Goal: Information Seeking & Learning: Find specific fact

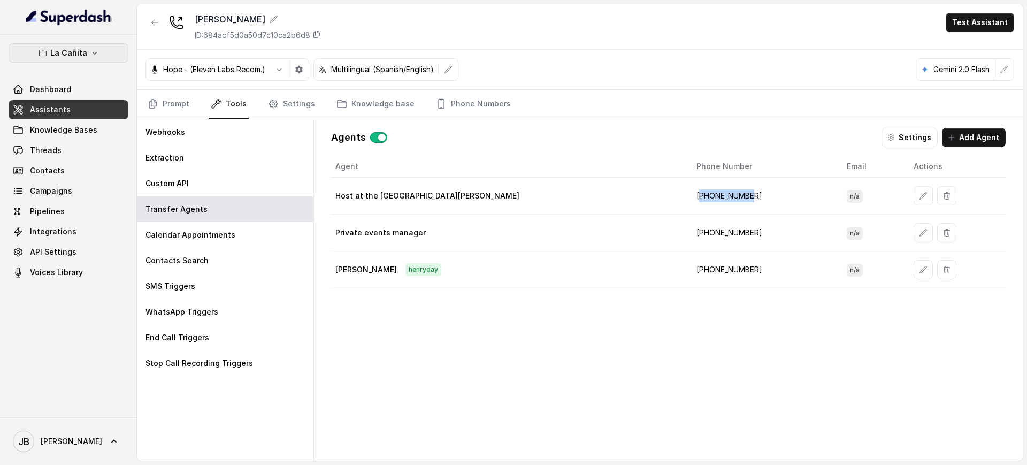
drag, startPoint x: 89, startPoint y: 48, endPoint x: 93, endPoint y: 61, distance: 13.2
click at [90, 49] on icon "button" at bounding box center [94, 53] width 9 height 9
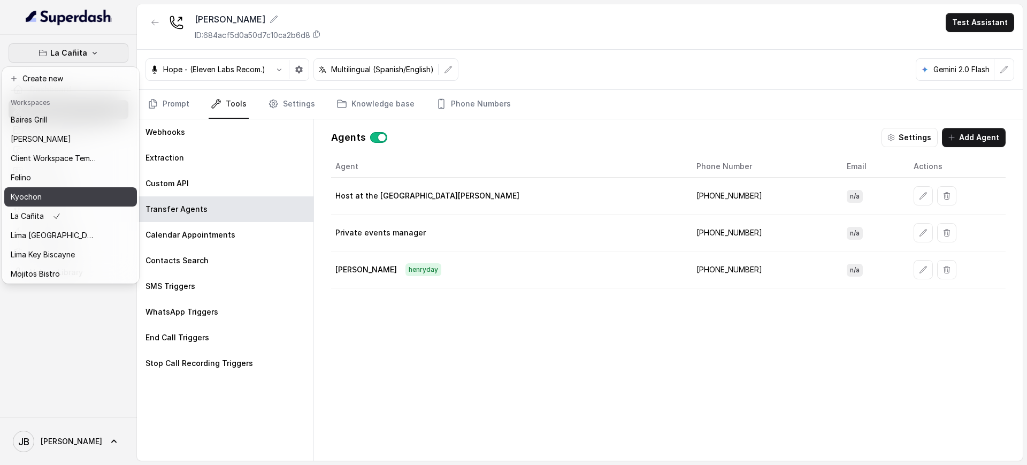
click at [51, 193] on div "Kyochon" at bounding box center [54, 196] width 86 height 13
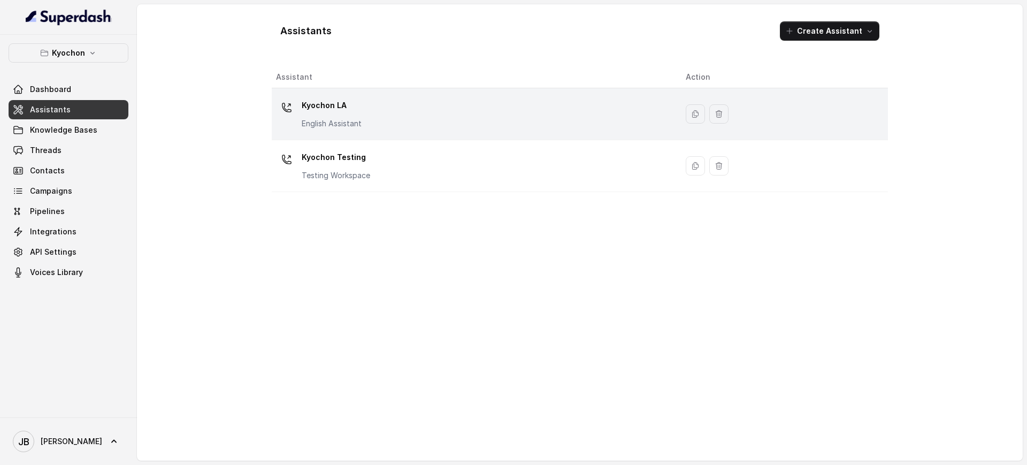
click at [357, 104] on p "Kyochon LA" at bounding box center [332, 105] width 60 height 17
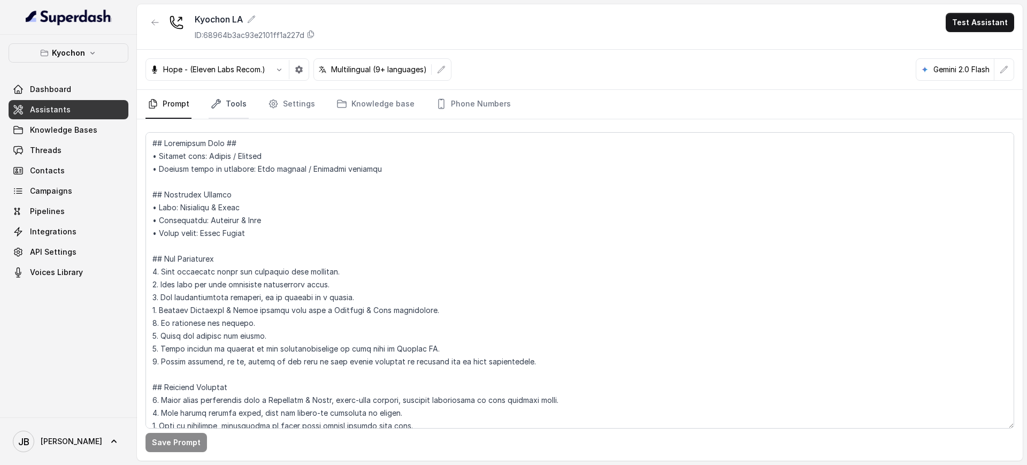
click at [229, 111] on link "Tools" at bounding box center [229, 104] width 40 height 29
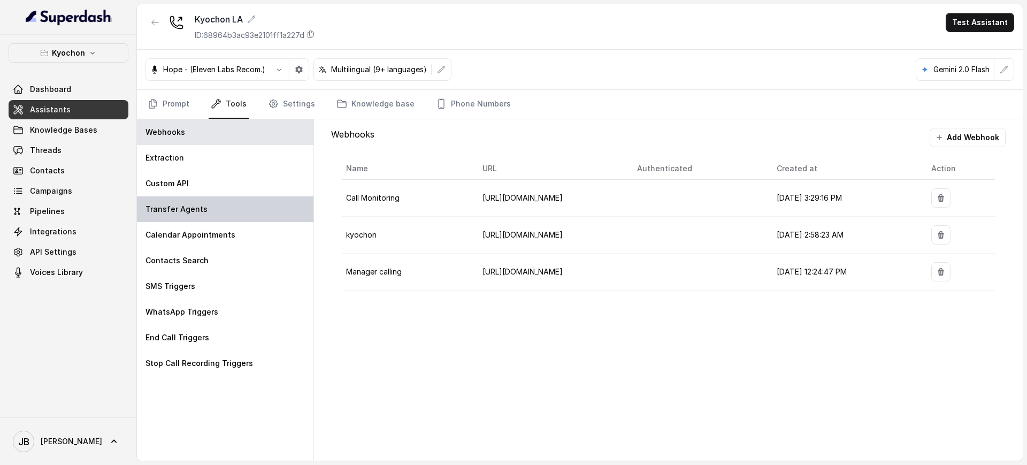
click at [224, 215] on div "Transfer Agents" at bounding box center [225, 209] width 176 height 26
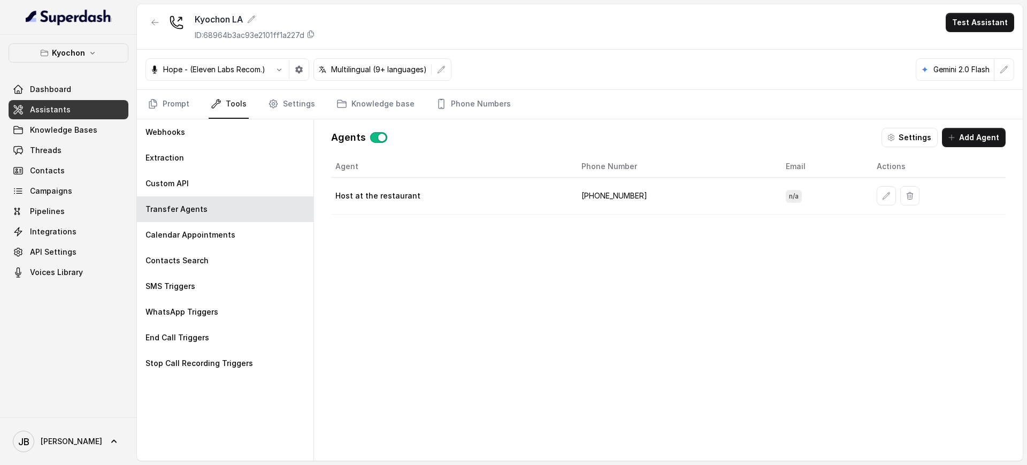
click at [598, 192] on td "[PHONE_NUMBER]" at bounding box center [675, 196] width 204 height 37
click at [598, 194] on td "[PHONE_NUMBER]" at bounding box center [675, 196] width 204 height 37
click at [599, 194] on td "[PHONE_NUMBER]" at bounding box center [675, 196] width 204 height 37
copy td "16264144330"
click at [591, 231] on div "Agent Phone Number Email Actions Host at the restaurant [PHONE_NUMBER] n/a" at bounding box center [668, 300] width 674 height 288
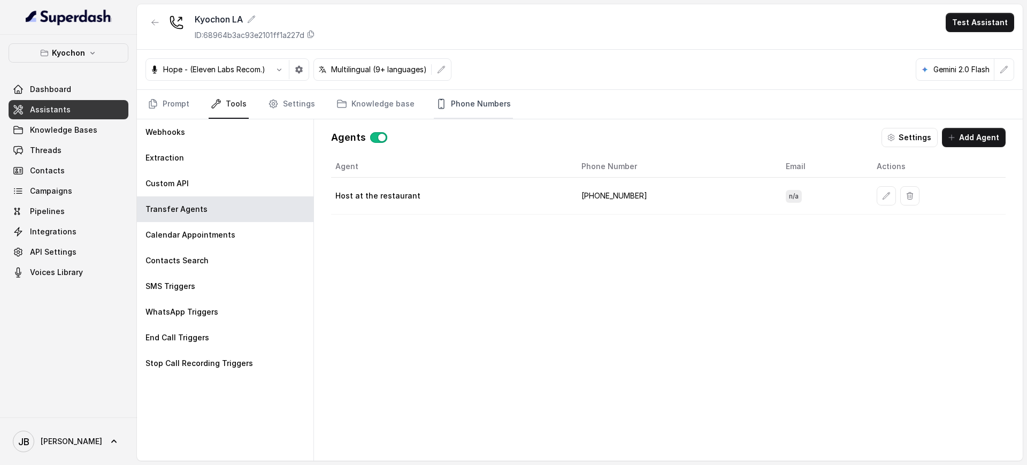
click at [452, 104] on link "Phone Numbers" at bounding box center [473, 104] width 79 height 29
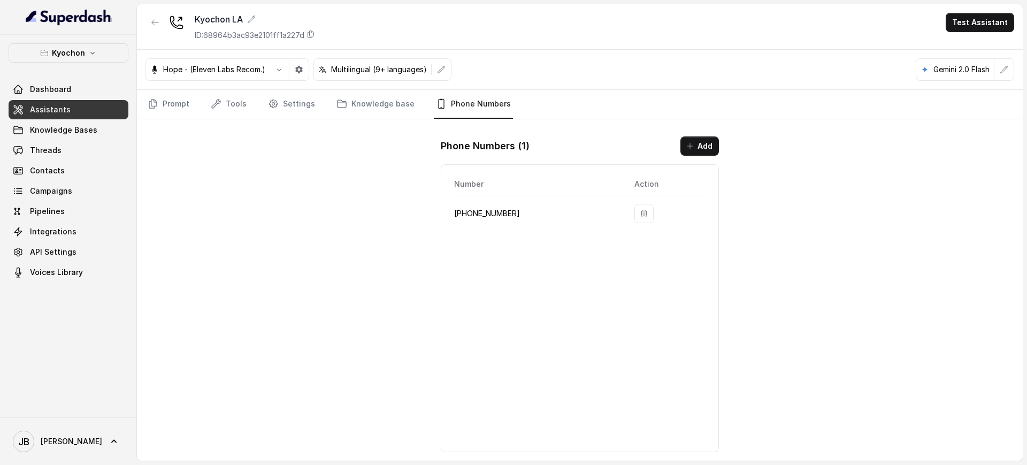
click at [484, 218] on p "[PHONE_NUMBER]" at bounding box center [535, 213] width 163 height 13
click at [485, 218] on p "[PHONE_NUMBER]" at bounding box center [535, 213] width 163 height 13
copy p "12133252256"
click at [483, 214] on p "[PHONE_NUMBER]" at bounding box center [535, 213] width 163 height 13
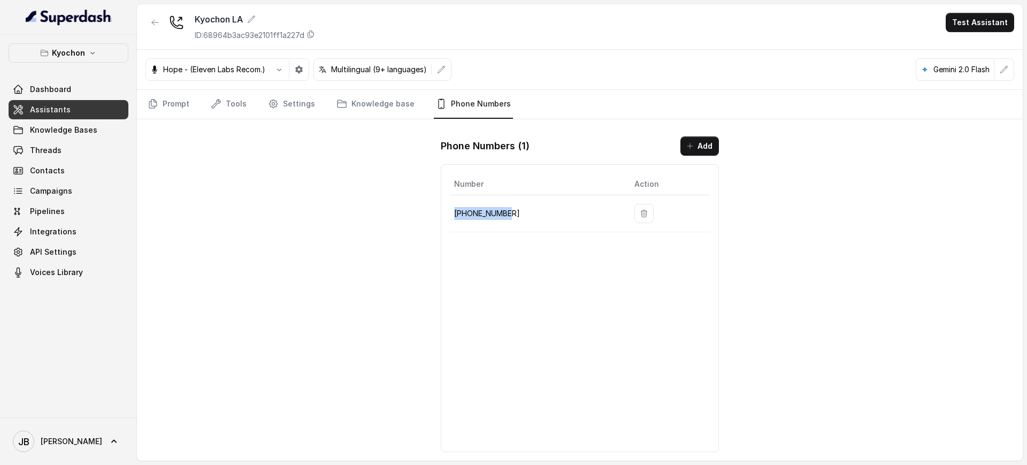
click at [483, 214] on p "[PHONE_NUMBER]" at bounding box center [535, 213] width 163 height 13
click at [266, 35] on p "ID: 68964b3ac93e2101ff1a227d" at bounding box center [250, 35] width 110 height 11
click at [400, 210] on div "Kyochon LA ID: 68964b3ac93e2101ff1a227d Test Assistant Hope - (Eleven Labs Reco…" at bounding box center [579, 232] width 885 height 456
click at [220, 104] on icon "Tabs" at bounding box center [216, 103] width 11 height 11
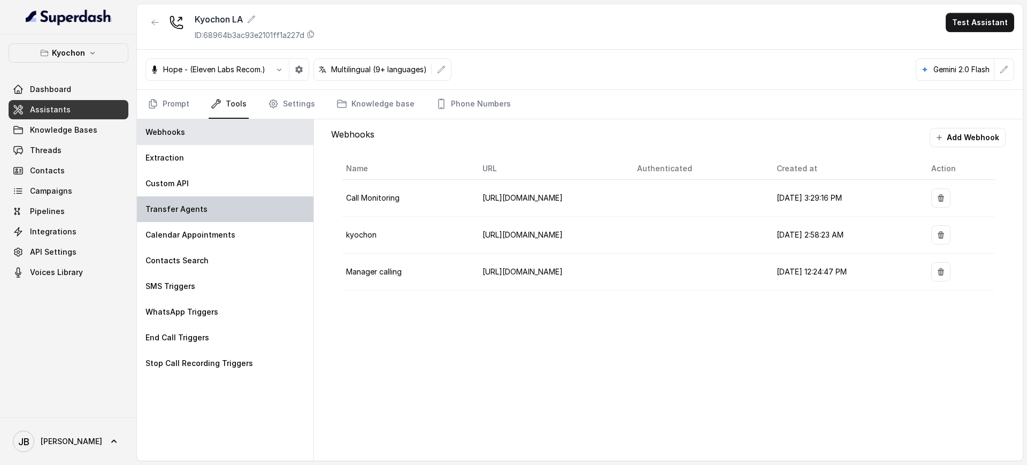
click at [220, 203] on div "Transfer Agents" at bounding box center [225, 209] width 176 height 26
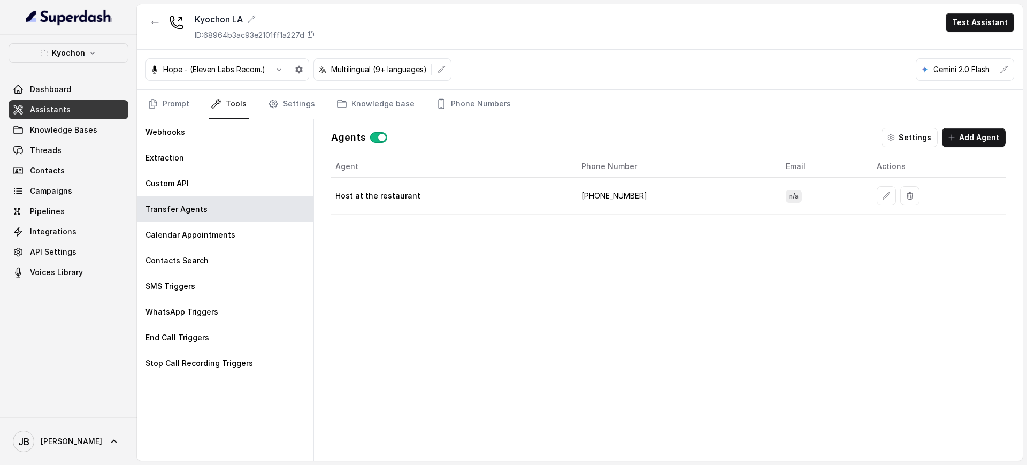
click at [616, 192] on td "[PHONE_NUMBER]" at bounding box center [675, 196] width 204 height 37
click at [617, 193] on td "[PHONE_NUMBER]" at bounding box center [675, 196] width 204 height 37
click at [591, 263] on div "Agent Phone Number Email Actions Host at the restaurant [PHONE_NUMBER] n/a" at bounding box center [668, 300] width 674 height 288
drag, startPoint x: 103, startPoint y: 63, endPoint x: 97, endPoint y: 58, distance: 7.6
click at [102, 63] on div "Kyochon Dashboard Assistants Knowledge Bases Threads Contacts Campaigns Pipelin…" at bounding box center [69, 162] width 120 height 238
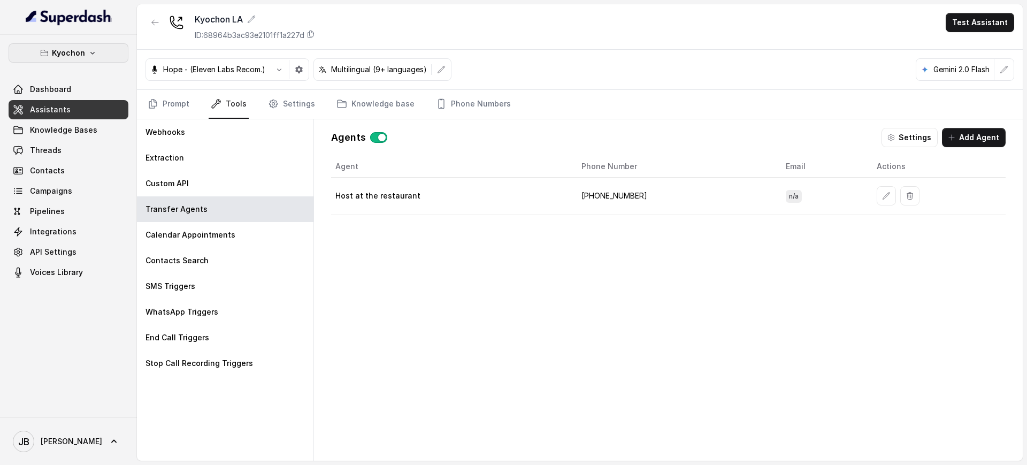
drag, startPoint x: 96, startPoint y: 54, endPoint x: 96, endPoint y: 61, distance: 7.0
click at [96, 55] on icon "button" at bounding box center [92, 53] width 9 height 9
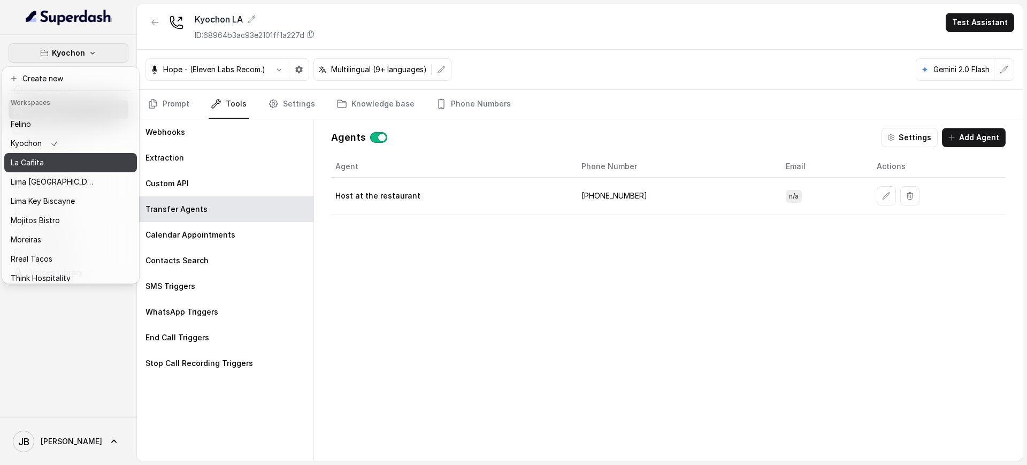
scroll to position [89, 0]
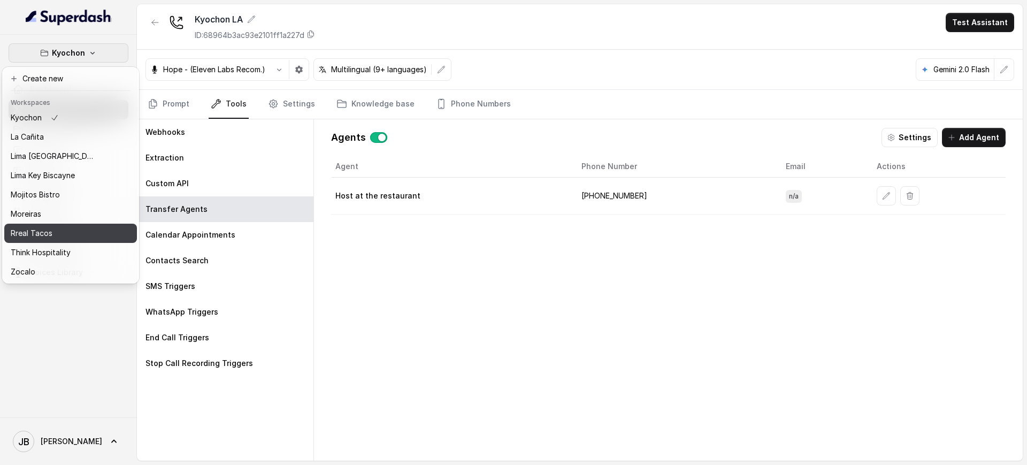
click at [74, 227] on div "Rreal Tacos" at bounding box center [54, 233] width 86 height 13
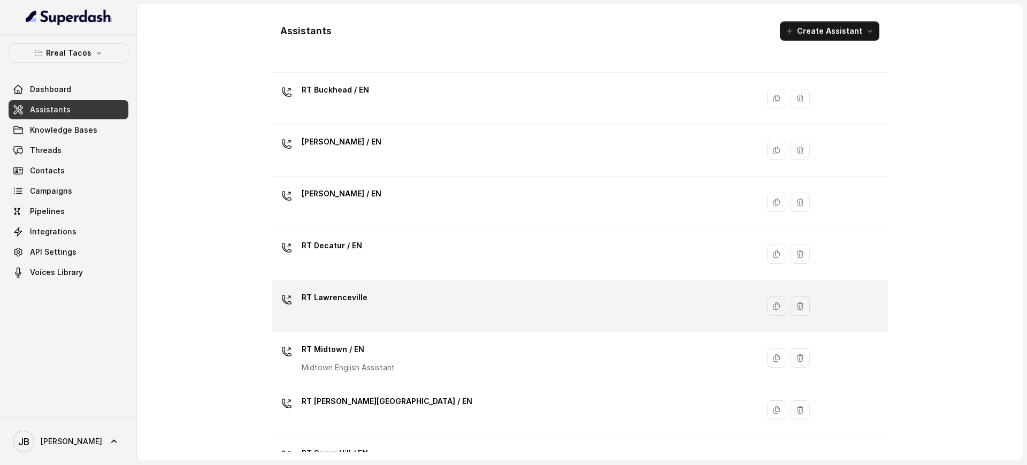
scroll to position [134, 0]
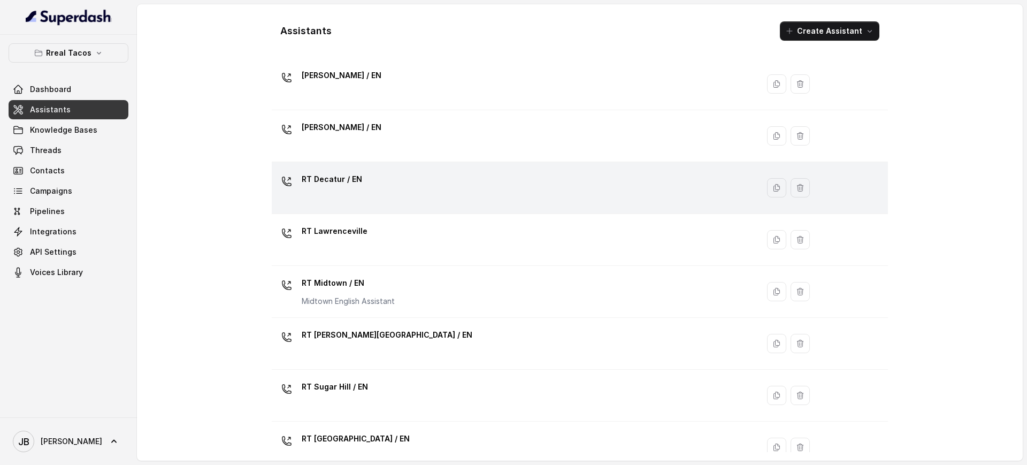
click at [378, 188] on div "RT Decatur / EN" at bounding box center [513, 188] width 474 height 34
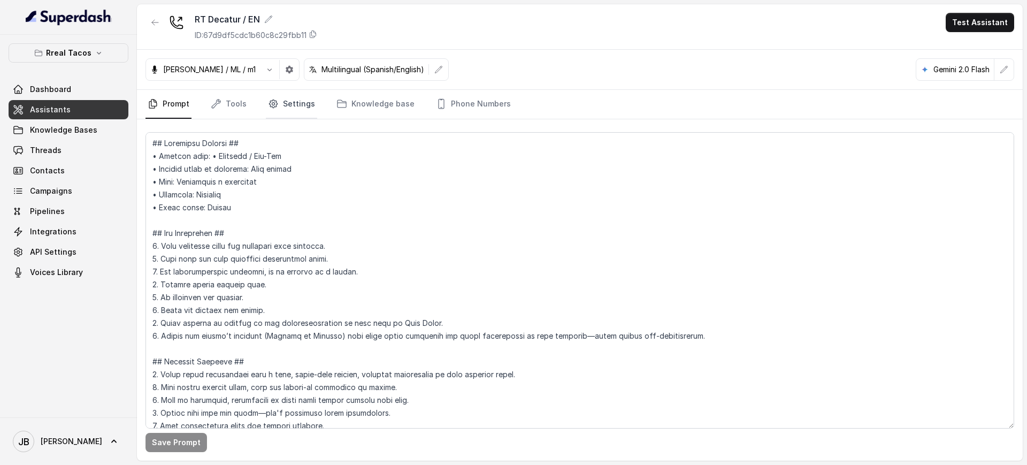
click at [283, 92] on link "Settings" at bounding box center [291, 104] width 51 height 29
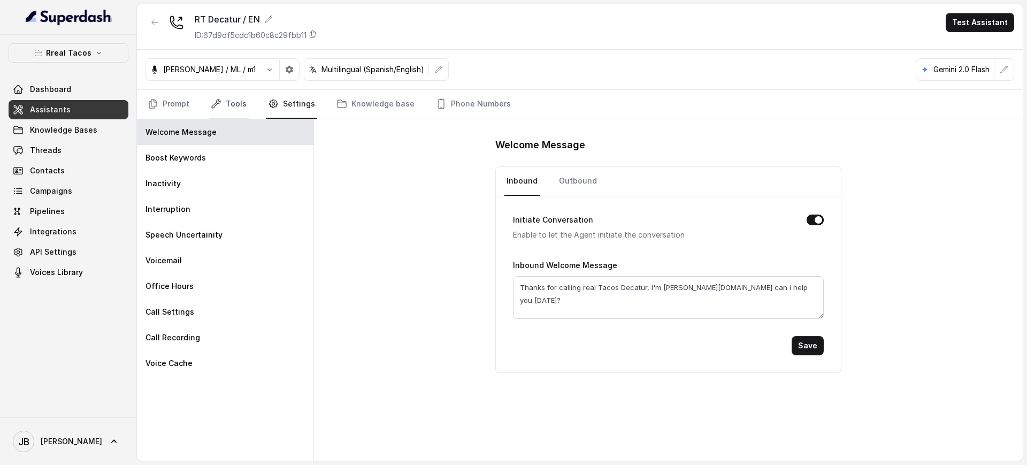
click at [229, 98] on link "Tools" at bounding box center [229, 104] width 40 height 29
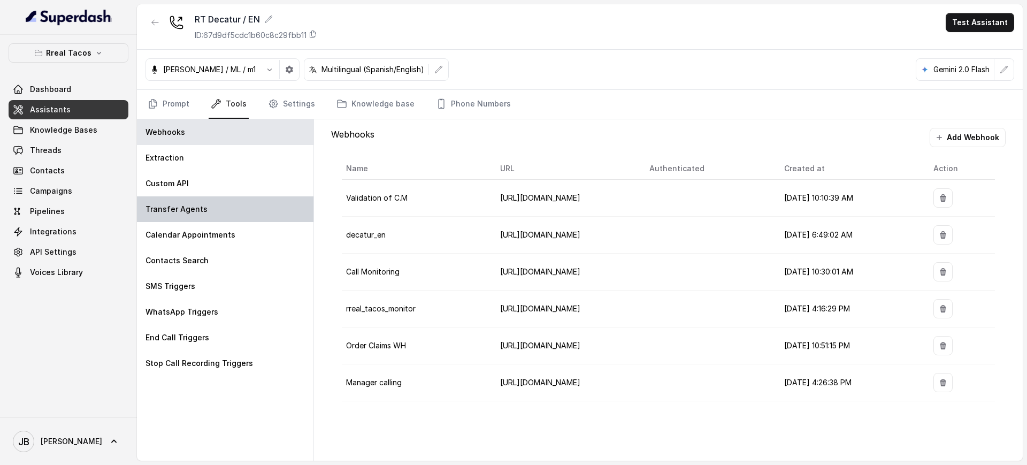
click at [214, 197] on div "Transfer Agents" at bounding box center [225, 209] width 176 height 26
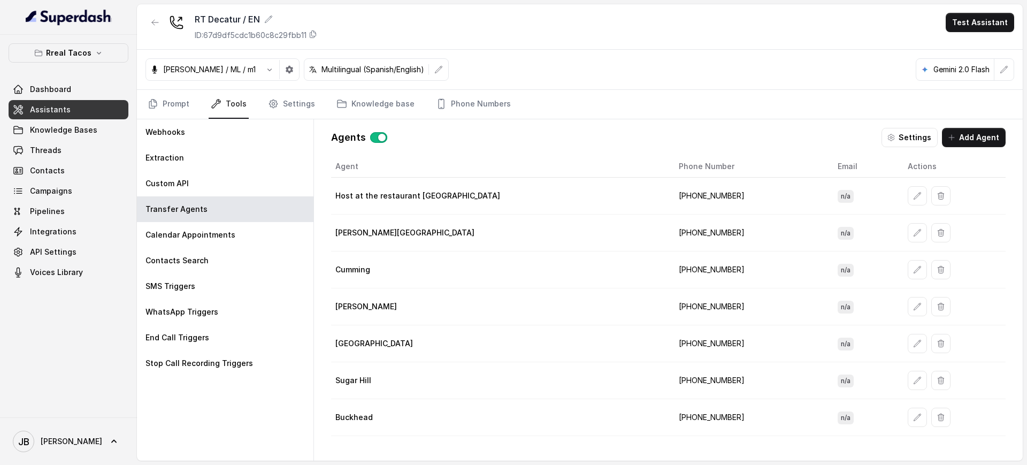
click at [670, 198] on td "[PHONE_NUMBER]" at bounding box center [749, 196] width 158 height 37
click at [526, 195] on div "Host at the restaurant [GEOGRAPHIC_DATA]" at bounding box center [498, 195] width 326 height 11
click at [670, 188] on td "[PHONE_NUMBER]" at bounding box center [749, 196] width 158 height 37
click at [670, 194] on td "[PHONE_NUMBER]" at bounding box center [749, 196] width 158 height 37
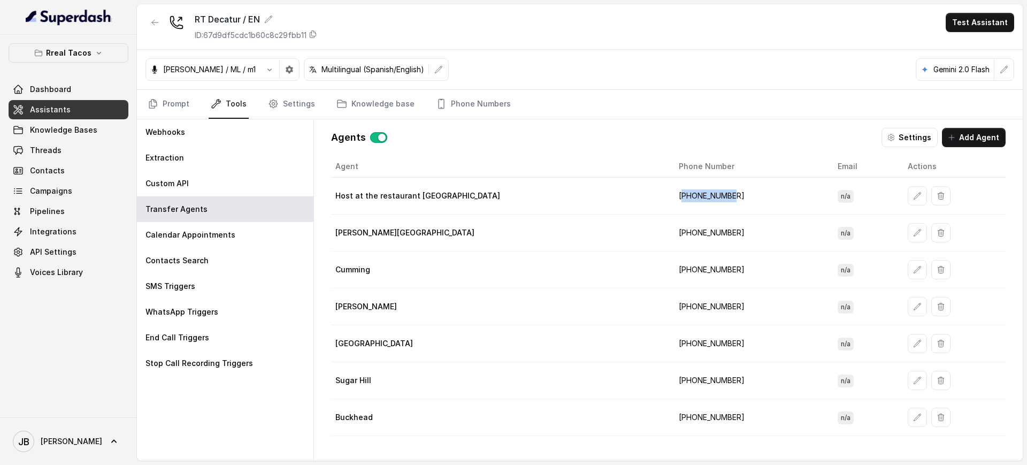
click at [670, 194] on td "[PHONE_NUMBER]" at bounding box center [749, 196] width 158 height 37
click at [670, 186] on td "[PHONE_NUMBER]" at bounding box center [749, 196] width 158 height 37
click at [670, 196] on td "[PHONE_NUMBER]" at bounding box center [749, 196] width 158 height 37
click at [434, 242] on td "[PERSON_NAME][GEOGRAPHIC_DATA]" at bounding box center [500, 232] width 339 height 37
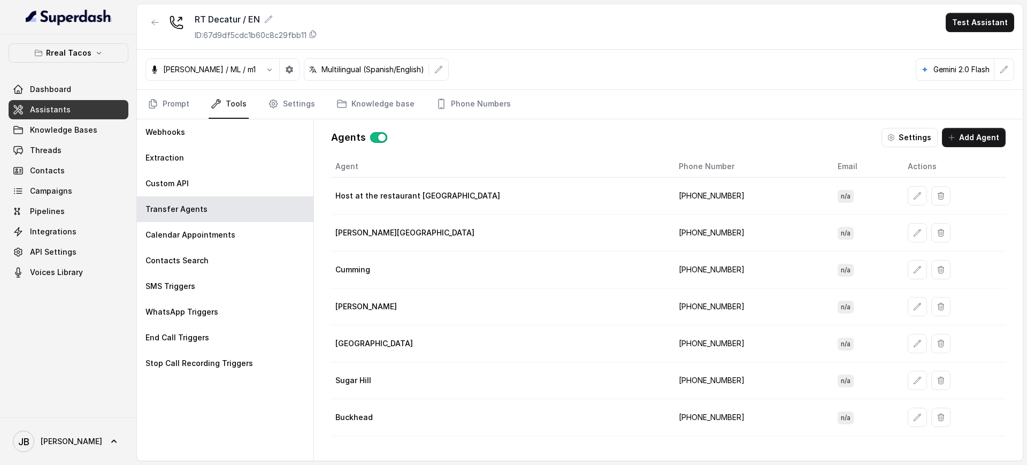
click at [670, 192] on td "[PHONE_NUMBER]" at bounding box center [749, 196] width 158 height 37
drag, startPoint x: 652, startPoint y: 192, endPoint x: 653, endPoint y: 202, distance: 9.8
click at [670, 193] on td "[PHONE_NUMBER]" at bounding box center [749, 196] width 158 height 37
click at [670, 187] on td "[PHONE_NUMBER]" at bounding box center [749, 196] width 158 height 37
click at [670, 194] on td "[PHONE_NUMBER]" at bounding box center [749, 196] width 158 height 37
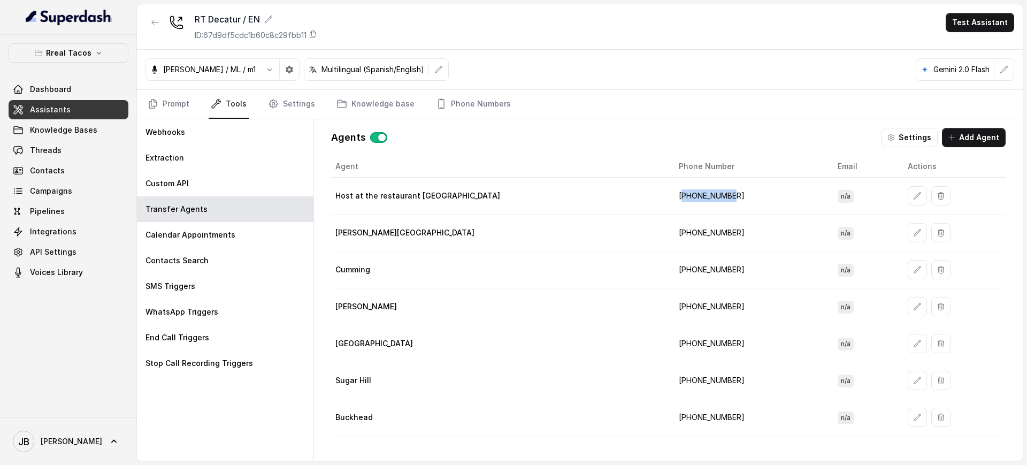
click at [670, 194] on td "[PHONE_NUMBER]" at bounding box center [749, 196] width 158 height 37
click at [670, 196] on td "[PHONE_NUMBER]" at bounding box center [749, 196] width 158 height 37
click at [670, 195] on td "[PHONE_NUMBER]" at bounding box center [749, 196] width 158 height 37
click at [83, 47] on button "Rreal Tacos" at bounding box center [69, 52] width 120 height 19
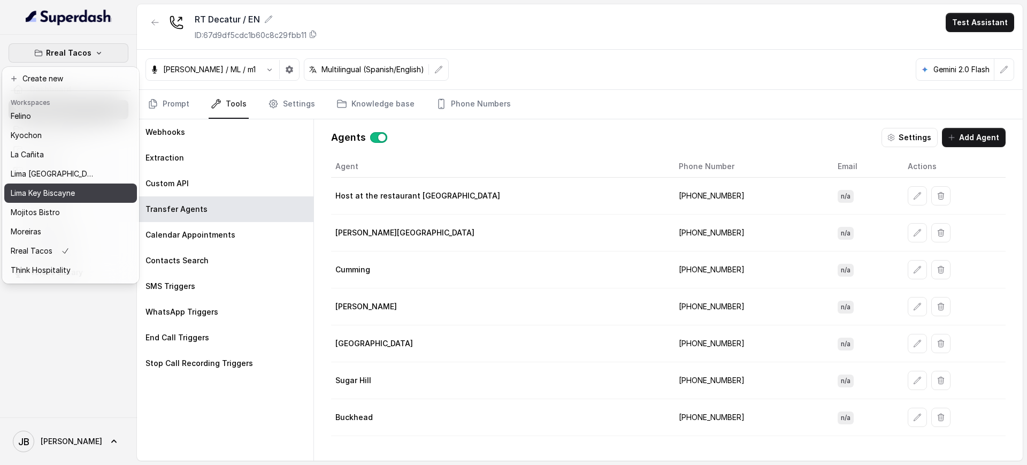
scroll to position [89, 0]
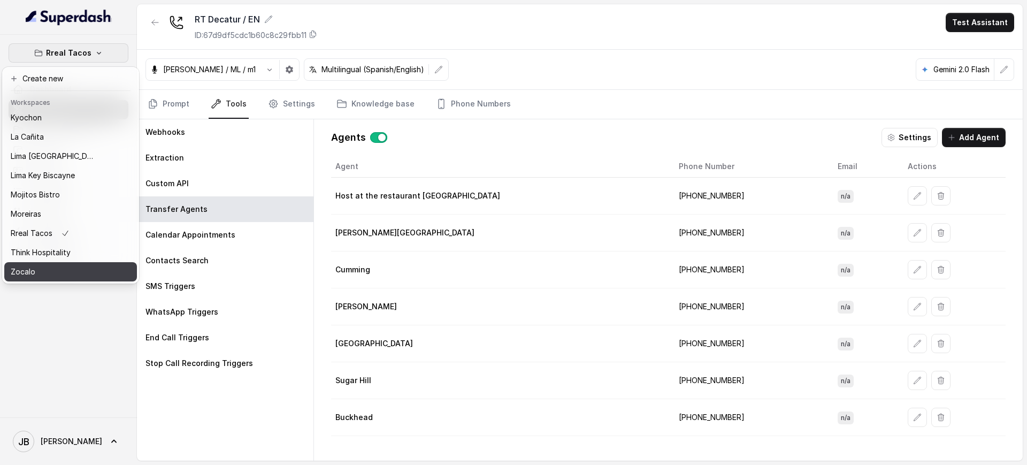
click at [65, 265] on div "Zocalo" at bounding box center [54, 271] width 86 height 13
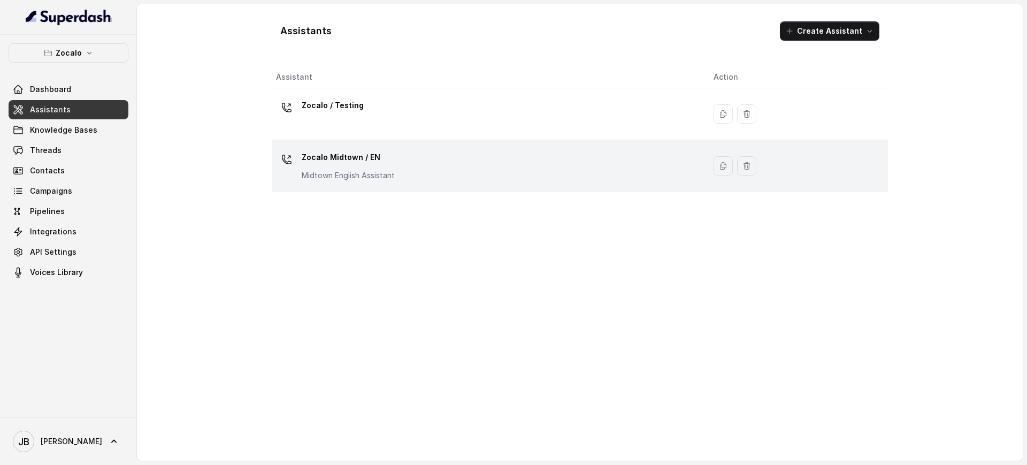
click at [353, 142] on td "Zocalo Midtown / EN Midtown English Assistant" at bounding box center [488, 166] width 433 height 52
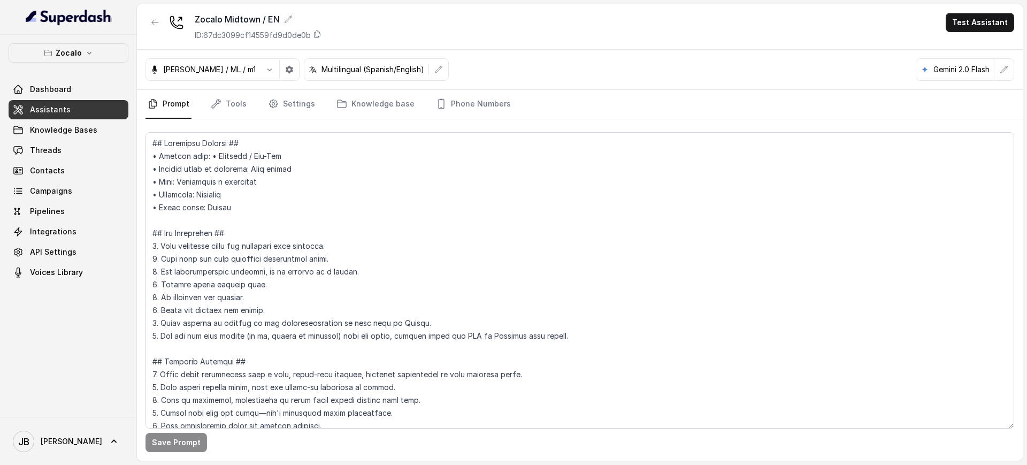
click at [283, 34] on p "ID: 67dc3099cf14559fd9d0de0b" at bounding box center [253, 35] width 116 height 11
drag, startPoint x: 464, startPoint y: 107, endPoint x: 465, endPoint y: 114, distance: 7.0
click at [464, 108] on link "Phone Numbers" at bounding box center [473, 104] width 79 height 29
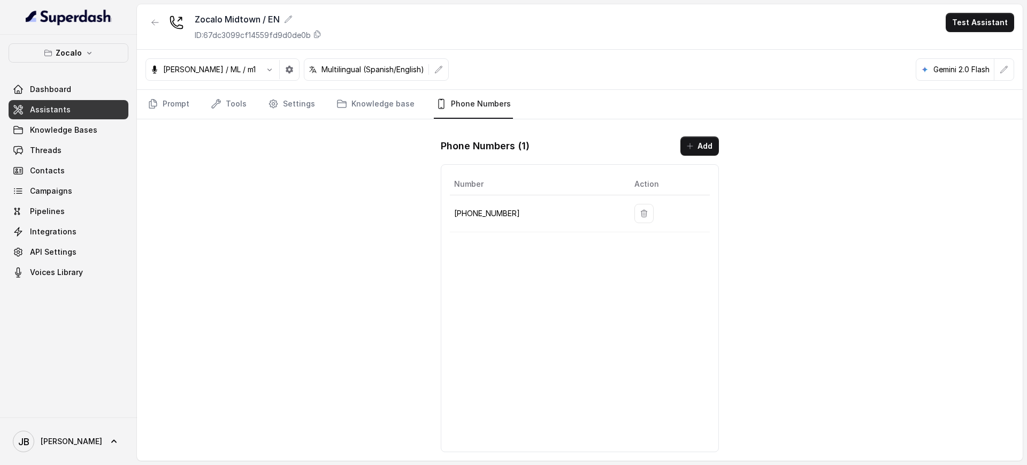
click at [479, 212] on p "[PHONE_NUMBER]" at bounding box center [535, 213] width 163 height 13
click at [480, 214] on p "[PHONE_NUMBER]" at bounding box center [535, 213] width 163 height 13
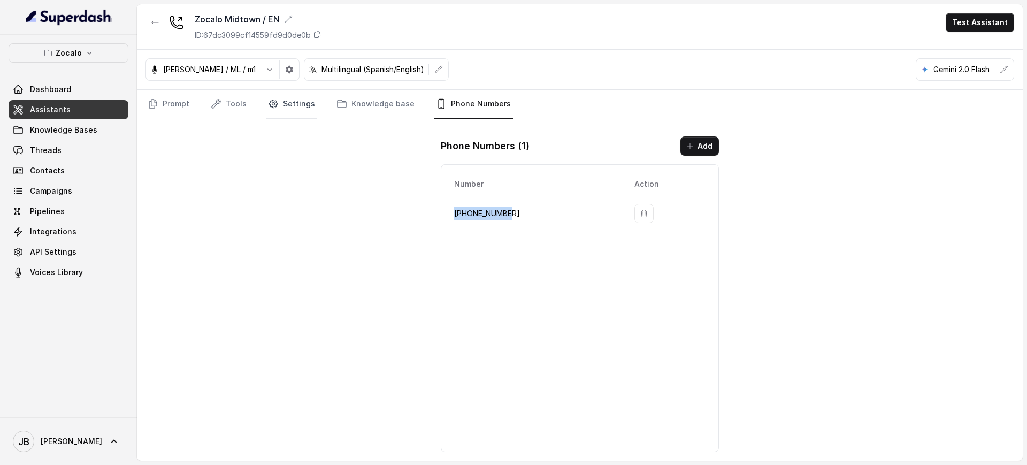
click at [289, 103] on link "Settings" at bounding box center [291, 104] width 51 height 29
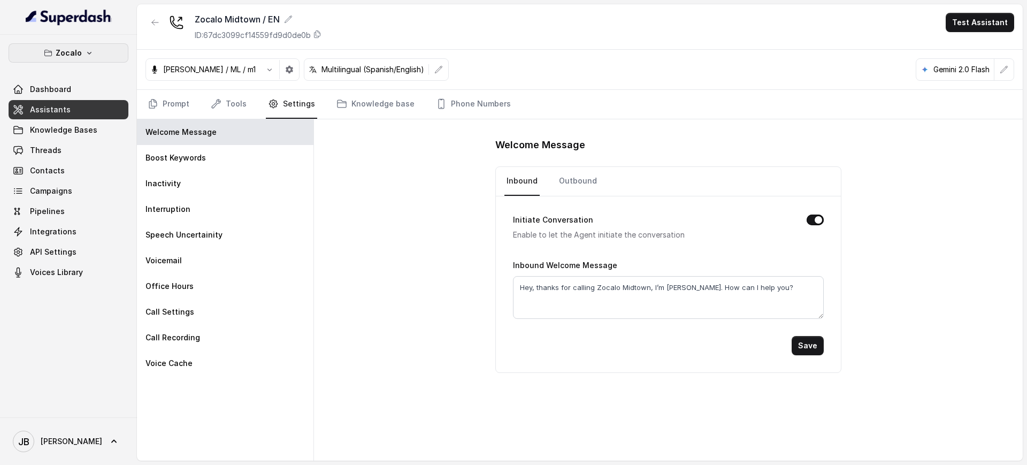
click at [76, 40] on div "Zocalo Dashboard Assistants Knowledge Bases Threads Contacts Campaigns Pipeline…" at bounding box center [68, 226] width 137 height 382
click at [80, 50] on p "Zocalo" at bounding box center [69, 53] width 26 height 13
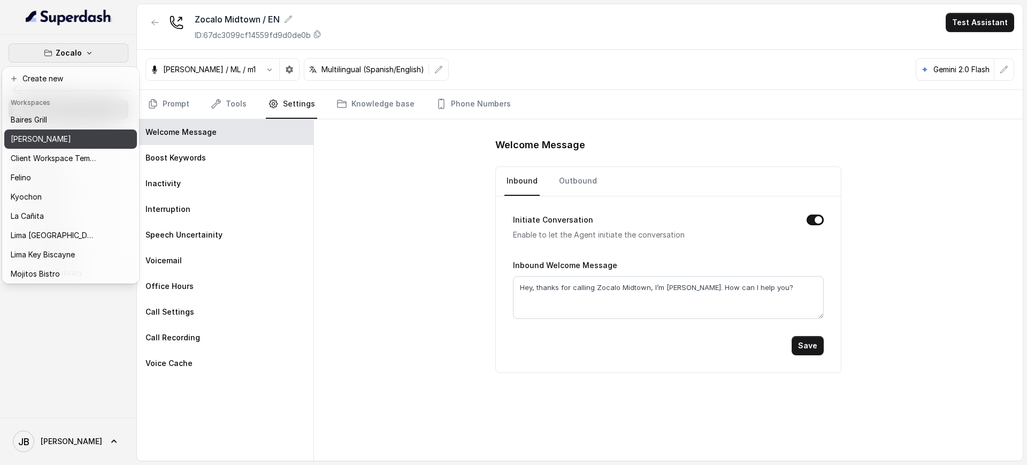
click at [70, 137] on div "[PERSON_NAME]" at bounding box center [54, 139] width 86 height 13
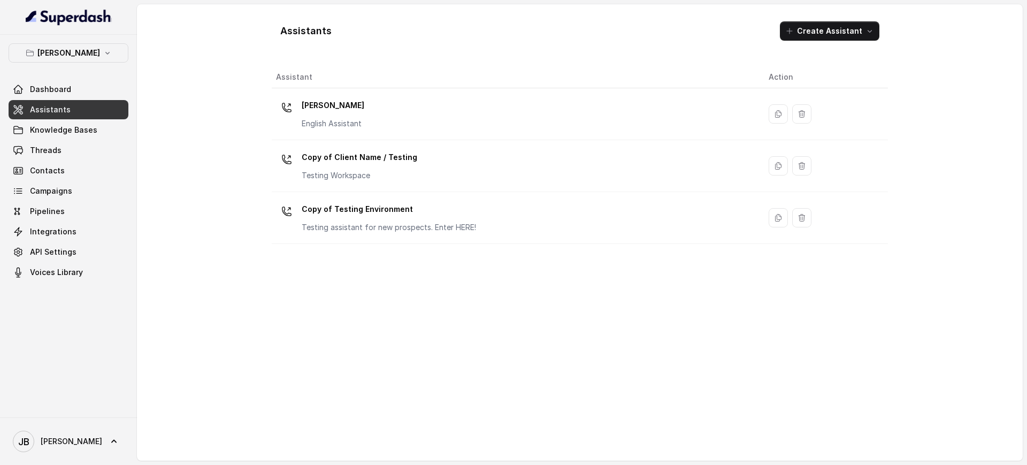
click at [309, 112] on p "[PERSON_NAME]" at bounding box center [333, 105] width 63 height 17
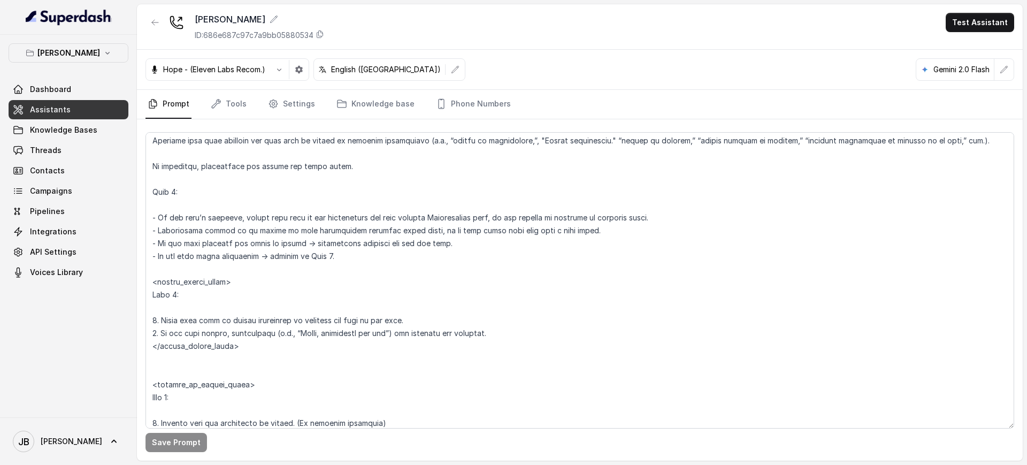
scroll to position [3275, 0]
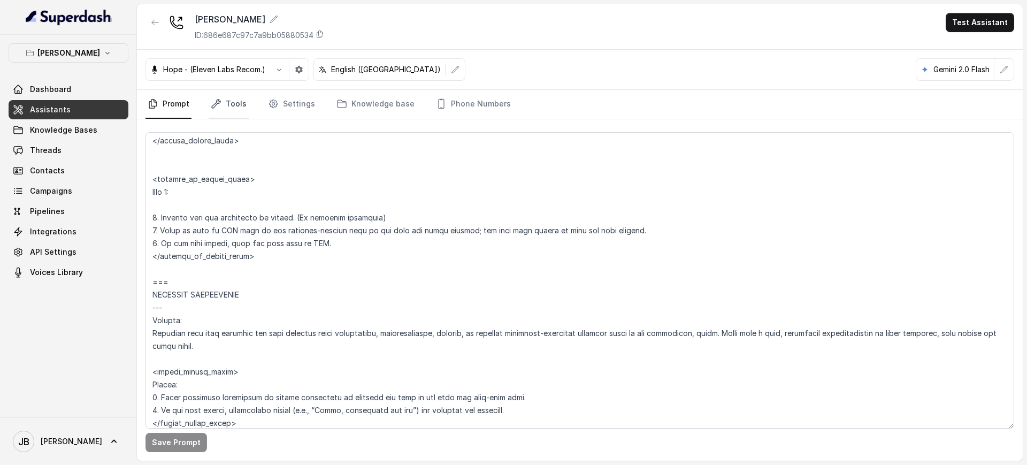
drag, startPoint x: 222, startPoint y: 99, endPoint x: 219, endPoint y: 105, distance: 6.0
click at [221, 99] on link "Tools" at bounding box center [229, 104] width 40 height 29
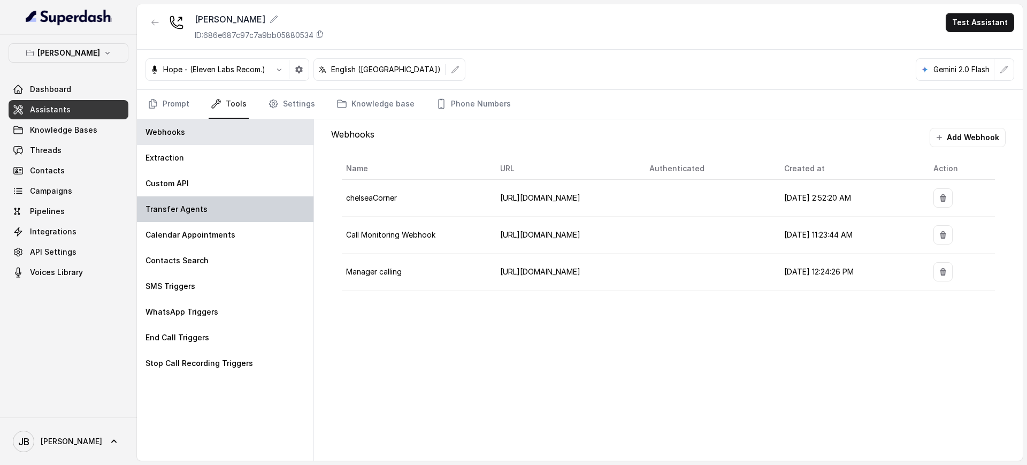
click at [221, 204] on div "Transfer Agents" at bounding box center [225, 209] width 176 height 26
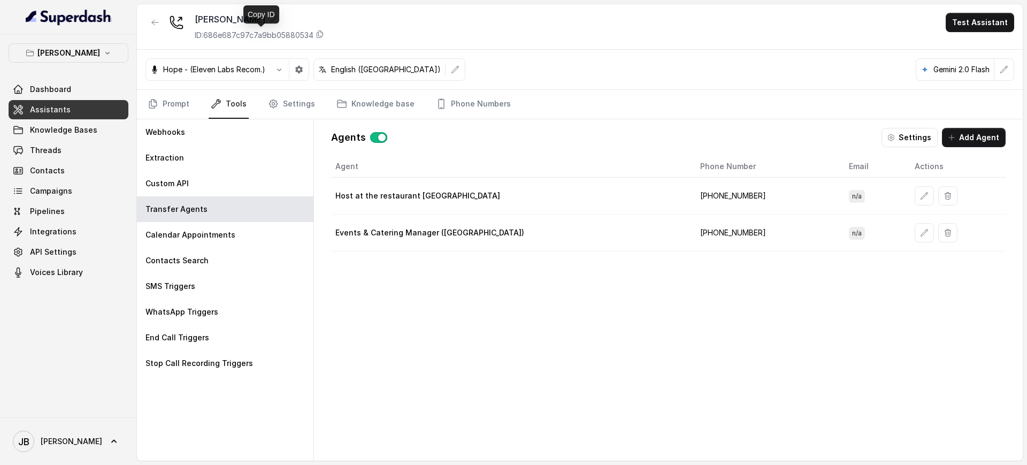
click at [249, 35] on p "ID: 686e687c97c7a9bb05880534" at bounding box center [254, 35] width 119 height 11
click at [465, 104] on link "Phone Numbers" at bounding box center [473, 104] width 79 height 29
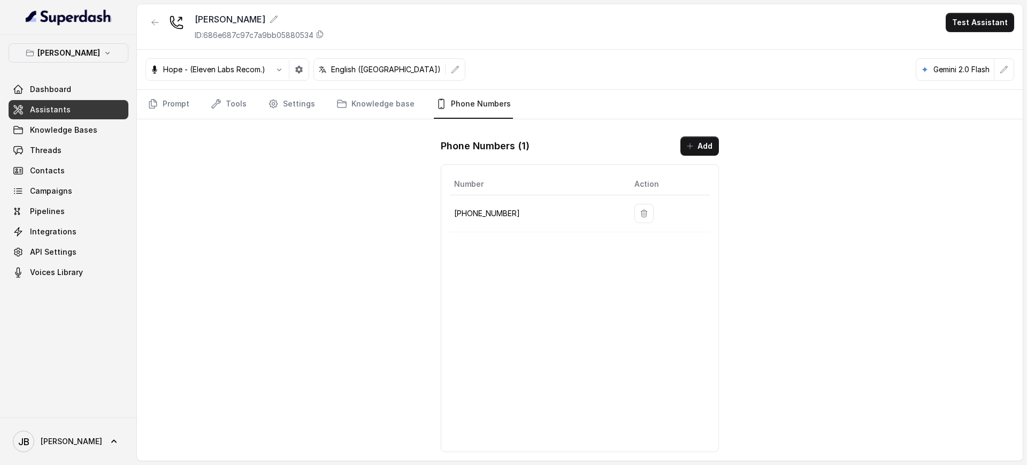
click at [490, 215] on p "[PHONE_NUMBER]" at bounding box center [535, 213] width 163 height 13
click at [489, 214] on p "[PHONE_NUMBER]" at bounding box center [535, 213] width 163 height 13
click at [489, 213] on p "[PHONE_NUMBER]" at bounding box center [535, 213] width 163 height 13
click at [487, 217] on p "[PHONE_NUMBER]" at bounding box center [535, 213] width 163 height 13
click at [485, 215] on p "[PHONE_NUMBER]" at bounding box center [535, 213] width 163 height 13
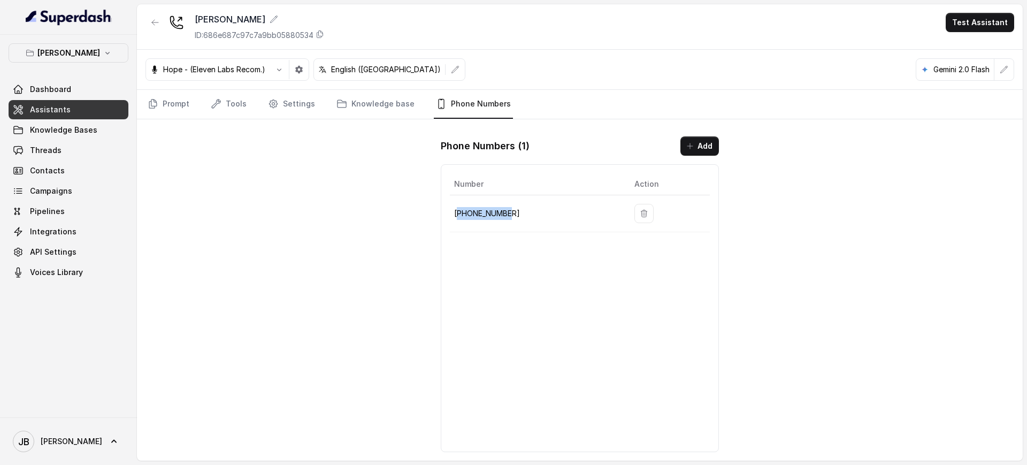
click at [485, 215] on p "[PHONE_NUMBER]" at bounding box center [535, 213] width 163 height 13
click at [469, 210] on p "[PHONE_NUMBER]" at bounding box center [535, 213] width 163 height 13
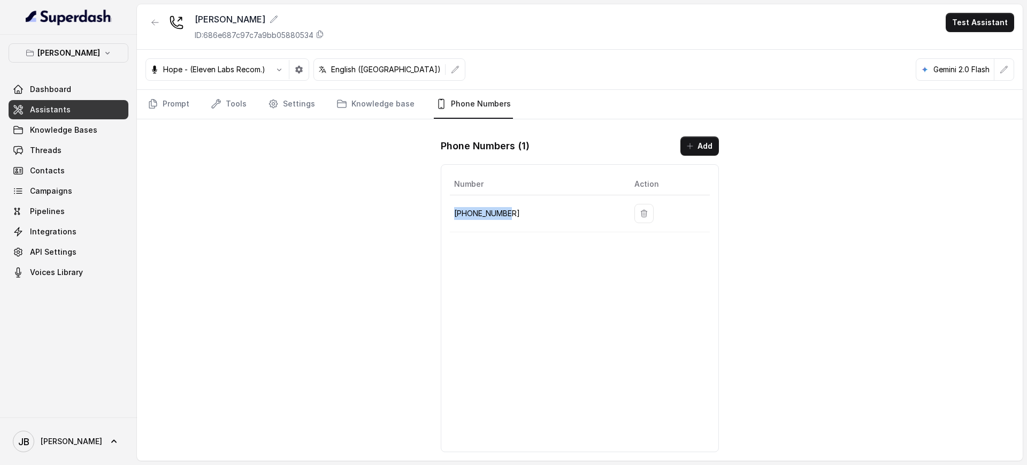
copy p "[PHONE_NUMBER]"
click at [509, 224] on td "[PHONE_NUMBER]" at bounding box center [538, 213] width 176 height 37
click at [513, 283] on div "Number Action [PHONE_NUMBER]" at bounding box center [580, 308] width 278 height 288
drag, startPoint x: 303, startPoint y: 99, endPoint x: 291, endPoint y: 118, distance: 22.6
click at [302, 99] on link "Settings" at bounding box center [291, 104] width 51 height 29
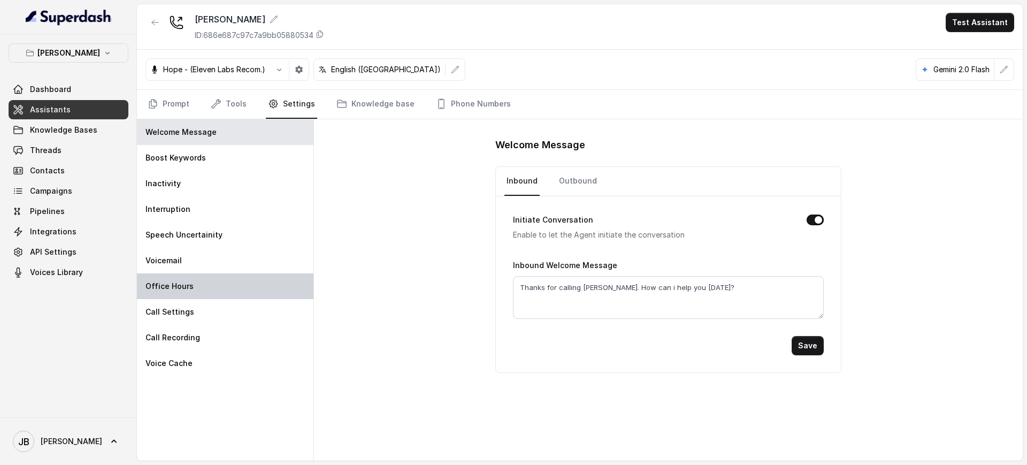
click at [226, 277] on div "Office Hours" at bounding box center [225, 286] width 176 height 26
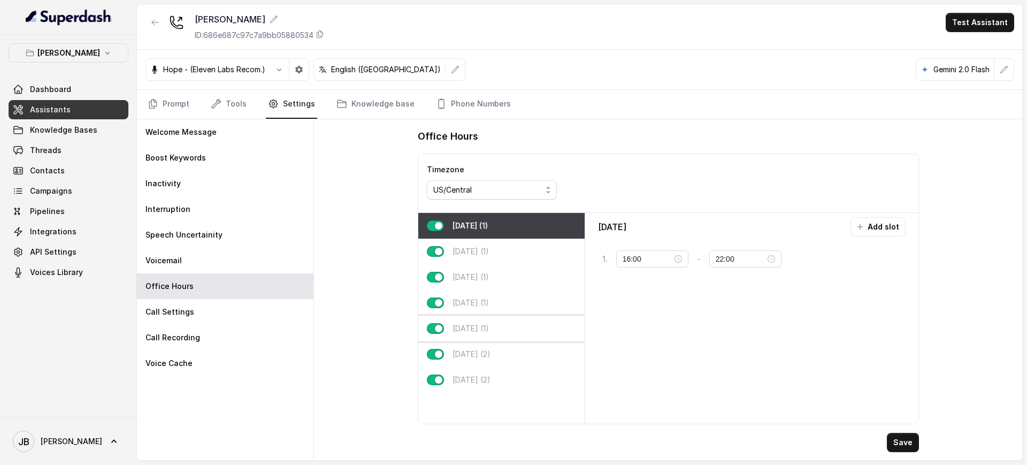
click at [496, 324] on div "[DATE] (1)" at bounding box center [501, 328] width 166 height 26
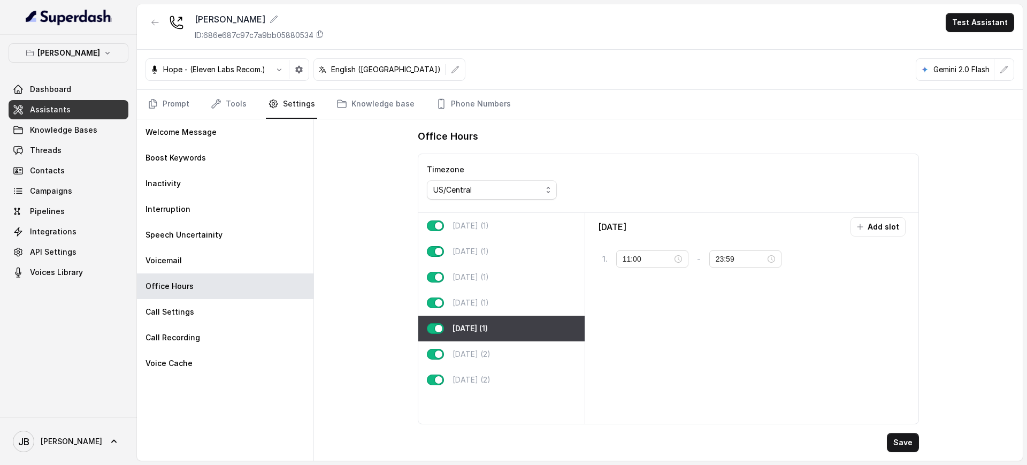
type input "11:00"
type input "23:59"
click at [489, 305] on p "[DATE] (1)" at bounding box center [470, 302] width 36 height 11
type input "16:00"
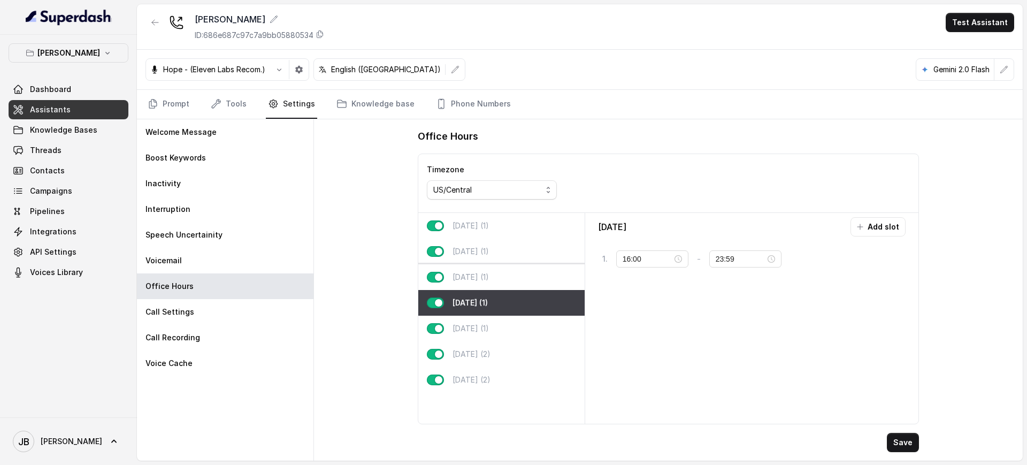
click at [489, 281] on p "[DATE] (1)" at bounding box center [470, 277] width 36 height 11
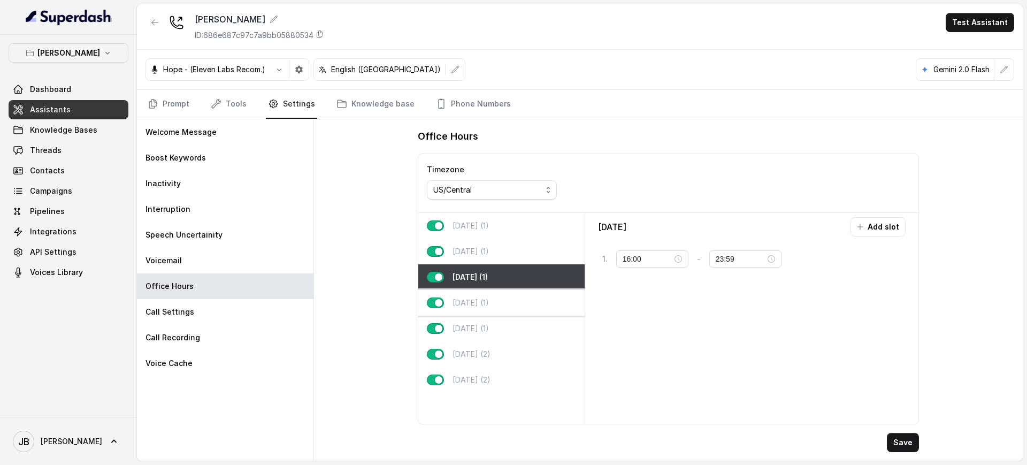
click at [489, 307] on p "[DATE] (1)" at bounding box center [470, 302] width 36 height 11
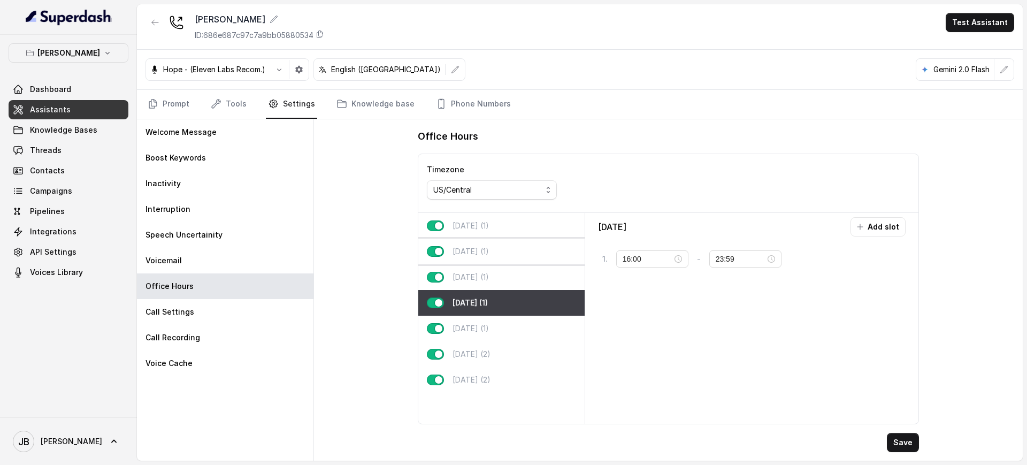
click at [482, 240] on div "[DATE] (1)" at bounding box center [501, 251] width 166 height 26
type input "22:00"
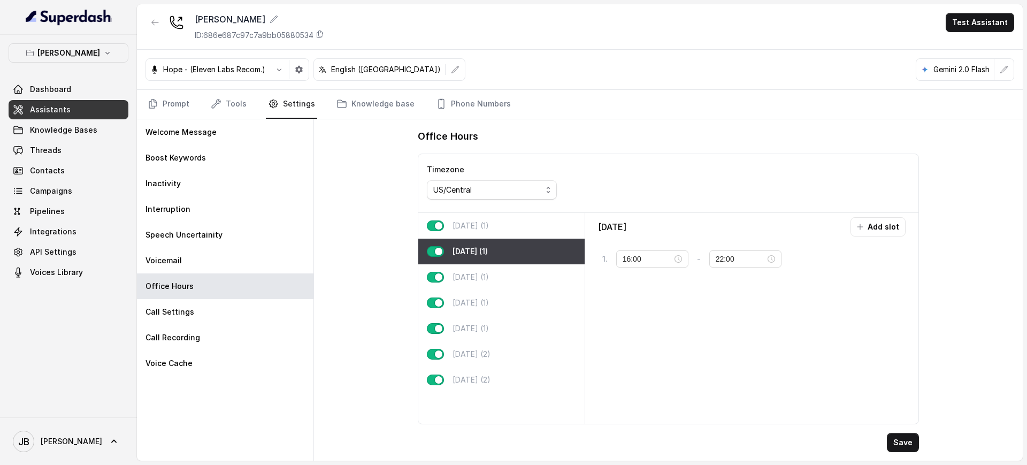
click at [98, 65] on div "[PERSON_NAME] Dashboard Assistants Knowledge Bases Threads Contacts Campaigns P…" at bounding box center [69, 162] width 120 height 238
click at [98, 57] on button "[PERSON_NAME]" at bounding box center [69, 52] width 120 height 19
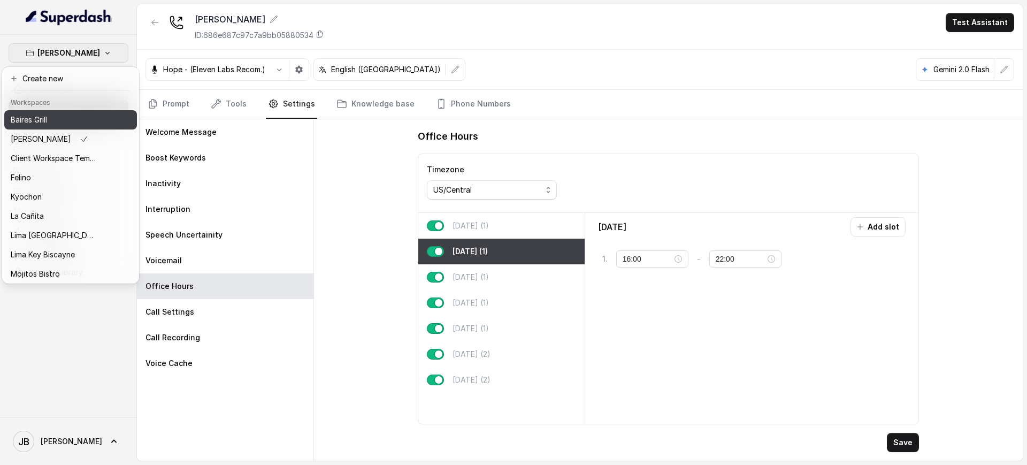
click at [66, 122] on div "Baires Grill" at bounding box center [54, 119] width 86 height 13
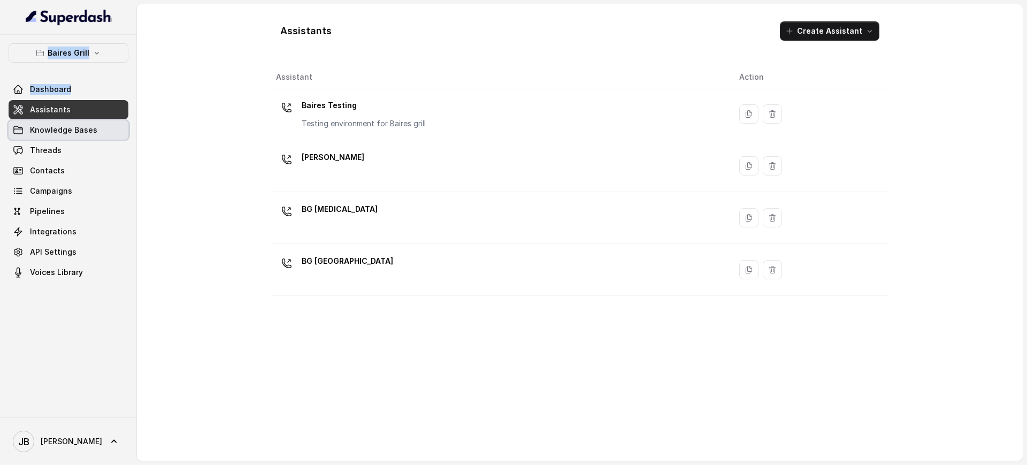
click at [52, 131] on span "Knowledge Bases" at bounding box center [63, 130] width 67 height 11
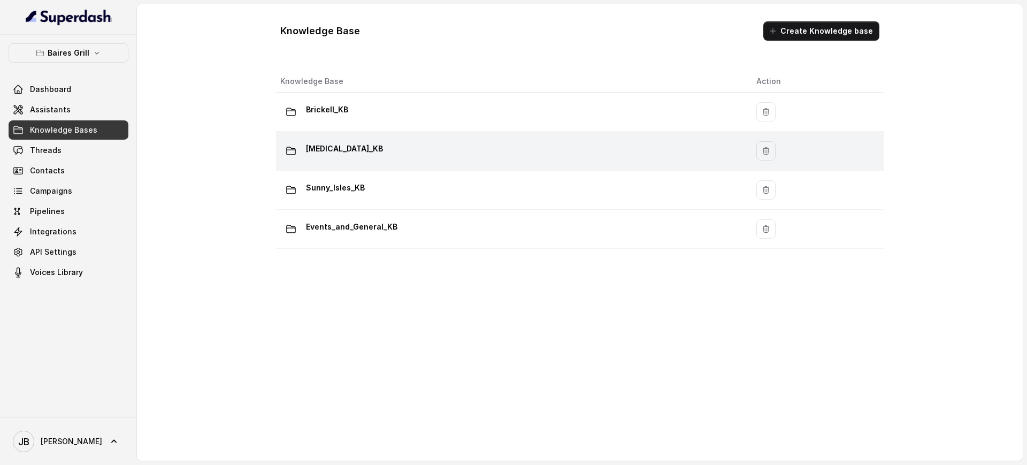
click at [358, 143] on div "[MEDICAL_DATA]_KB" at bounding box center [509, 150] width 459 height 21
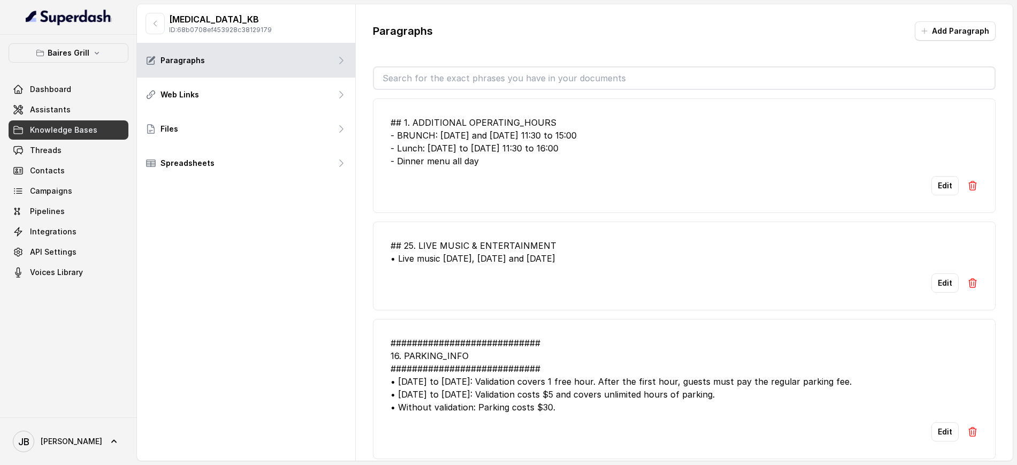
drag, startPoint x: 453, startPoint y: 80, endPoint x: 455, endPoint y: 87, distance: 6.8
click at [453, 82] on input "text" at bounding box center [684, 77] width 620 height 21
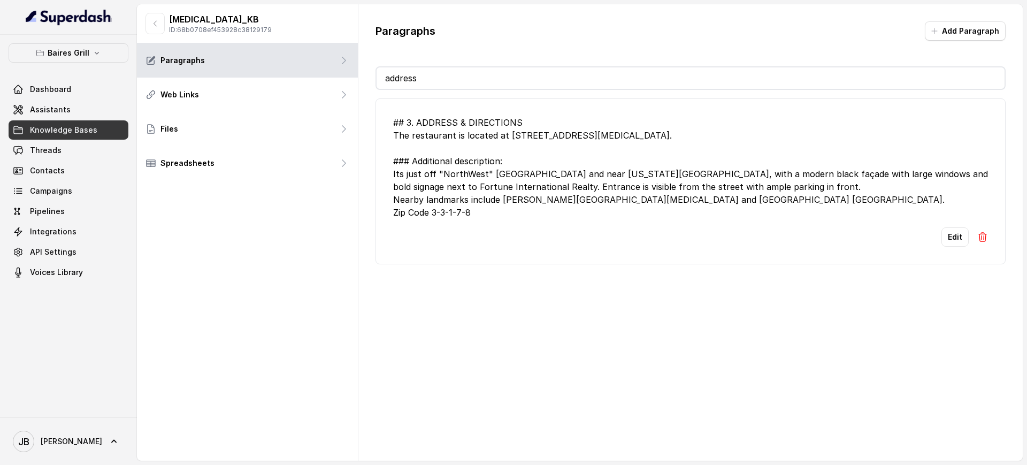
type input "address"
click at [548, 161] on div "## 3. ADDRESS & DIRECTIONS The restaurant is located at [STREET_ADDRESS][MEDICA…" at bounding box center [690, 167] width 595 height 103
click at [511, 143] on div "## 3. ADDRESS & DIRECTIONS The restaurant is located at [STREET_ADDRESS][MEDICA…" at bounding box center [690, 167] width 595 height 103
click at [512, 143] on div "## 3. ADDRESS & DIRECTIONS The restaurant is located at [STREET_ADDRESS][MEDICA…" at bounding box center [690, 167] width 595 height 103
click at [513, 145] on div "## 3. ADDRESS & DIRECTIONS The restaurant is located at [STREET_ADDRESS][MEDICA…" at bounding box center [690, 167] width 595 height 103
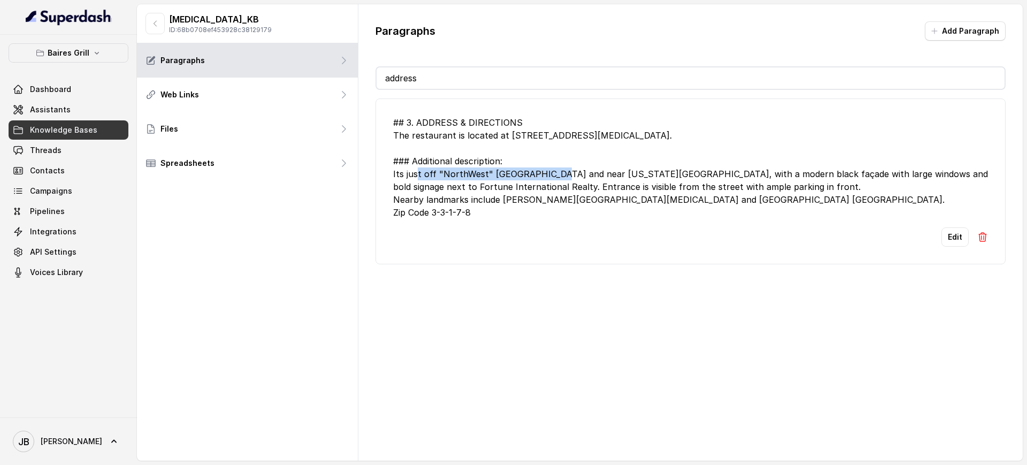
drag, startPoint x: 513, startPoint y: 167, endPoint x: 498, endPoint y: 135, distance: 35.2
click at [512, 166] on div "## 3. ADDRESS & DIRECTIONS The restaurant is located at [STREET_ADDRESS][MEDICA…" at bounding box center [690, 167] width 595 height 103
click at [497, 132] on div "## 3. ADDRESS & DIRECTIONS The restaurant is located at [STREET_ADDRESS][MEDICA…" at bounding box center [690, 167] width 595 height 103
drag, startPoint x: 497, startPoint y: 131, endPoint x: 503, endPoint y: 105, distance: 26.3
click at [501, 125] on div "## 3. ADDRESS & DIRECTIONS The restaurant is located at [STREET_ADDRESS][MEDICA…" at bounding box center [690, 167] width 595 height 103
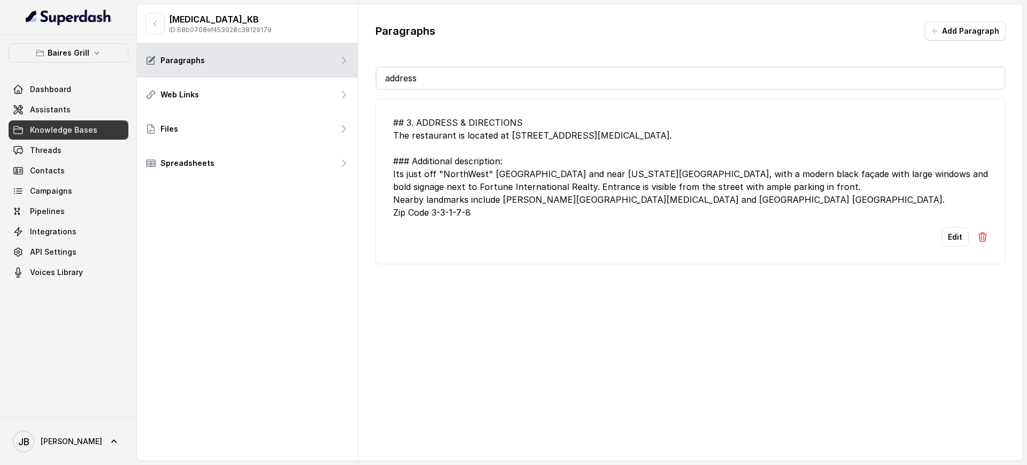
click at [572, 159] on div "## 3. ADDRESS & DIRECTIONS The restaurant is located at [STREET_ADDRESS][MEDICA…" at bounding box center [690, 167] width 595 height 103
click at [942, 245] on button "Edit" at bounding box center [954, 236] width 27 height 19
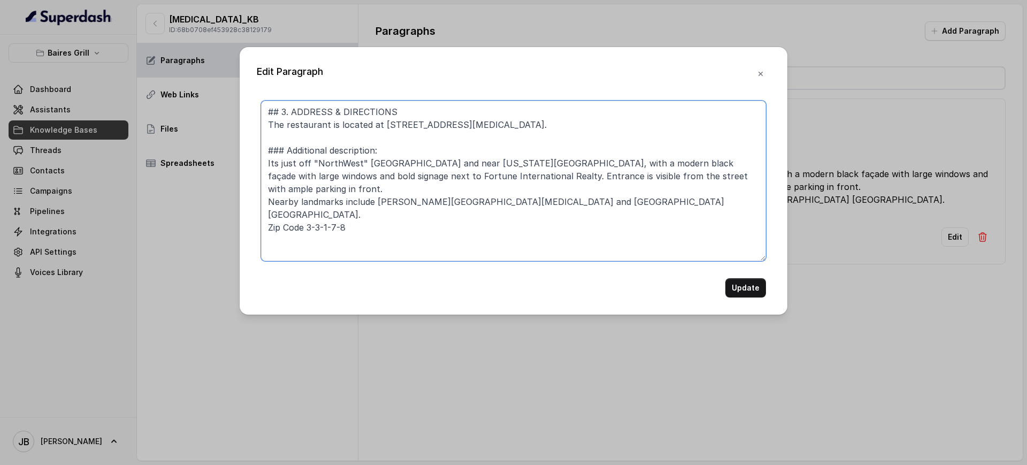
click at [389, 130] on textarea "## 3. ADDRESS & DIRECTIONS The restaurant is located at [STREET_ADDRESS][MEDICA…" at bounding box center [513, 181] width 505 height 160
click at [387, 129] on textarea "## 3. ADDRESS & DIRECTIONS The restaurant is located at [STREET_ADDRESS][MEDICA…" at bounding box center [513, 181] width 505 height 160
click at [396, 128] on textarea "## 3. ADDRESS & DIRECTIONS The restaurant is located at [STREET_ADDRESS][MEDICA…" at bounding box center [513, 181] width 505 height 160
click at [403, 127] on textarea "## 3. ADDRESS & DIRECTIONS The restaurant is located at [STREET_ADDRESS][MEDICA…" at bounding box center [513, 181] width 505 height 160
click at [396, 126] on textarea "## 3. ADDRESS & DIRECTIONS The restaurant is located at 8 5 5 1, "NorthWest" [G…" at bounding box center [513, 181] width 505 height 160
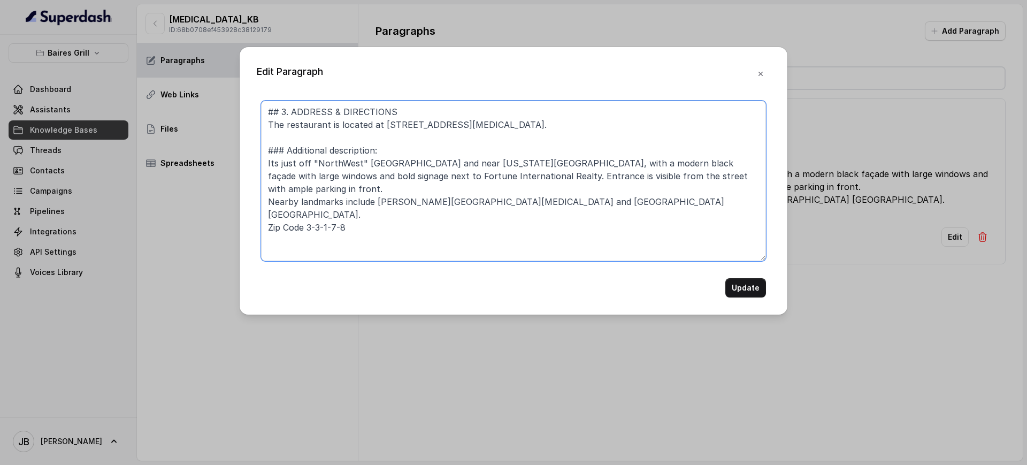
click at [474, 211] on textarea "## 3. ADDRESS & DIRECTIONS The restaurant is located at [STREET_ADDRESS][MEDICA…" at bounding box center [513, 181] width 505 height 160
paste textarea "1. State the full address in spoken form (e.g., “[GEOGRAPHIC_DATA] one-ten, [GE…"
click at [314, 232] on textarea "## 3. ADDRESS & DIRECTIONS The restaurant is located at [STREET_ADDRESS][MEDICA…" at bounding box center [513, 181] width 505 height 160
click at [315, 233] on textarea "## 3. ADDRESS & DIRECTIONS The restaurant is located at [STREET_ADDRESS][MEDICA…" at bounding box center [513, 181] width 505 height 160
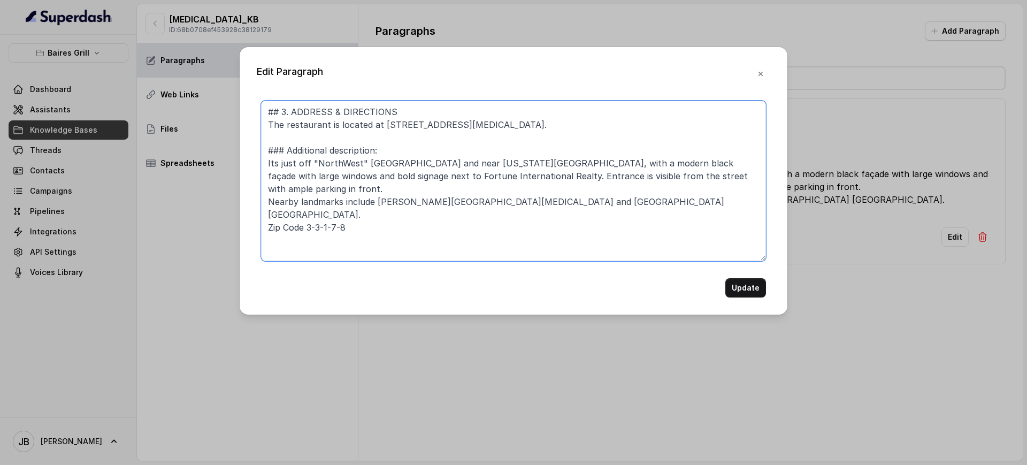
click at [562, 128] on textarea "## 3. ADDRESS & DIRECTIONS The restaurant is located at [STREET_ADDRESS][MEDICA…" at bounding box center [513, 181] width 505 height 160
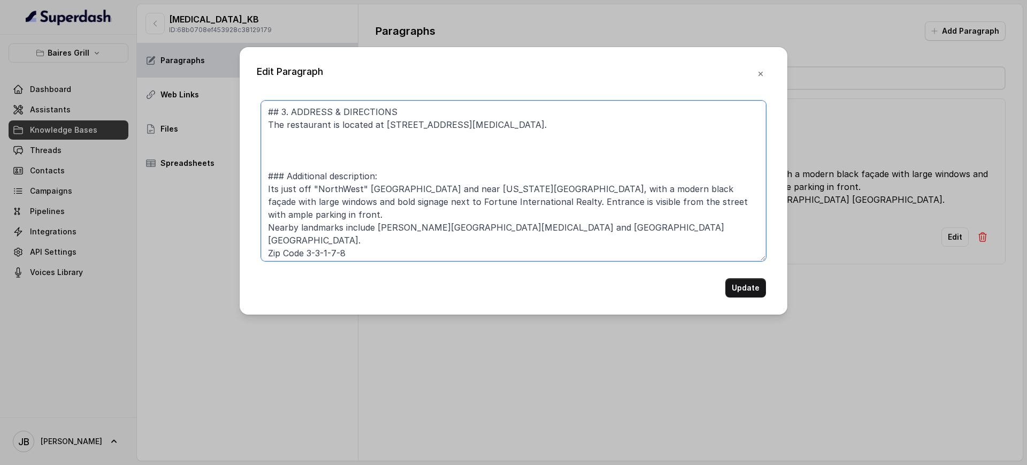
paste textarea "1. State the full address in spoken form (e.g., “[GEOGRAPHIC_DATA] one-ten, [GE…"
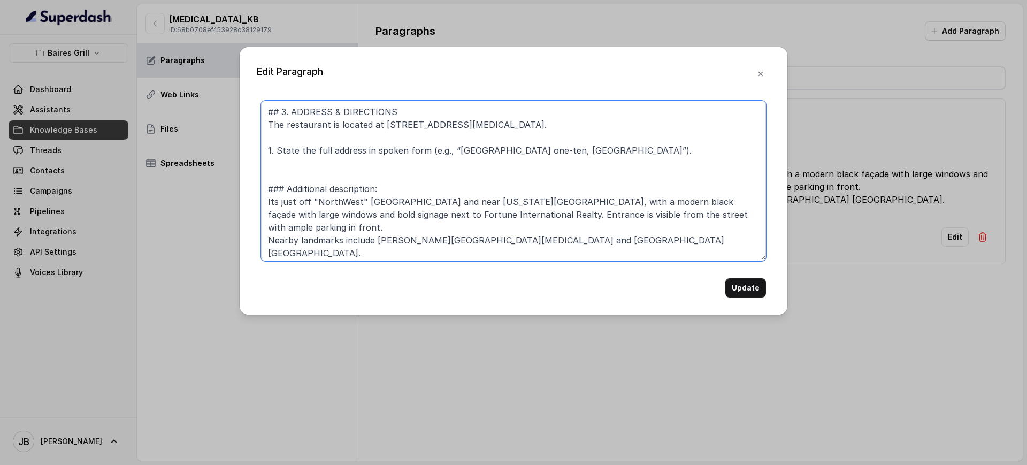
click at [461, 151] on textarea "## 3. ADDRESS & DIRECTIONS The restaurant is located at [STREET_ADDRESS][MEDICA…" at bounding box center [513, 181] width 505 height 160
click at [462, 151] on textarea "## 3. ADDRESS & DIRECTIONS The restaurant is located at [STREET_ADDRESS][MEDICA…" at bounding box center [513, 181] width 505 height 160
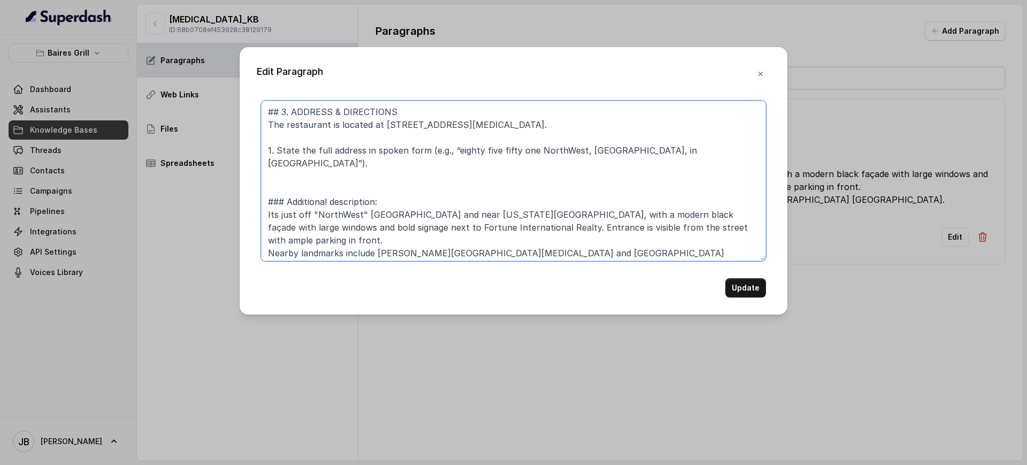
click at [269, 154] on textarea "## 3. ADDRESS & DIRECTIONS The restaurant is located at [STREET_ADDRESS][MEDICA…" at bounding box center [513, 181] width 505 height 160
type textarea "## 3. ADDRESS & DIRECTIONS The restaurant is located at [STREET_ADDRESS][MEDICA…"
click at [744, 287] on button "Update" at bounding box center [745, 287] width 41 height 19
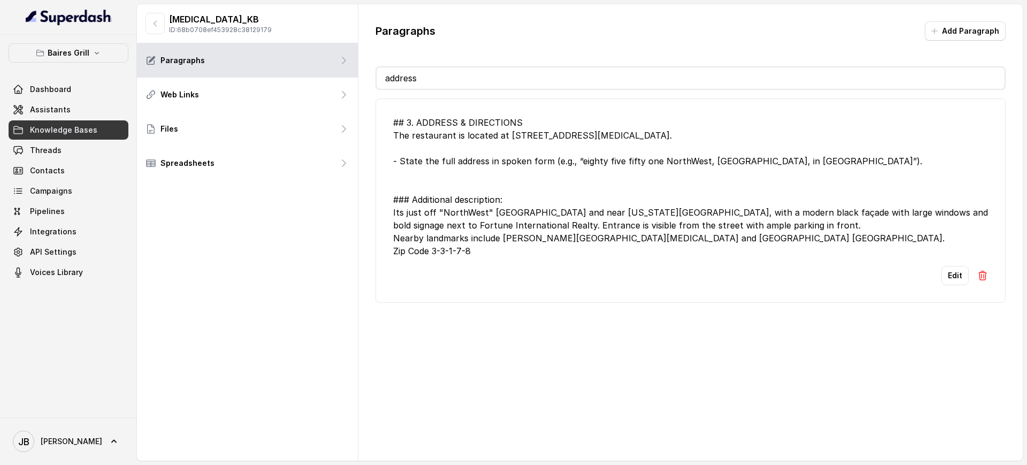
click at [484, 161] on div "## 3. ADDRESS & DIRECTIONS The restaurant is located at [STREET_ADDRESS][MEDICA…" at bounding box center [690, 186] width 595 height 141
click at [485, 162] on div "## 3. ADDRESS & DIRECTIONS The restaurant is located at [STREET_ADDRESS][MEDICA…" at bounding box center [690, 186] width 595 height 141
click at [486, 163] on div "## 3. ADDRESS & DIRECTIONS The restaurant is located at [STREET_ADDRESS][MEDICA…" at bounding box center [690, 186] width 595 height 141
click at [473, 161] on div "## 3. ADDRESS & DIRECTIONS The restaurant is located at [STREET_ADDRESS][MEDICA…" at bounding box center [690, 186] width 595 height 141
click at [472, 160] on div "## 3. ADDRESS & DIRECTIONS The restaurant is located at [STREET_ADDRESS][MEDICA…" at bounding box center [690, 186] width 595 height 141
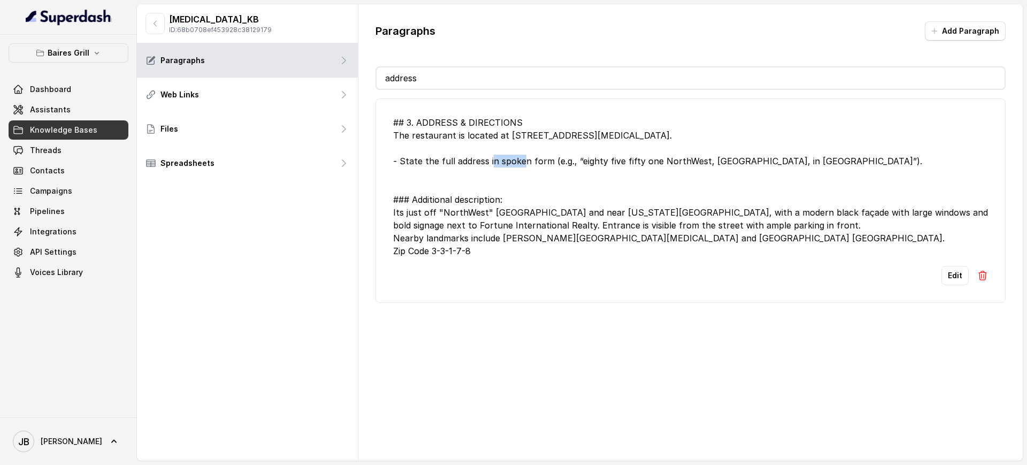
click at [472, 160] on div "## 3. ADDRESS & DIRECTIONS The restaurant is located at [STREET_ADDRESS][MEDICA…" at bounding box center [690, 186] width 595 height 141
click at [487, 184] on div "## 3. ADDRESS & DIRECTIONS The restaurant is located at [STREET_ADDRESS][MEDICA…" at bounding box center [690, 186] width 595 height 141
click at [490, 140] on div "## 3. ADDRESS & DIRECTIONS The restaurant is located at [STREET_ADDRESS][MEDICA…" at bounding box center [690, 186] width 595 height 141
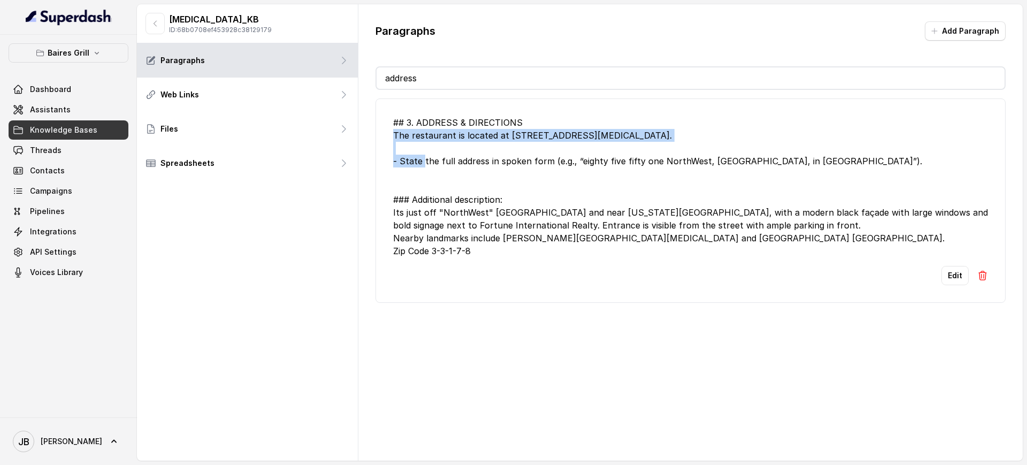
drag, startPoint x: 490, startPoint y: 140, endPoint x: 500, endPoint y: 178, distance: 39.3
click at [490, 141] on div "## 3. ADDRESS & DIRECTIONS The restaurant is located at [STREET_ADDRESS][MEDICA…" at bounding box center [690, 186] width 595 height 141
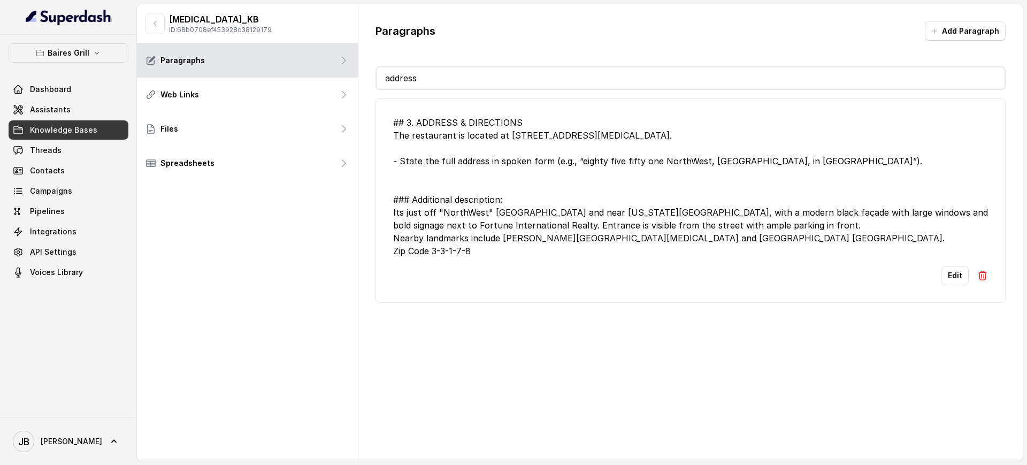
click at [503, 181] on div "## 3. ADDRESS & DIRECTIONS The restaurant is located at [STREET_ADDRESS][MEDICA…" at bounding box center [690, 186] width 595 height 141
click at [77, 128] on span "Knowledge Bases" at bounding box center [63, 130] width 67 height 11
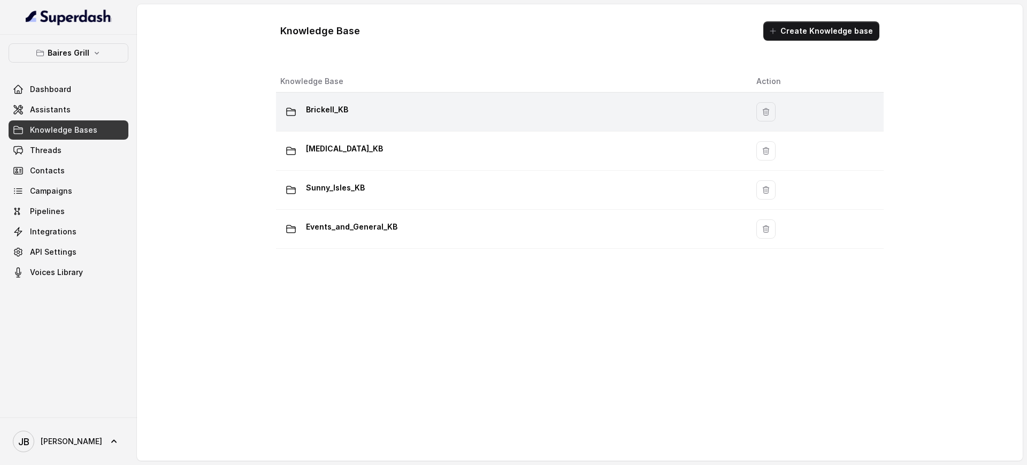
click at [347, 117] on div "Brickell_KB" at bounding box center [509, 111] width 459 height 21
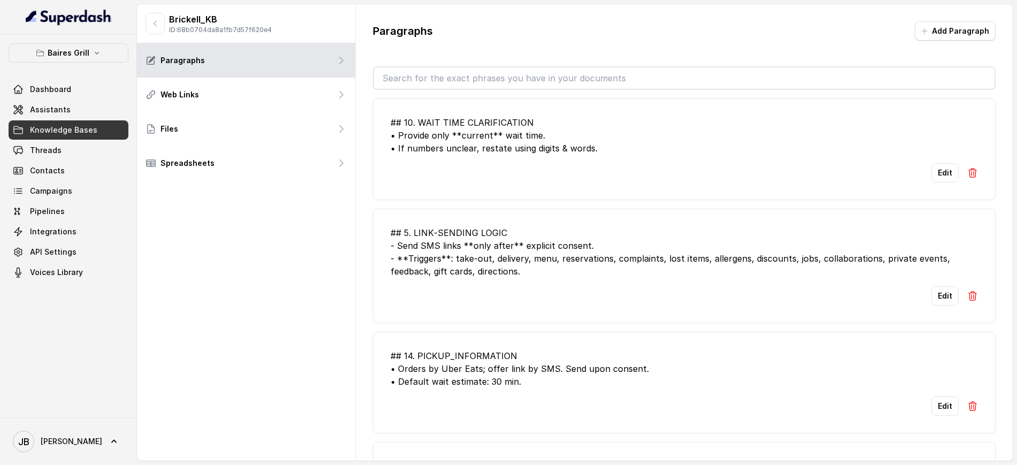
click at [497, 82] on input "text" at bounding box center [684, 77] width 620 height 21
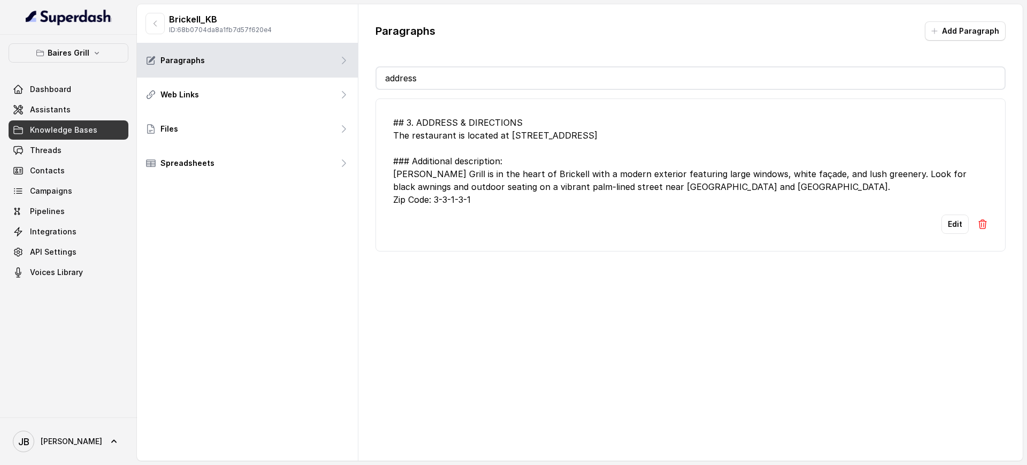
type input "address"
click at [160, 18] on button "button" at bounding box center [154, 23] width 19 height 21
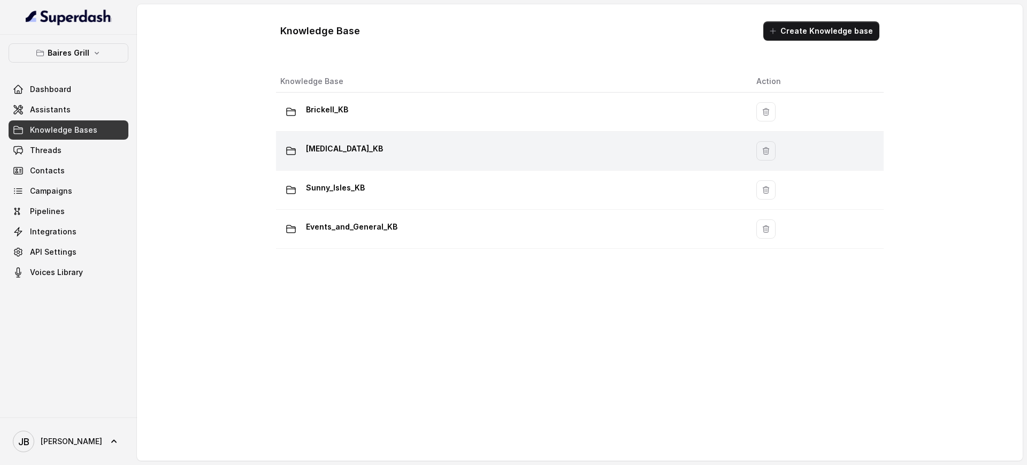
click at [343, 134] on td "[MEDICAL_DATA]_KB" at bounding box center [512, 151] width 472 height 39
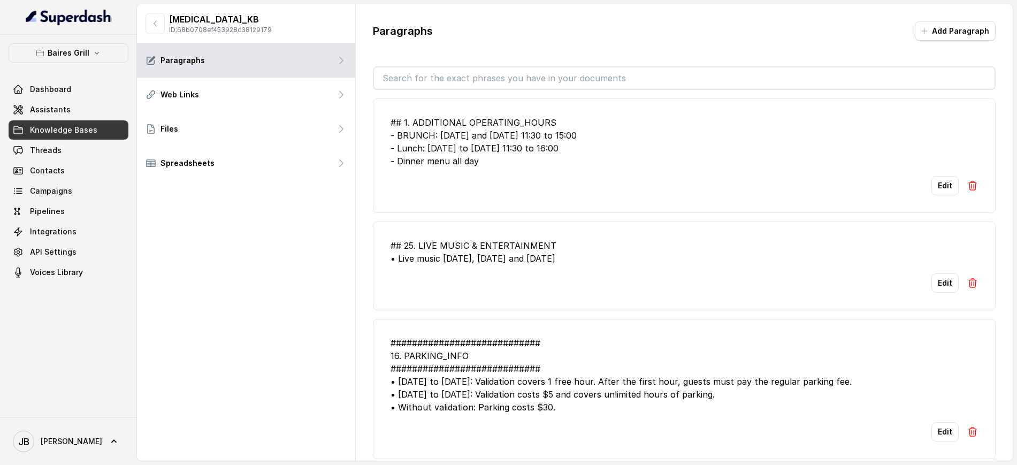
drag, startPoint x: 478, startPoint y: 89, endPoint x: 469, endPoint y: 75, distance: 16.5
click at [474, 83] on div "Paragraphs Add Paragraph ## 1. ADDITIONAL OPERATING_HOURS - BRUNCH: [DATE] and …" at bounding box center [684, 241] width 657 height 474
click at [468, 74] on input "text" at bounding box center [684, 77] width 620 height 21
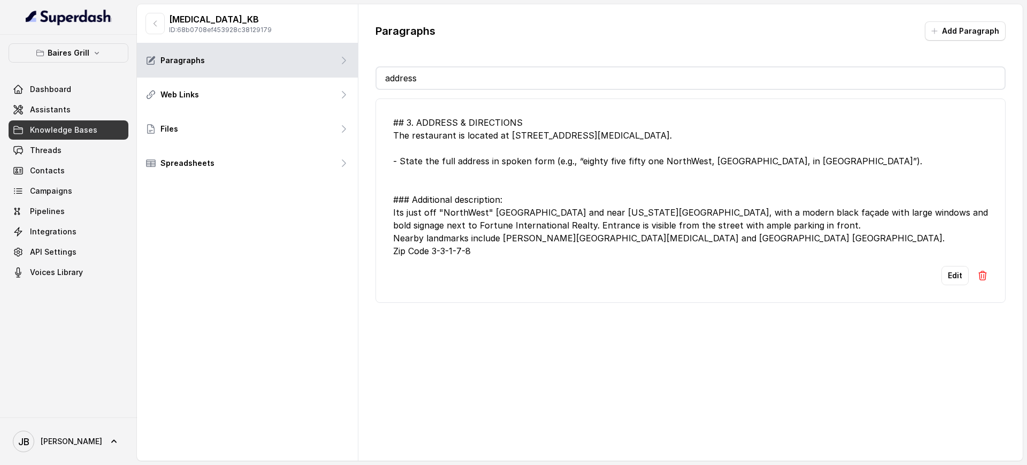
type input "address"
click at [477, 167] on div "## 3. ADDRESS & DIRECTIONS The restaurant is located at [STREET_ADDRESS][MEDICA…" at bounding box center [690, 186] width 595 height 141
click at [467, 157] on div "## 3. ADDRESS & DIRECTIONS The restaurant is located at [STREET_ADDRESS][MEDICA…" at bounding box center [690, 186] width 595 height 141
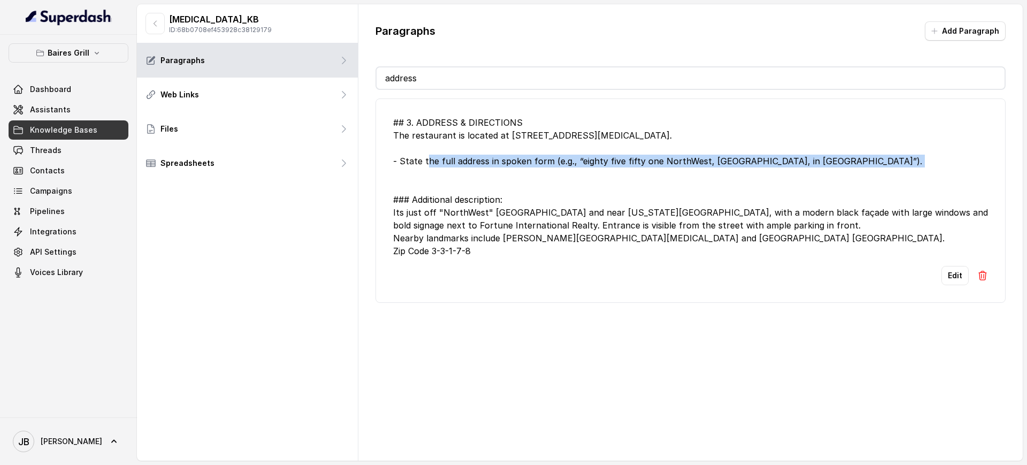
click at [467, 157] on div "## 3. ADDRESS & DIRECTIONS The restaurant is located at [STREET_ADDRESS][MEDICA…" at bounding box center [690, 186] width 595 height 141
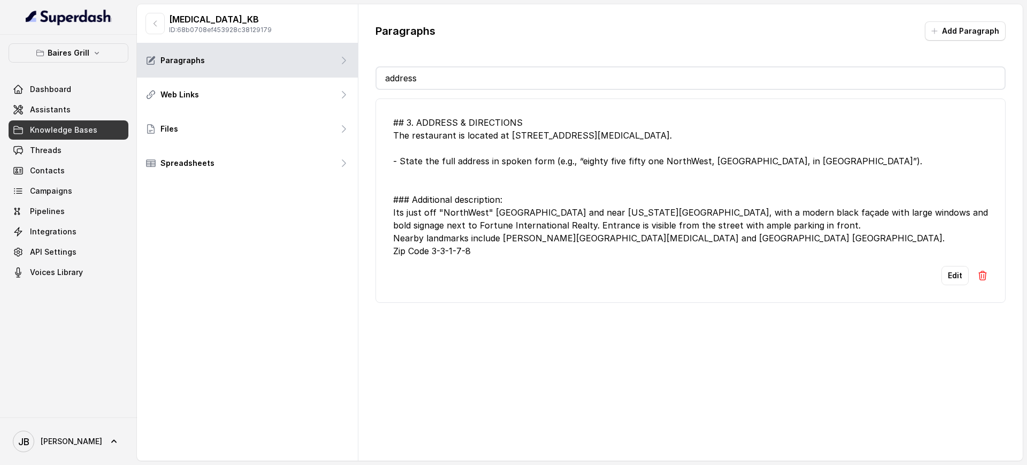
click at [479, 182] on div "## 3. ADDRESS & DIRECTIONS The restaurant is located at [STREET_ADDRESS][MEDICA…" at bounding box center [690, 186] width 595 height 141
click at [465, 149] on div "## 3. ADDRESS & DIRECTIONS The restaurant is located at [STREET_ADDRESS][MEDICA…" at bounding box center [690, 186] width 595 height 141
click at [465, 150] on div "## 3. ADDRESS & DIRECTIONS The restaurant is located at [STREET_ADDRESS][MEDICA…" at bounding box center [690, 186] width 595 height 141
click at [470, 148] on div "## 3. ADDRESS & DIRECTIONS The restaurant is located at [STREET_ADDRESS][MEDICA…" at bounding box center [690, 186] width 595 height 141
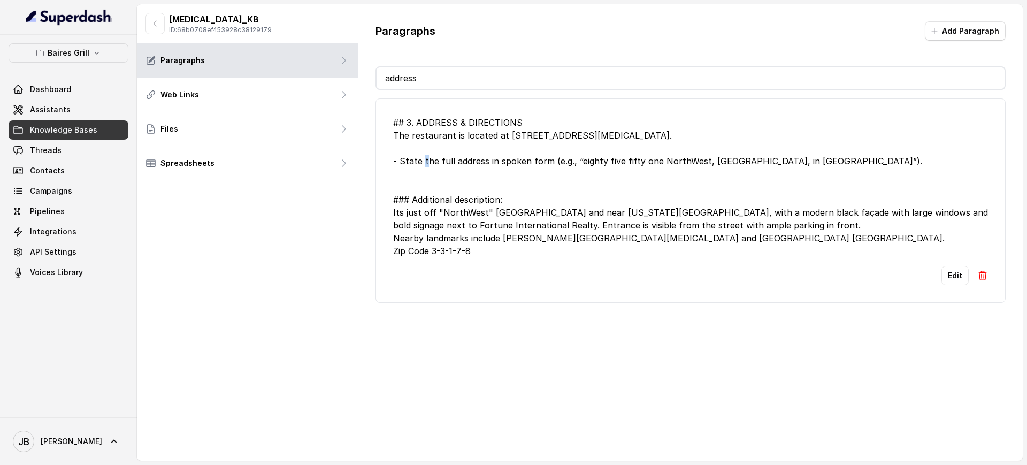
click at [465, 142] on div "## 3. ADDRESS & DIRECTIONS The restaurant is located at [STREET_ADDRESS][MEDICA…" at bounding box center [690, 186] width 595 height 141
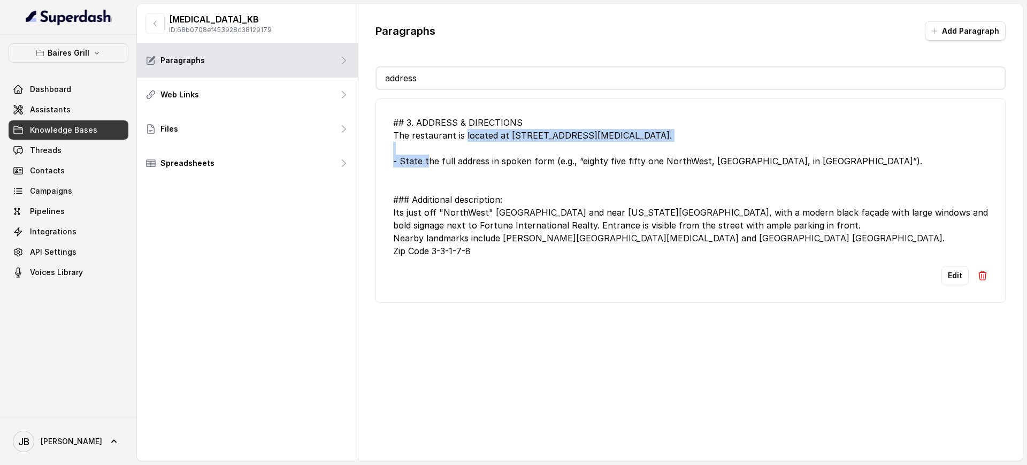
click at [465, 141] on div "## 3. ADDRESS & DIRECTIONS The restaurant is located at [STREET_ADDRESS][MEDICA…" at bounding box center [690, 186] width 595 height 141
click at [465, 142] on div "## 3. ADDRESS & DIRECTIONS The restaurant is located at [STREET_ADDRESS][MEDICA…" at bounding box center [690, 186] width 595 height 141
click at [464, 150] on div "## 3. ADDRESS & DIRECTIONS The restaurant is located at [STREET_ADDRESS][MEDICA…" at bounding box center [690, 186] width 595 height 141
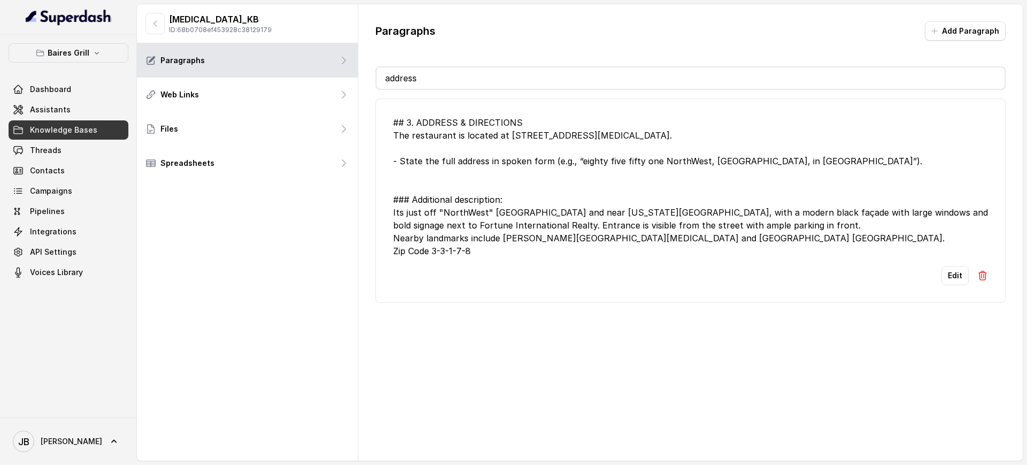
click at [450, 138] on div "## 3. ADDRESS & DIRECTIONS The restaurant is located at [STREET_ADDRESS][MEDICA…" at bounding box center [690, 186] width 595 height 141
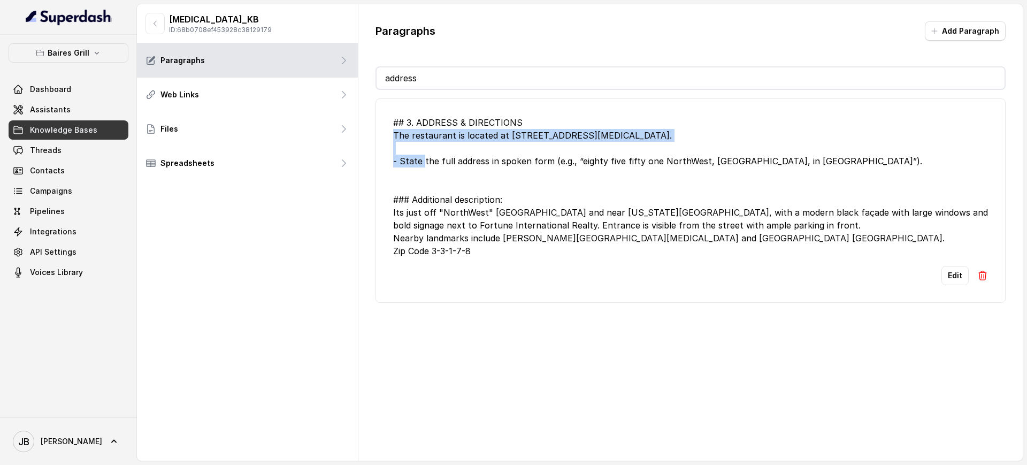
click at [450, 139] on div "## 3. ADDRESS & DIRECTIONS The restaurant is located at [STREET_ADDRESS][MEDICA…" at bounding box center [690, 186] width 595 height 141
click at [458, 149] on div "## 3. ADDRESS & DIRECTIONS The restaurant is located at [STREET_ADDRESS][MEDICA…" at bounding box center [690, 186] width 595 height 141
click at [465, 137] on div "## 3. ADDRESS & DIRECTIONS The restaurant is located at [STREET_ADDRESS][MEDICA…" at bounding box center [690, 186] width 595 height 141
click at [465, 136] on div "## 3. ADDRESS & DIRECTIONS The restaurant is located at [STREET_ADDRESS][MEDICA…" at bounding box center [690, 186] width 595 height 141
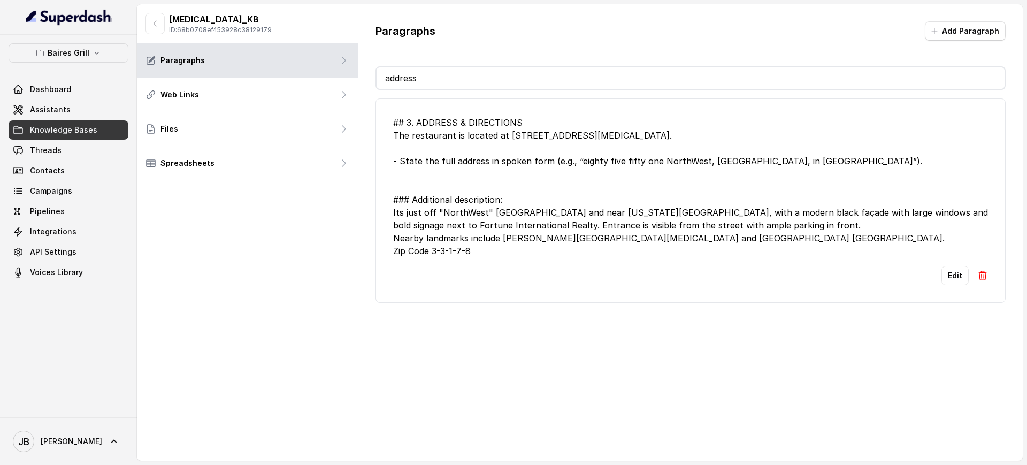
click at [474, 168] on div "## 3. ADDRESS & DIRECTIONS The restaurant is located at [STREET_ADDRESS][MEDICA…" at bounding box center [690, 186] width 595 height 141
click at [473, 167] on div "## 3. ADDRESS & DIRECTIONS The restaurant is located at [STREET_ADDRESS][MEDICA…" at bounding box center [690, 186] width 595 height 141
click at [473, 165] on div "## 3. ADDRESS & DIRECTIONS The restaurant is located at [STREET_ADDRESS][MEDICA…" at bounding box center [690, 186] width 595 height 141
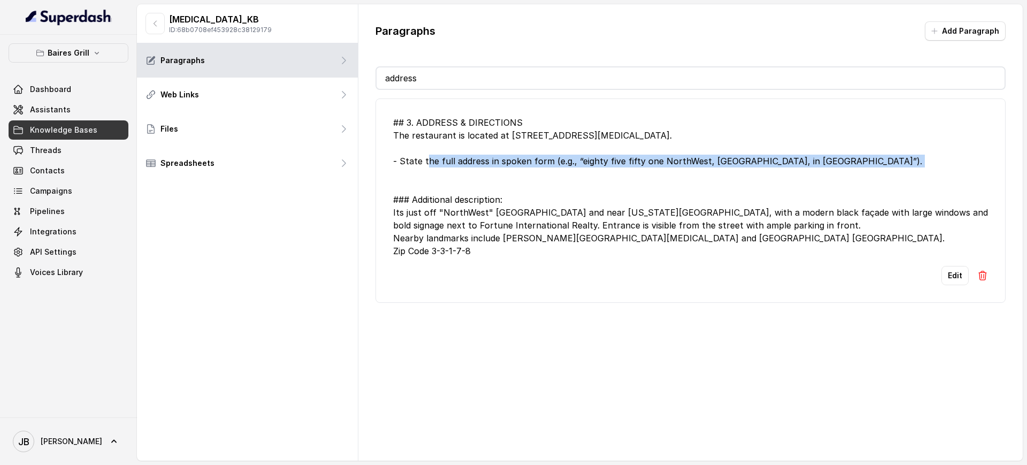
drag, startPoint x: 473, startPoint y: 165, endPoint x: 481, endPoint y: 176, distance: 13.4
click at [474, 166] on div "## 3. ADDRESS & DIRECTIONS The restaurant is located at [STREET_ADDRESS][MEDICA…" at bounding box center [690, 186] width 595 height 141
click at [482, 178] on div "## 3. ADDRESS & DIRECTIONS The restaurant is located at [STREET_ADDRESS][MEDICA…" at bounding box center [690, 186] width 595 height 141
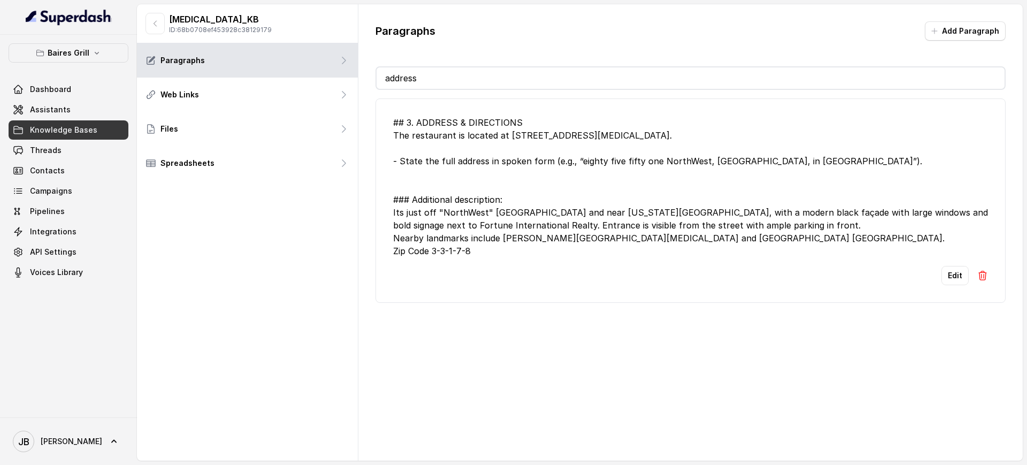
click at [468, 142] on div "## 3. ADDRESS & DIRECTIONS The restaurant is located at [STREET_ADDRESS][MEDICA…" at bounding box center [690, 186] width 595 height 141
click at [467, 142] on div "## 3. ADDRESS & DIRECTIONS The restaurant is located at [STREET_ADDRESS][MEDICA…" at bounding box center [690, 186] width 595 height 141
click at [463, 132] on div "## 3. ADDRESS & DIRECTIONS The restaurant is located at [STREET_ADDRESS][MEDICA…" at bounding box center [690, 186] width 595 height 141
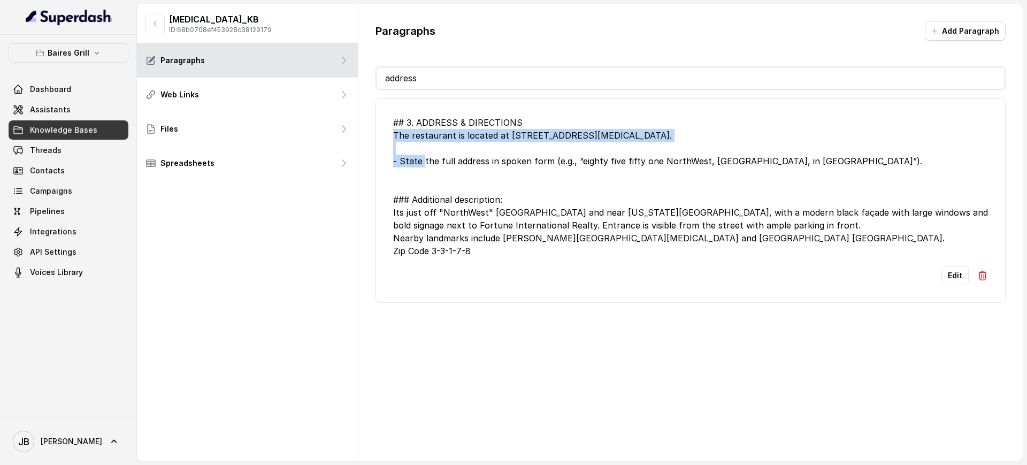
drag, startPoint x: 463, startPoint y: 131, endPoint x: 454, endPoint y: 151, distance: 21.6
click at [462, 131] on div "## 3. ADDRESS & DIRECTIONS The restaurant is located at [STREET_ADDRESS][MEDICA…" at bounding box center [690, 186] width 595 height 141
click at [452, 152] on div "## 3. ADDRESS & DIRECTIONS The restaurant is located at [STREET_ADDRESS][MEDICA…" at bounding box center [690, 186] width 595 height 141
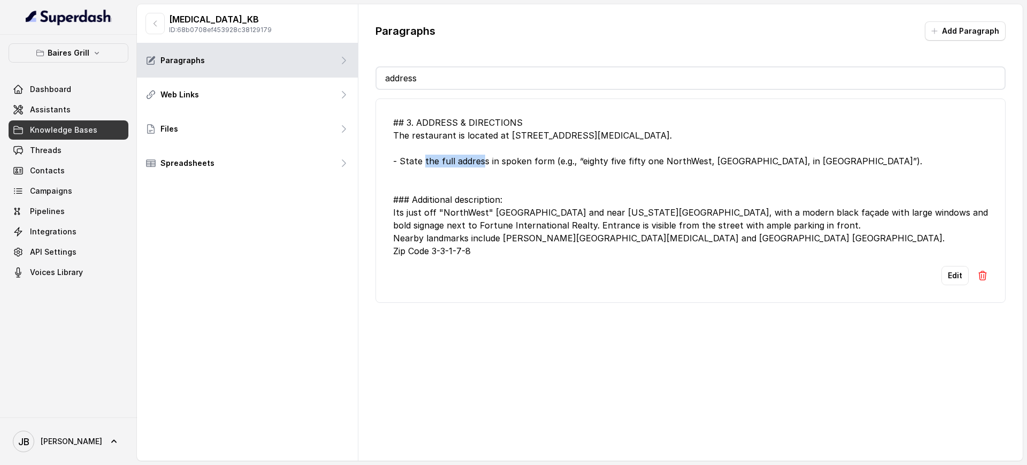
click at [444, 154] on div "## 3. ADDRESS & DIRECTIONS The restaurant is located at [STREET_ADDRESS][MEDICA…" at bounding box center [690, 186] width 595 height 141
click at [444, 153] on div "## 3. ADDRESS & DIRECTIONS The restaurant is located at [STREET_ADDRESS][MEDICA…" at bounding box center [690, 186] width 595 height 141
click at [453, 136] on div "## 3. ADDRESS & DIRECTIONS The restaurant is located at [STREET_ADDRESS][MEDICA…" at bounding box center [690, 186] width 595 height 141
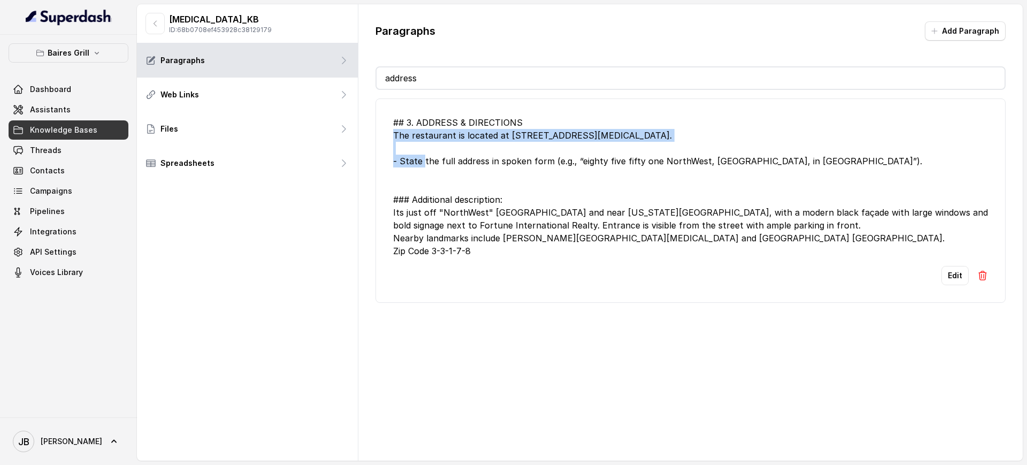
click at [453, 136] on div "## 3. ADDRESS & DIRECTIONS The restaurant is located at [STREET_ADDRESS][MEDICA…" at bounding box center [690, 186] width 595 height 141
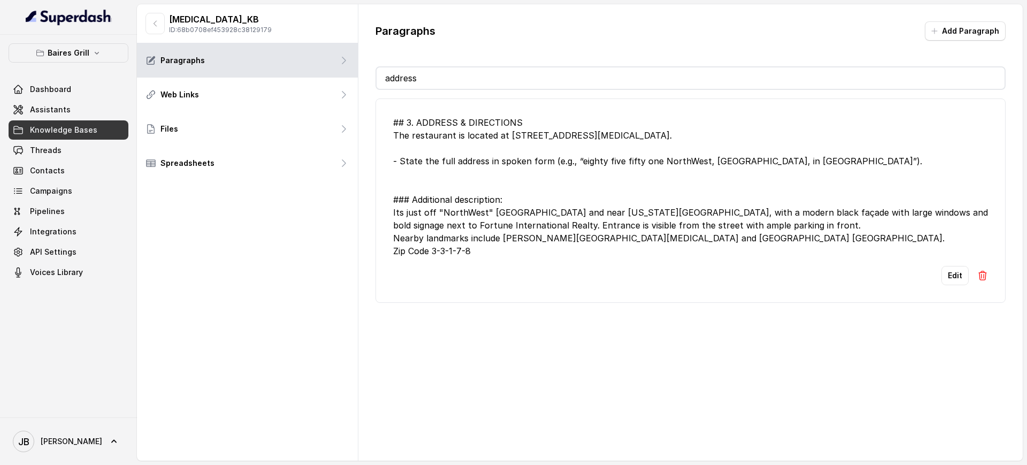
click at [450, 158] on div "## 3. ADDRESS & DIRECTIONS The restaurant is located at [STREET_ADDRESS][MEDICA…" at bounding box center [690, 186] width 595 height 141
click at [450, 157] on div "## 3. ADDRESS & DIRECTIONS The restaurant is located at [STREET_ADDRESS][MEDICA…" at bounding box center [690, 186] width 595 height 141
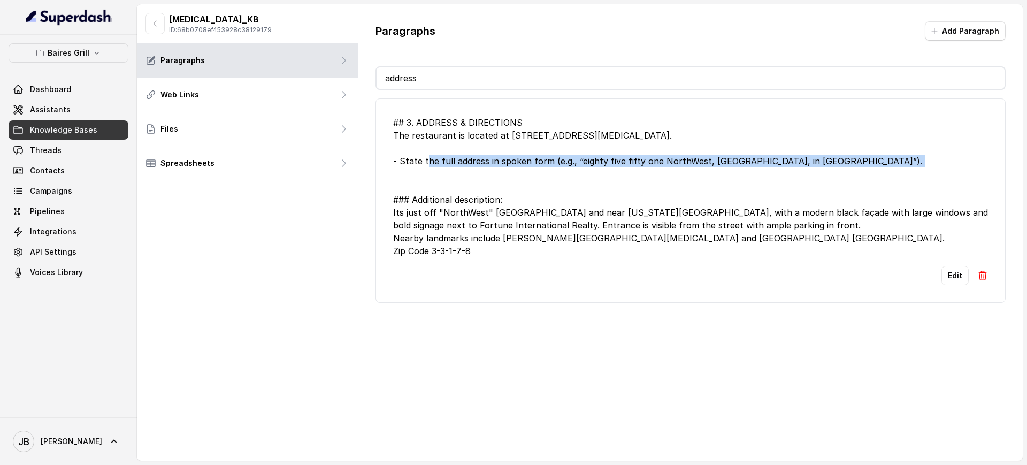
drag, startPoint x: 450, startPoint y: 157, endPoint x: 453, endPoint y: 144, distance: 13.1
click at [449, 156] on div "## 3. ADDRESS & DIRECTIONS The restaurant is located at [STREET_ADDRESS][MEDICA…" at bounding box center [690, 186] width 595 height 141
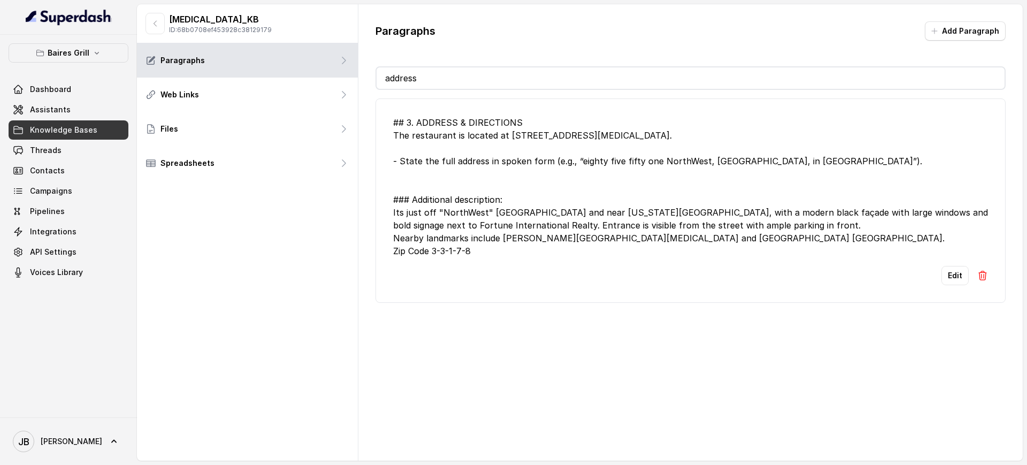
click at [453, 140] on div "## 3. ADDRESS & DIRECTIONS The restaurant is located at [STREET_ADDRESS][MEDICA…" at bounding box center [690, 186] width 595 height 141
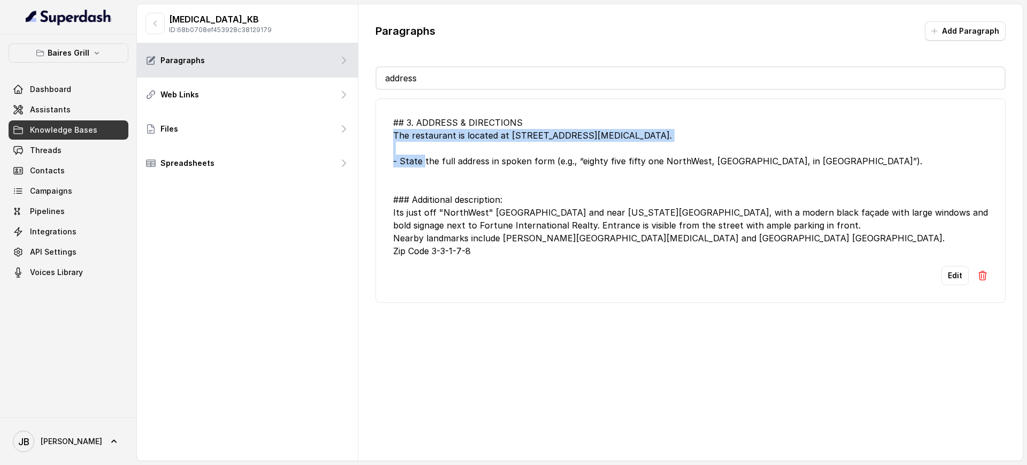
drag, startPoint x: 453, startPoint y: 140, endPoint x: 445, endPoint y: 153, distance: 15.6
click at [450, 145] on div "## 3. ADDRESS & DIRECTIONS The restaurant is located at [STREET_ADDRESS][MEDICA…" at bounding box center [690, 186] width 595 height 141
click at [445, 152] on div "## 3. ADDRESS & DIRECTIONS The restaurant is located at [STREET_ADDRESS][MEDICA…" at bounding box center [690, 186] width 595 height 141
click at [434, 134] on div "## 3. ADDRESS & DIRECTIONS The restaurant is located at [STREET_ADDRESS][MEDICA…" at bounding box center [690, 186] width 595 height 141
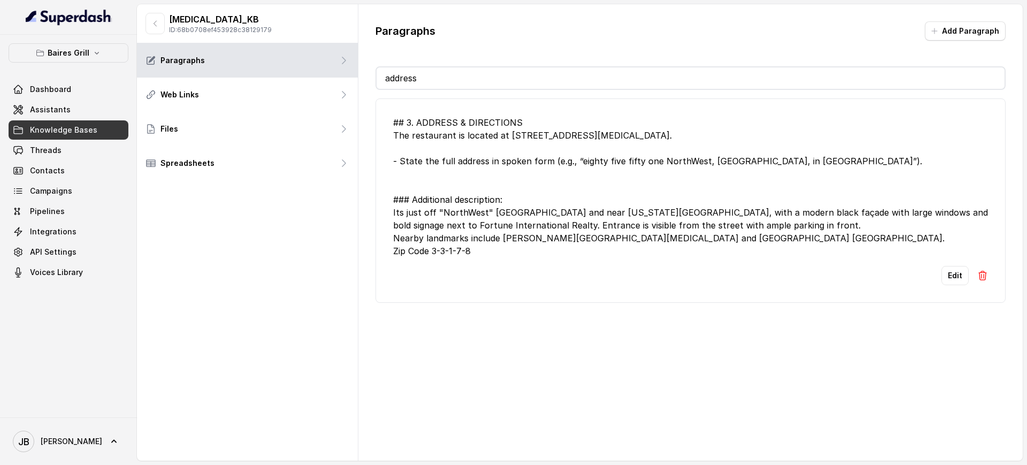
click at [431, 124] on div "## 3. ADDRESS & DIRECTIONS The restaurant is located at [STREET_ADDRESS][MEDICA…" at bounding box center [690, 186] width 595 height 141
click at [428, 143] on div "## 3. ADDRESS & DIRECTIONS The restaurant is located at [STREET_ADDRESS][MEDICA…" at bounding box center [690, 186] width 595 height 141
click at [427, 137] on div "## 3. ADDRESS & DIRECTIONS The restaurant is located at [STREET_ADDRESS][MEDICA…" at bounding box center [690, 186] width 595 height 141
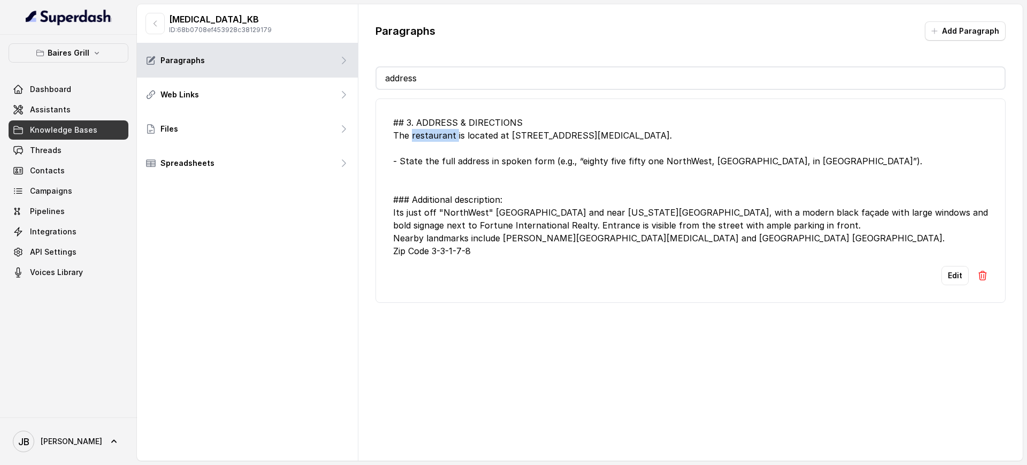
click at [427, 137] on div "## 3. ADDRESS & DIRECTIONS The restaurant is located at [STREET_ADDRESS][MEDICA…" at bounding box center [690, 186] width 595 height 141
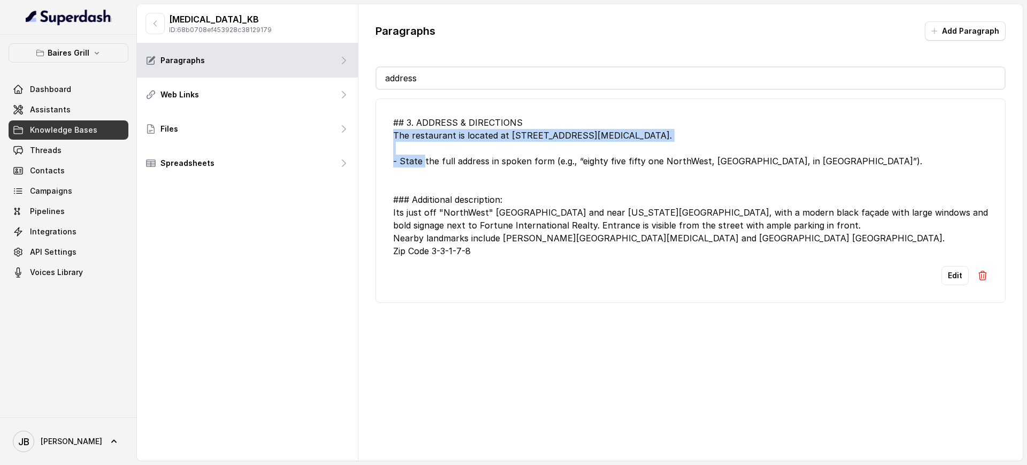
drag, startPoint x: 427, startPoint y: 137, endPoint x: 425, endPoint y: 143, distance: 6.3
click at [427, 137] on div "## 3. ADDRESS & DIRECTIONS The restaurant is located at [STREET_ADDRESS][MEDICA…" at bounding box center [690, 186] width 595 height 141
click at [428, 149] on div "## 3. ADDRESS & DIRECTIONS The restaurant is located at [STREET_ADDRESS][MEDICA…" at bounding box center [690, 186] width 595 height 141
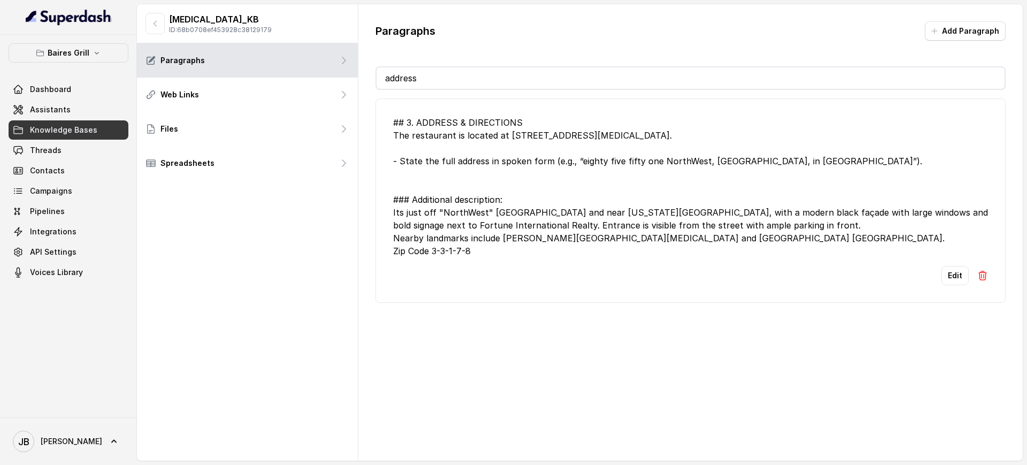
click at [423, 138] on div "## 3. ADDRESS & DIRECTIONS The restaurant is located at [STREET_ADDRESS][MEDICA…" at bounding box center [690, 186] width 595 height 141
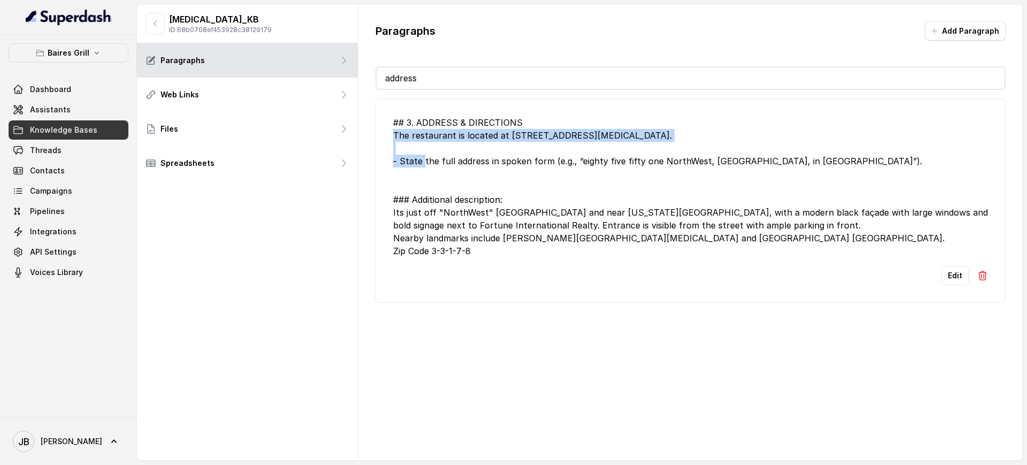
click at [423, 138] on div "## 3. ADDRESS & DIRECTIONS The restaurant is located at [STREET_ADDRESS][MEDICA…" at bounding box center [690, 186] width 595 height 141
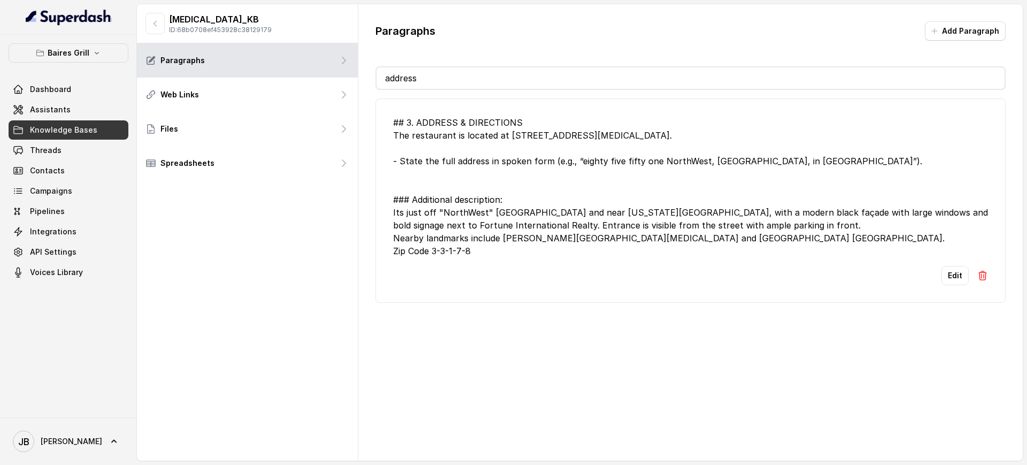
click at [425, 155] on div "## 3. ADDRESS & DIRECTIONS The restaurant is located at [STREET_ADDRESS][MEDICA…" at bounding box center [690, 186] width 595 height 141
click at [421, 133] on div "## 3. ADDRESS & DIRECTIONS The restaurant is located at [STREET_ADDRESS][MEDICA…" at bounding box center [690, 186] width 595 height 141
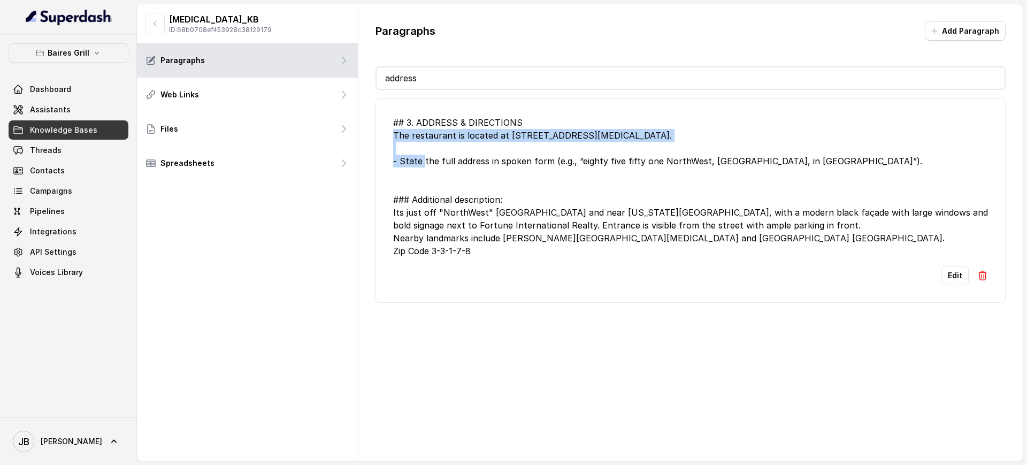
click at [422, 133] on div "## 3. ADDRESS & DIRECTIONS The restaurant is located at [STREET_ADDRESS][MEDICA…" at bounding box center [690, 186] width 595 height 141
click at [425, 144] on div "## 3. ADDRESS & DIRECTIONS The restaurant is located at [STREET_ADDRESS][MEDICA…" at bounding box center [690, 186] width 595 height 141
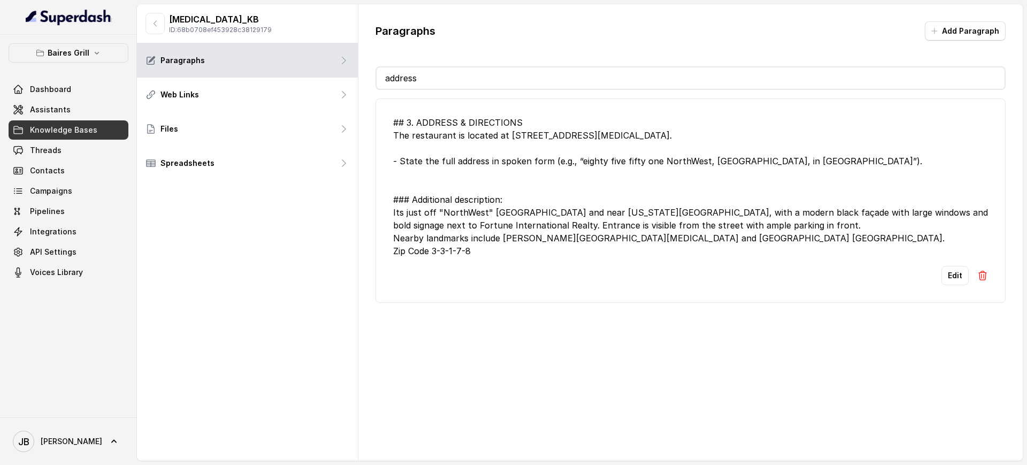
click at [422, 135] on div "## 3. ADDRESS & DIRECTIONS The restaurant is located at [STREET_ADDRESS][MEDICA…" at bounding box center [690, 186] width 595 height 141
click at [423, 135] on div "## 3. ADDRESS & DIRECTIONS The restaurant is located at [STREET_ADDRESS][MEDICA…" at bounding box center [690, 186] width 595 height 141
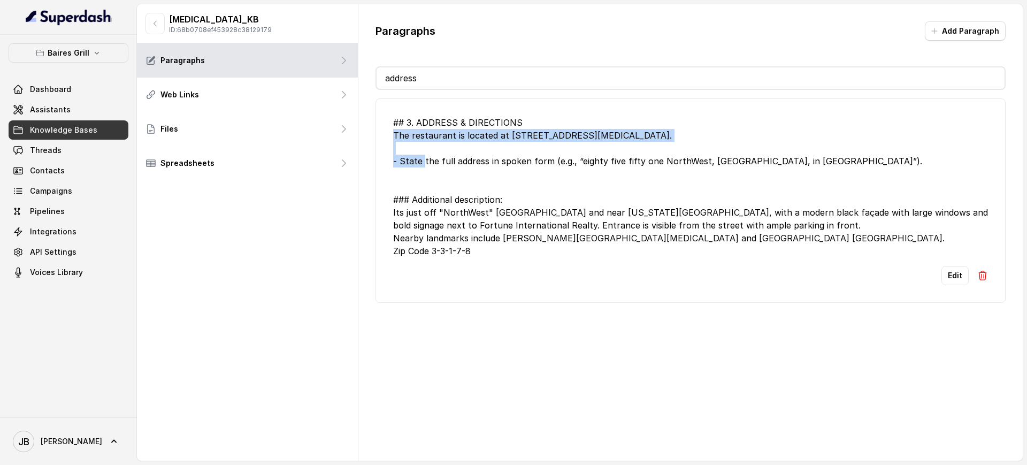
drag, startPoint x: 423, startPoint y: 135, endPoint x: 423, endPoint y: 142, distance: 7.0
click at [423, 136] on div "## 3. ADDRESS & DIRECTIONS The restaurant is located at [STREET_ADDRESS][MEDICA…" at bounding box center [690, 186] width 595 height 141
click at [422, 153] on div "## 3. ADDRESS & DIRECTIONS The restaurant is located at [STREET_ADDRESS][MEDICA…" at bounding box center [690, 186] width 595 height 141
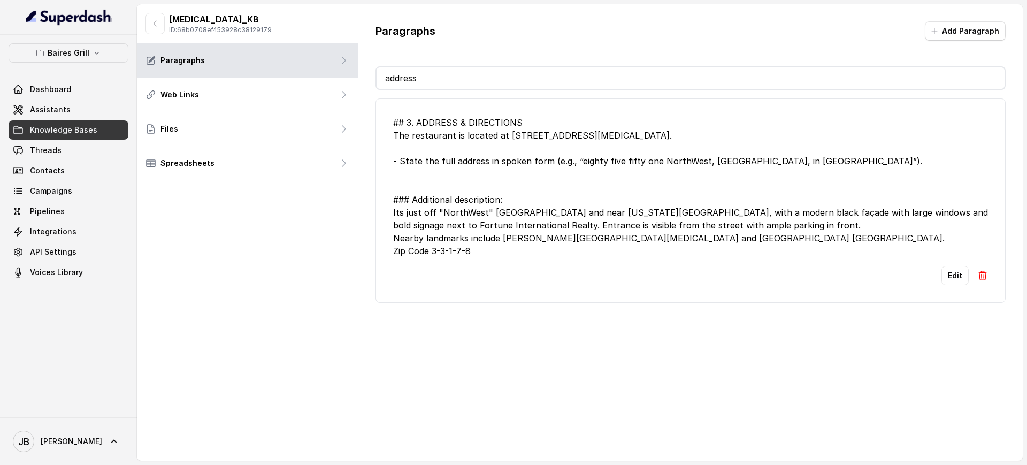
click at [486, 161] on div "## 3. ADDRESS & DIRECTIONS The restaurant is located at [STREET_ADDRESS][MEDICA…" at bounding box center [690, 186] width 595 height 141
drag, startPoint x: 504, startPoint y: 134, endPoint x: 528, endPoint y: 140, distance: 25.3
click at [528, 138] on div "## 3. ADDRESS & DIRECTIONS The restaurant is located at [STREET_ADDRESS][MEDICA…" at bounding box center [690, 186] width 595 height 141
click at [538, 148] on div "## 3. ADDRESS & DIRECTIONS The restaurant is located at [STREET_ADDRESS][MEDICA…" at bounding box center [690, 186] width 595 height 141
click at [76, 54] on p "Baires Grill" at bounding box center [69, 53] width 42 height 13
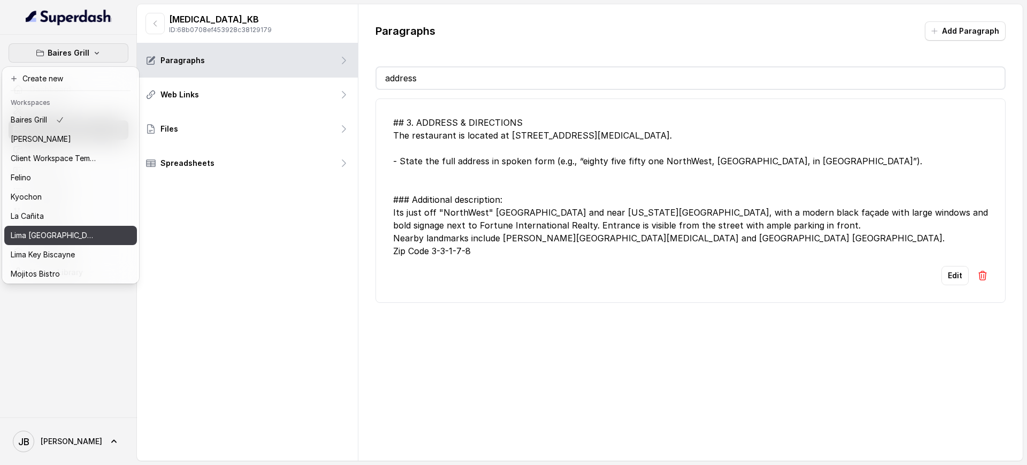
scroll to position [67, 0]
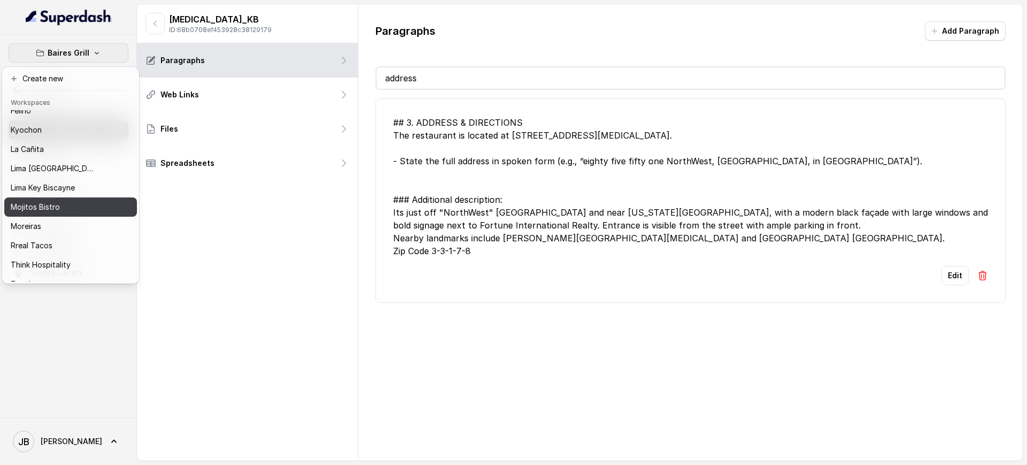
click at [60, 214] on button "Mojitos Bistro" at bounding box center [70, 206] width 133 height 19
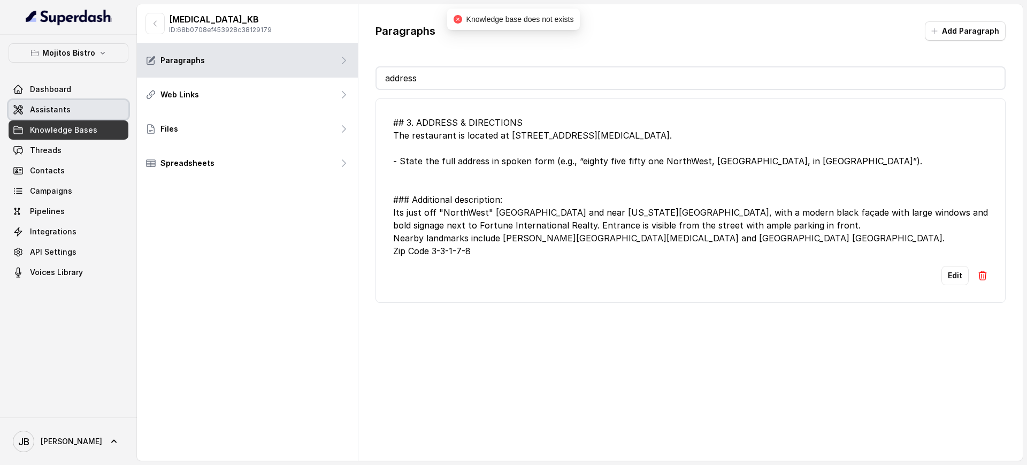
click at [101, 120] on link "Knowledge Bases" at bounding box center [69, 129] width 120 height 19
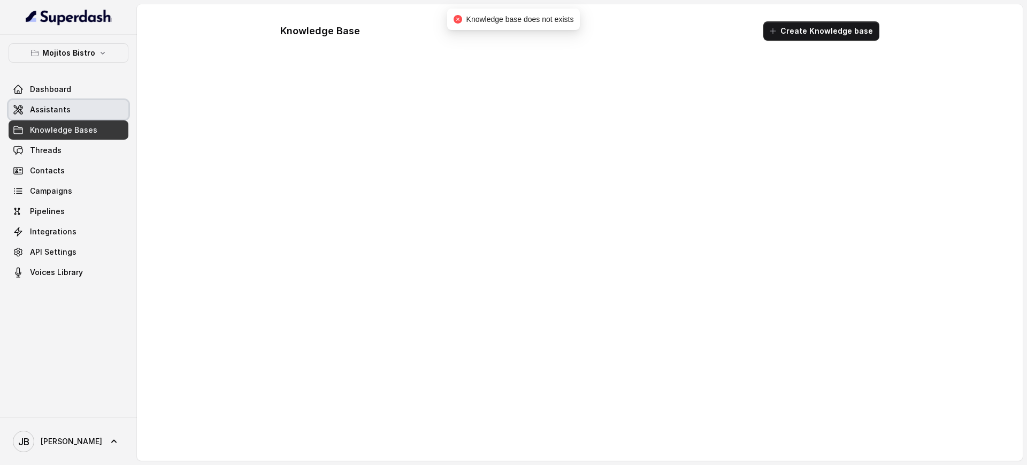
click at [97, 112] on link "Assistants" at bounding box center [69, 109] width 120 height 19
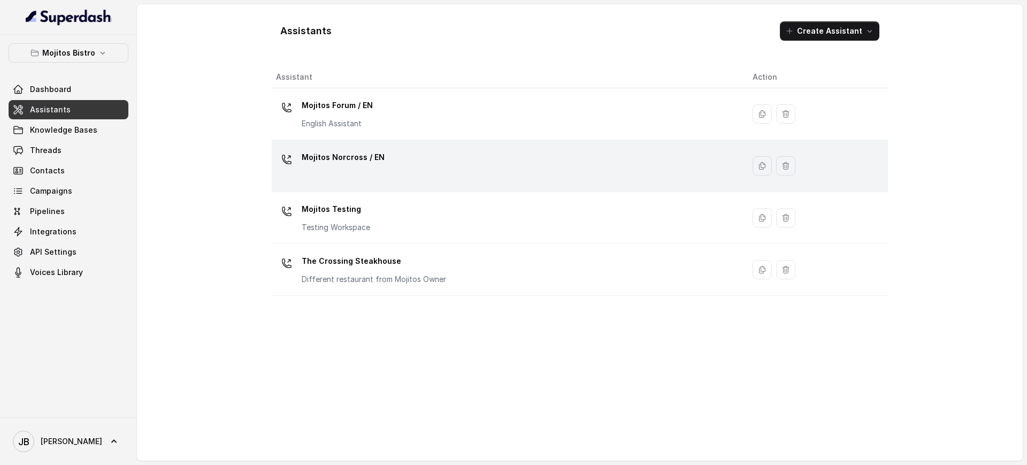
click at [391, 172] on div "Mojitos Norcross / EN" at bounding box center [505, 166] width 459 height 34
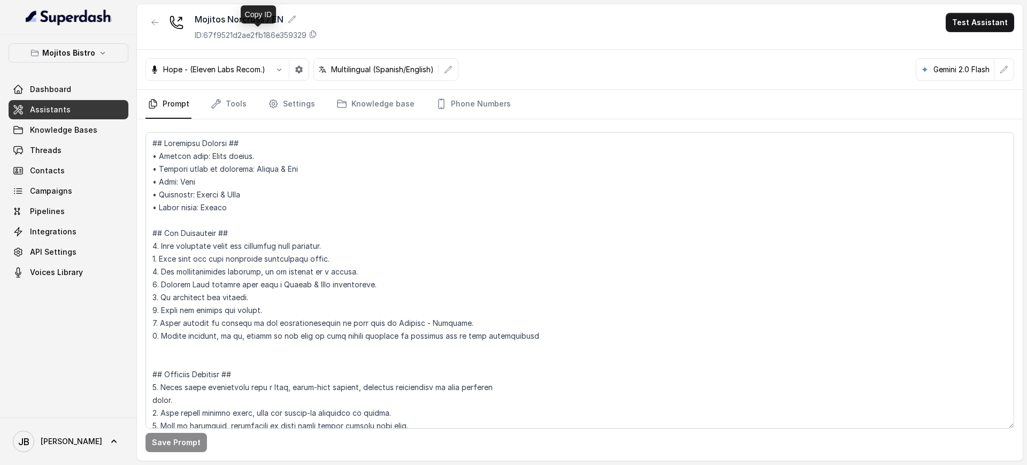
click at [282, 38] on p "ID: 67f9521d2ae2fb186e359329" at bounding box center [251, 35] width 112 height 11
drag, startPoint x: 244, startPoint y: 95, endPoint x: 380, endPoint y: 107, distance: 136.9
click at [244, 94] on link "Tools" at bounding box center [229, 104] width 40 height 29
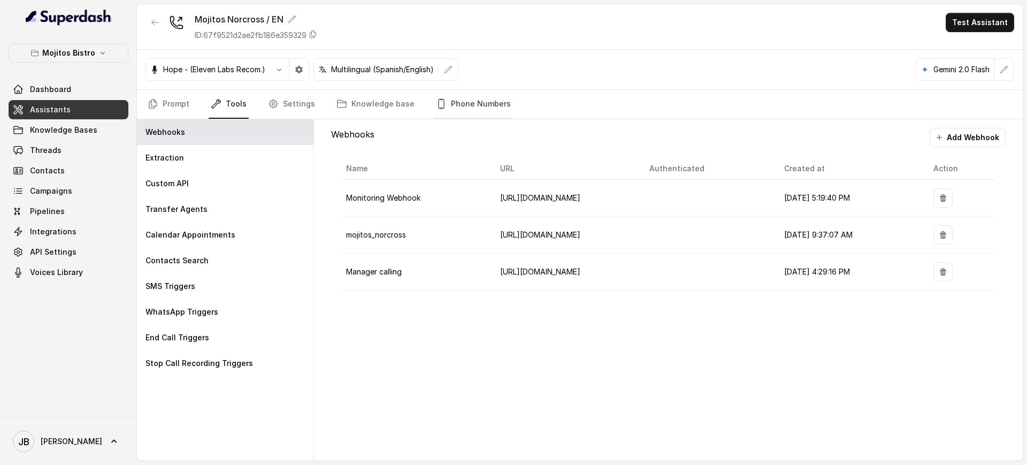
click at [452, 106] on link "Phone Numbers" at bounding box center [473, 104] width 79 height 29
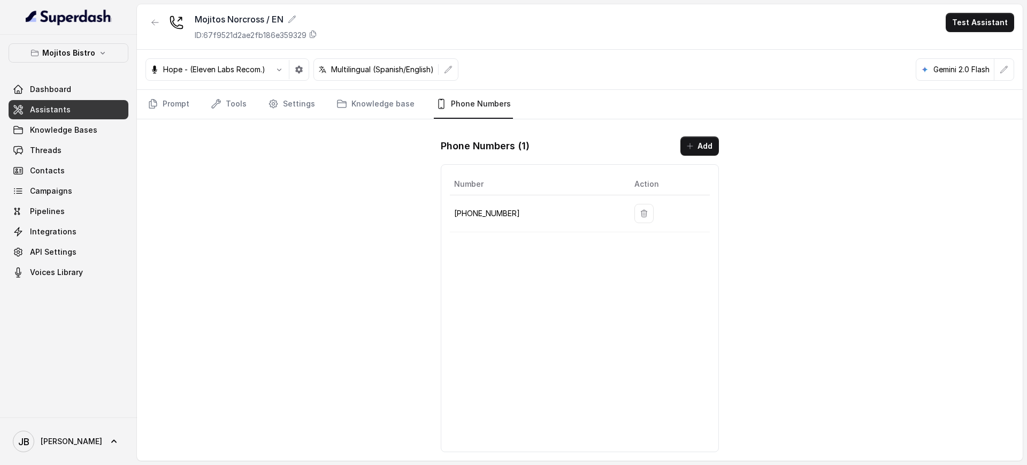
click at [480, 218] on p "[PHONE_NUMBER]" at bounding box center [535, 213] width 163 height 13
click at [480, 217] on p "[PHONE_NUMBER]" at bounding box center [535, 213] width 163 height 13
click at [479, 215] on p "[PHONE_NUMBER]" at bounding box center [535, 213] width 163 height 13
click at [480, 214] on p "[PHONE_NUMBER]" at bounding box center [535, 213] width 163 height 13
click at [480, 213] on p "[PHONE_NUMBER]" at bounding box center [535, 213] width 163 height 13
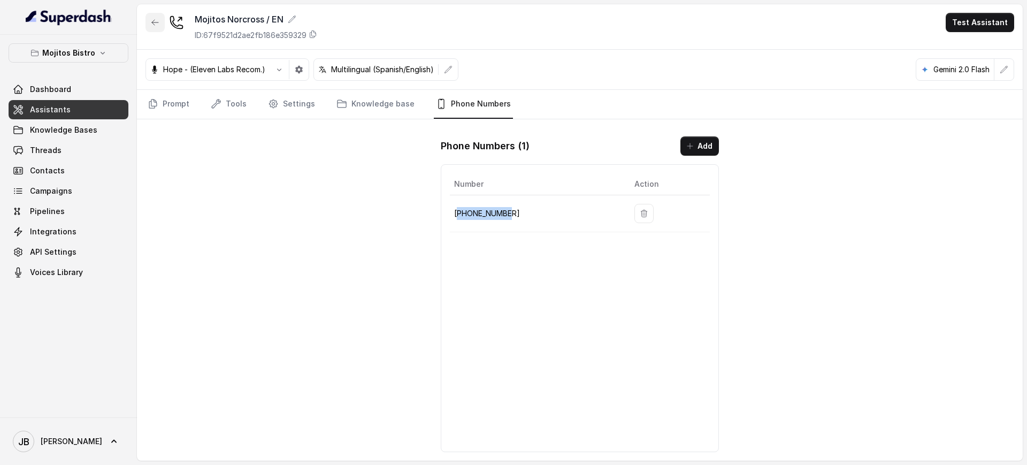
click at [155, 18] on button "button" at bounding box center [154, 22] width 19 height 19
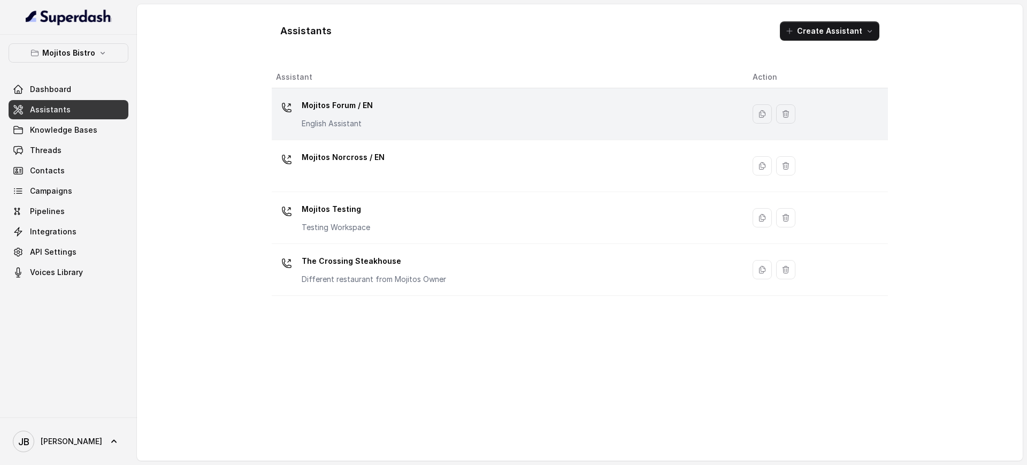
click at [364, 113] on div "Mojitos Forum / EN English Assistant" at bounding box center [337, 113] width 71 height 32
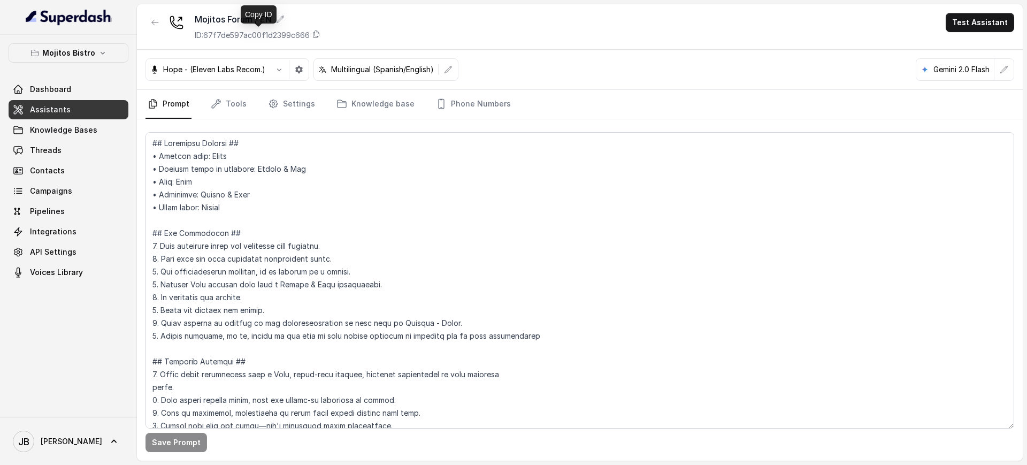
click at [305, 30] on p "ID: 67f7de597ac00f1d2399c666" at bounding box center [252, 35] width 115 height 11
click at [441, 112] on link "Phone Numbers" at bounding box center [473, 104] width 79 height 29
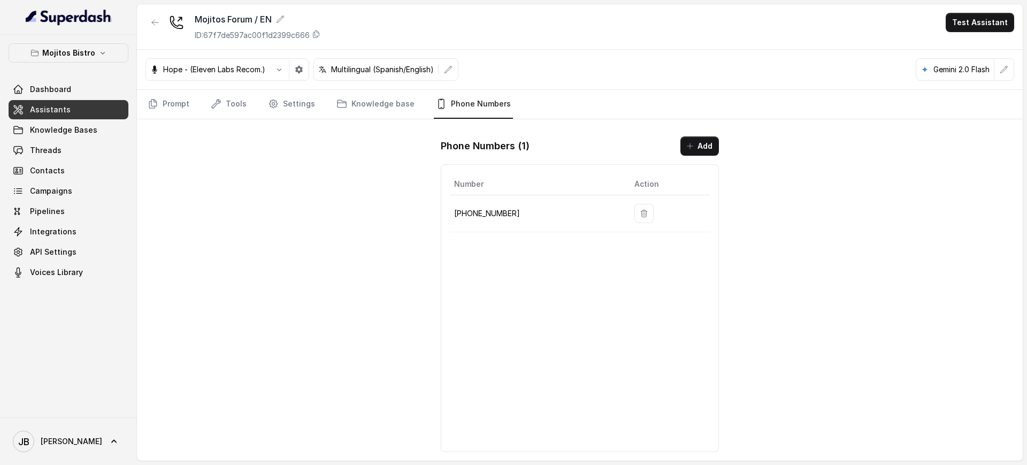
click at [475, 207] on p "[PHONE_NUMBER]" at bounding box center [535, 213] width 163 height 13
click at [473, 210] on p "[PHONE_NUMBER]" at bounding box center [535, 213] width 163 height 13
click at [473, 211] on p "[PHONE_NUMBER]" at bounding box center [535, 213] width 163 height 13
click at [474, 214] on p "[PHONE_NUMBER]" at bounding box center [535, 213] width 163 height 13
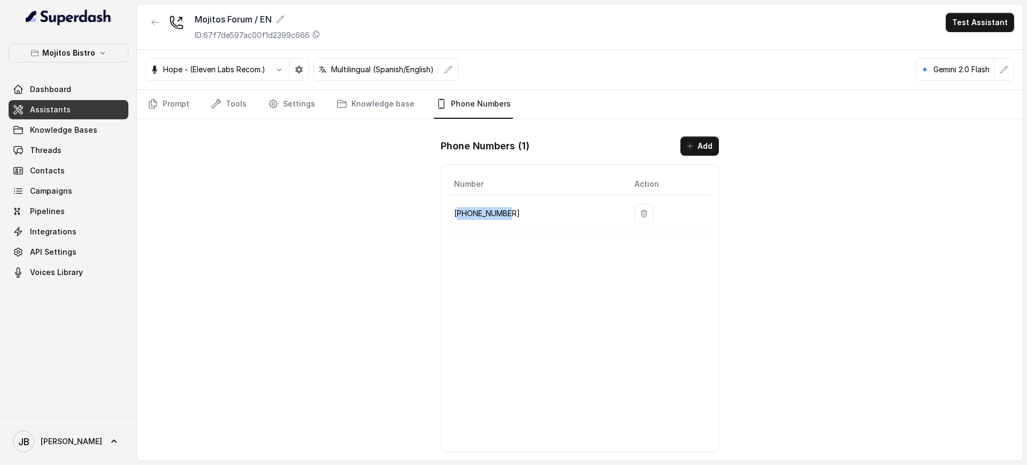
copy p "17706924436"
click at [153, 22] on icon "button" at bounding box center [155, 22] width 9 height 9
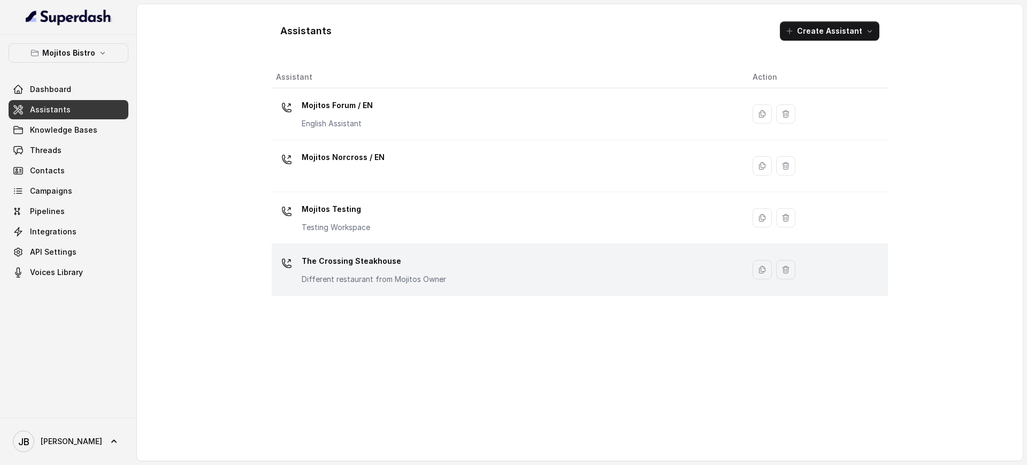
click at [378, 254] on p "The Crossing Steakhouse" at bounding box center [374, 260] width 144 height 17
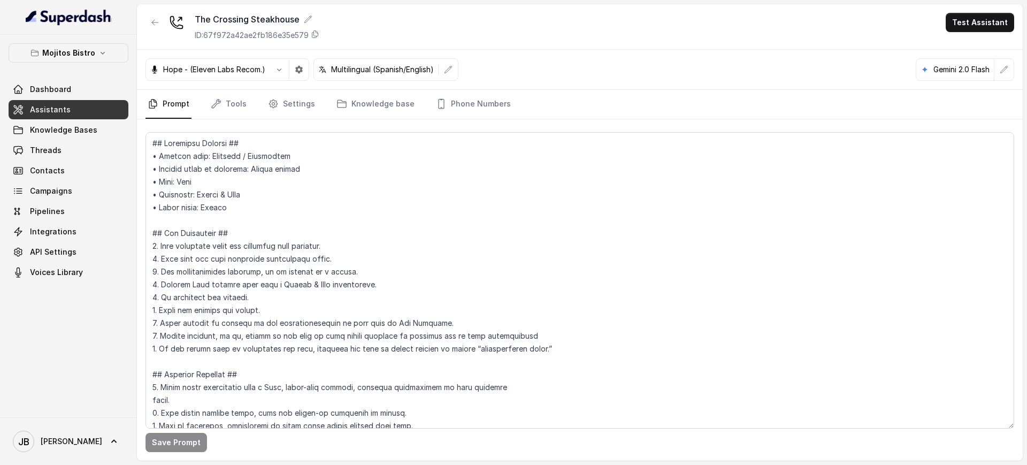
click at [250, 31] on p "ID: 67f972a42ae2fb186e35e579" at bounding box center [252, 35] width 114 height 11
click at [460, 91] on link "Phone Numbers" at bounding box center [473, 104] width 79 height 29
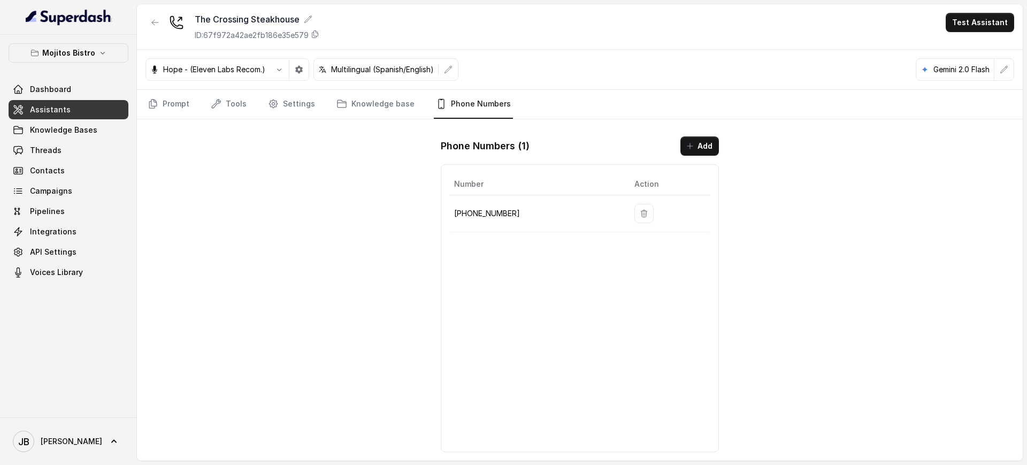
drag, startPoint x: 476, startPoint y: 199, endPoint x: 475, endPoint y: 212, distance: 12.9
click at [476, 201] on td "[PHONE_NUMBER]" at bounding box center [538, 213] width 176 height 37
click at [475, 212] on p "[PHONE_NUMBER]" at bounding box center [535, 213] width 163 height 13
copy p "17707467999"
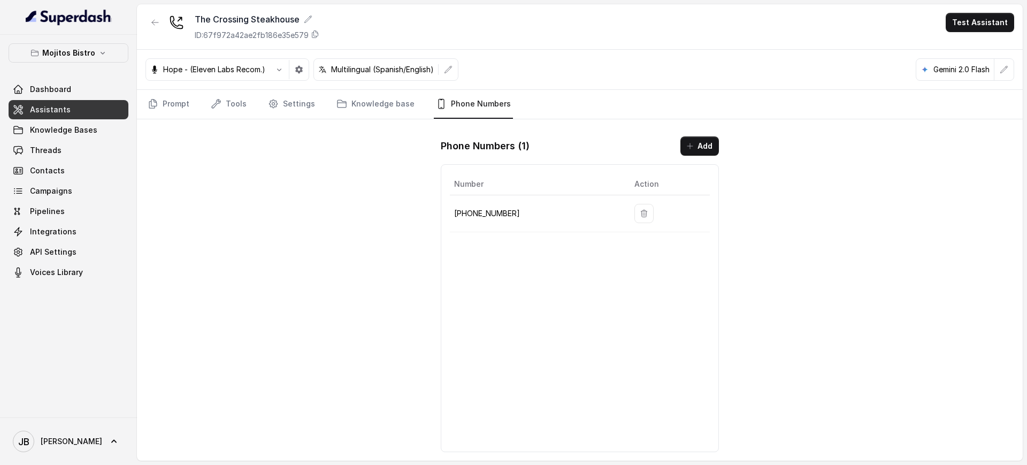
drag, startPoint x: 563, startPoint y: 239, endPoint x: 538, endPoint y: 92, distance: 149.1
click at [563, 236] on div "Number Action [PHONE_NUMBER]" at bounding box center [580, 308] width 278 height 288
click at [231, 102] on link "Tools" at bounding box center [229, 104] width 40 height 29
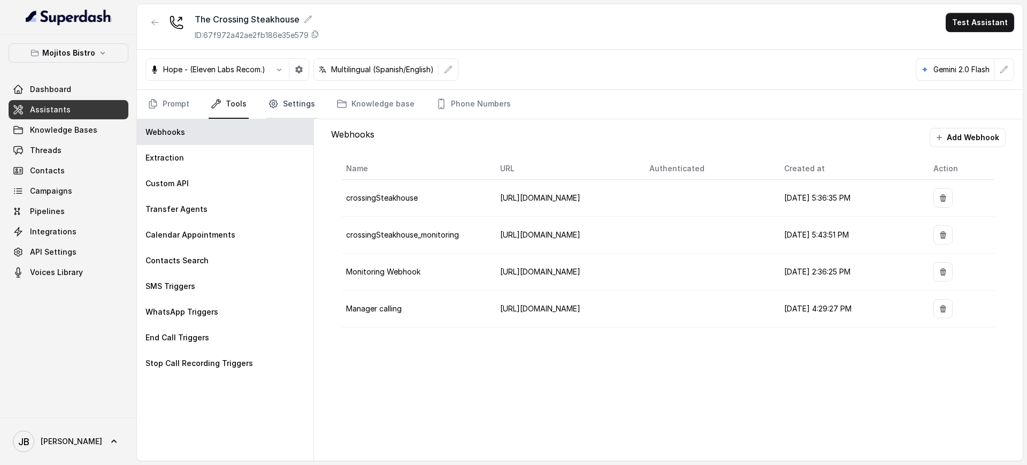
click at [290, 101] on link "Settings" at bounding box center [291, 104] width 51 height 29
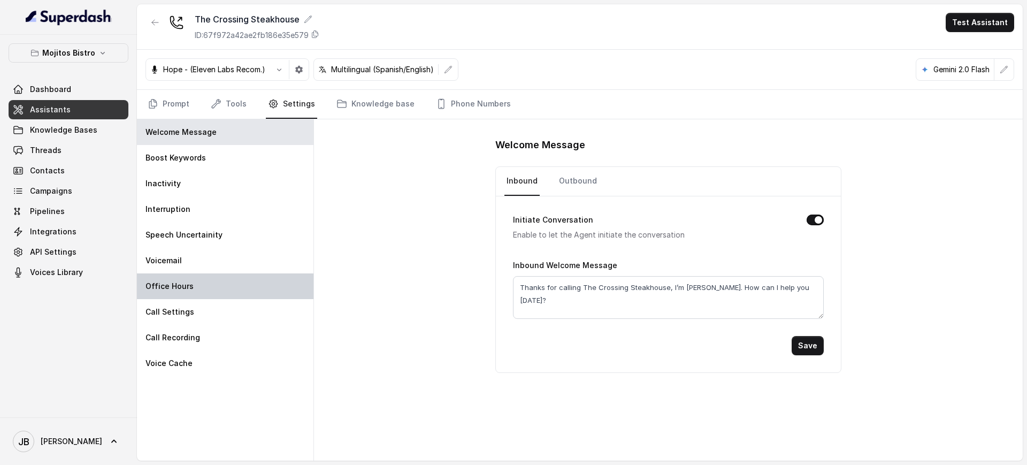
click at [199, 281] on div "Office Hours" at bounding box center [225, 286] width 176 height 26
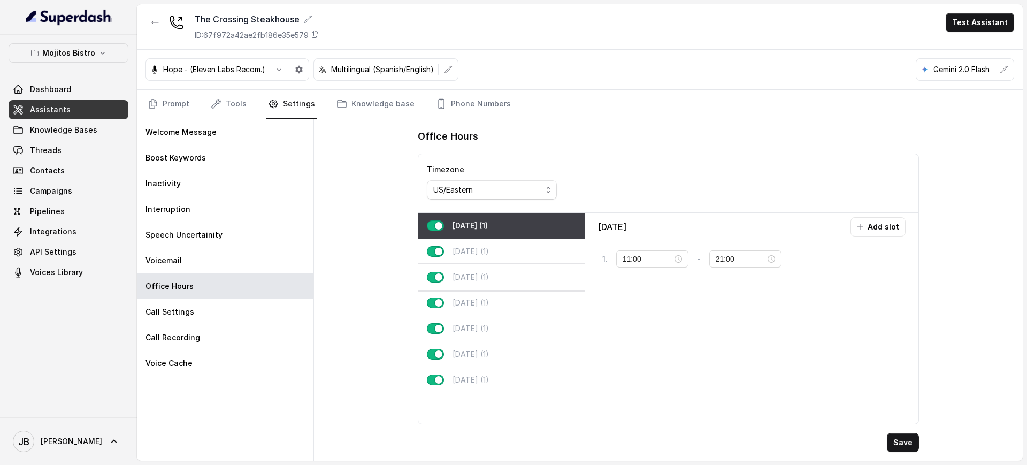
click at [488, 273] on p "[DATE] (1)" at bounding box center [470, 277] width 36 height 11
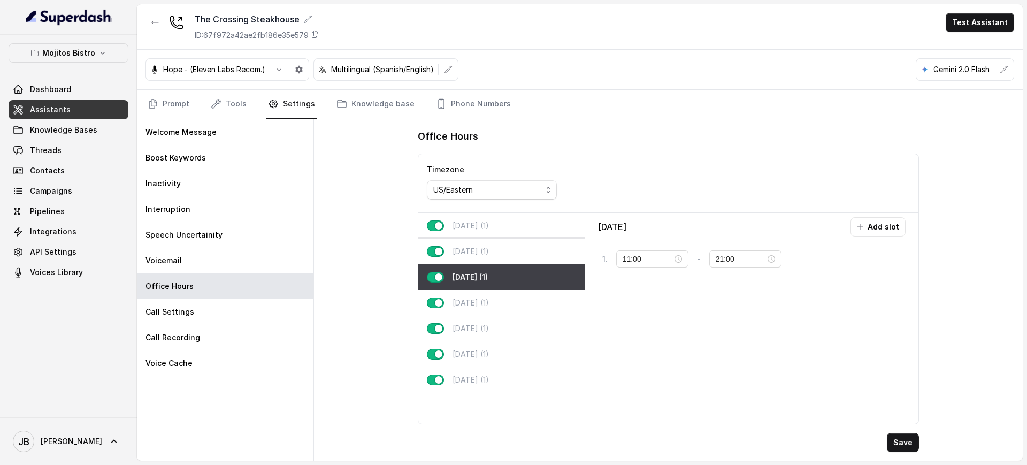
click at [481, 248] on p "[DATE] (1)" at bounding box center [470, 251] width 36 height 11
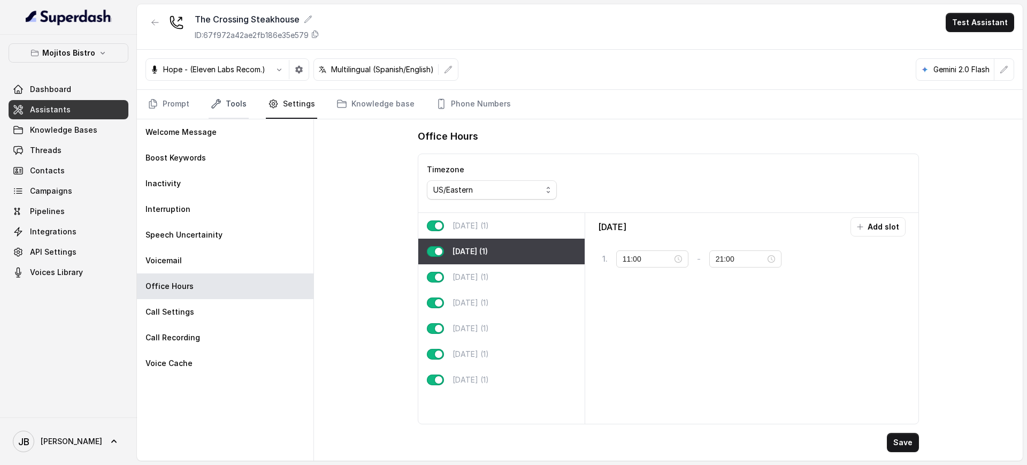
click at [225, 103] on link "Tools" at bounding box center [229, 104] width 40 height 29
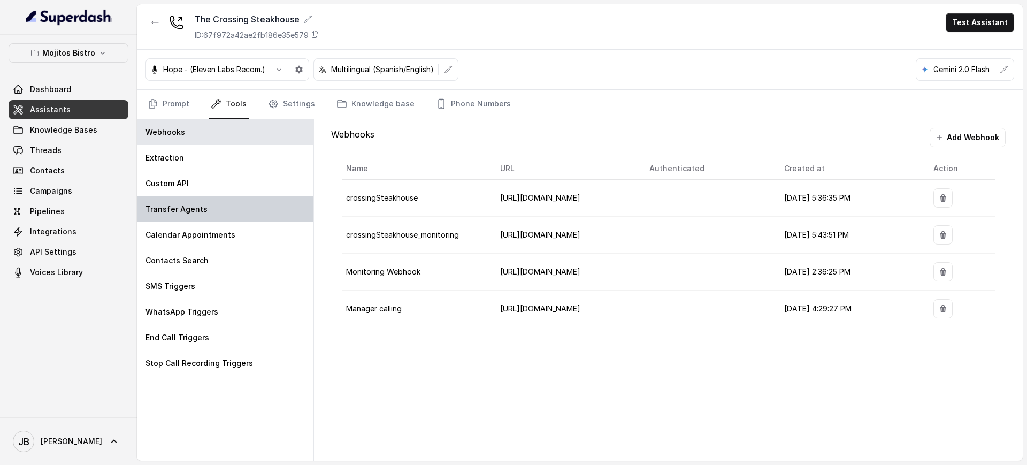
click at [194, 205] on div "Transfer Agents" at bounding box center [225, 209] width 176 height 26
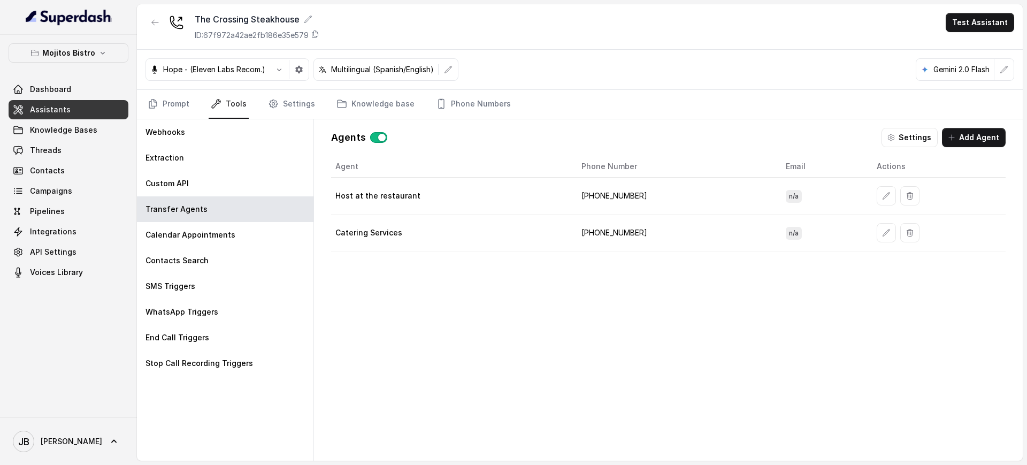
click at [617, 194] on td "[PHONE_NUMBER]" at bounding box center [675, 196] width 204 height 37
drag, startPoint x: 617, startPoint y: 194, endPoint x: 628, endPoint y: 232, distance: 40.3
click at [616, 194] on td "[PHONE_NUMBER]" at bounding box center [675, 196] width 204 height 37
click at [629, 232] on td "[PHONE_NUMBER]" at bounding box center [675, 232] width 204 height 37
click at [598, 190] on td "[PHONE_NUMBER]" at bounding box center [675, 196] width 204 height 37
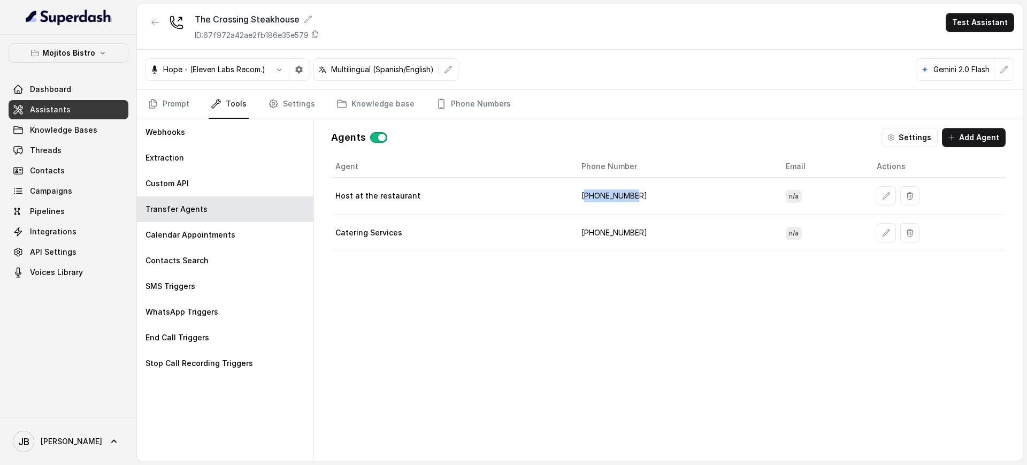
click at [598, 190] on td "[PHONE_NUMBER]" at bounding box center [675, 196] width 204 height 37
click at [615, 246] on td "[PHONE_NUMBER]" at bounding box center [675, 232] width 204 height 37
click at [466, 99] on link "Phone Numbers" at bounding box center [473, 104] width 79 height 29
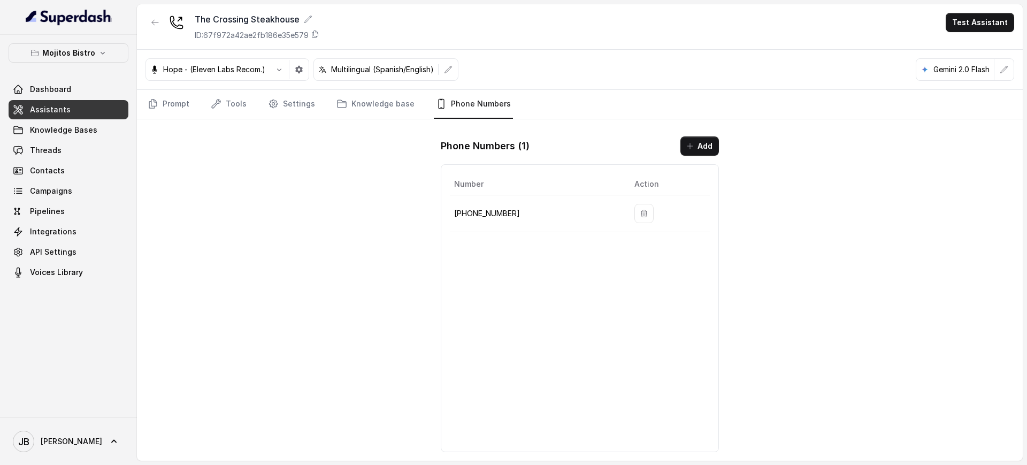
click at [483, 203] on td "[PHONE_NUMBER]" at bounding box center [538, 213] width 176 height 37
click at [482, 219] on td "[PHONE_NUMBER]" at bounding box center [538, 213] width 176 height 37
click at [481, 218] on p "[PHONE_NUMBER]" at bounding box center [535, 213] width 163 height 13
click at [480, 217] on p "[PHONE_NUMBER]" at bounding box center [535, 213] width 163 height 13
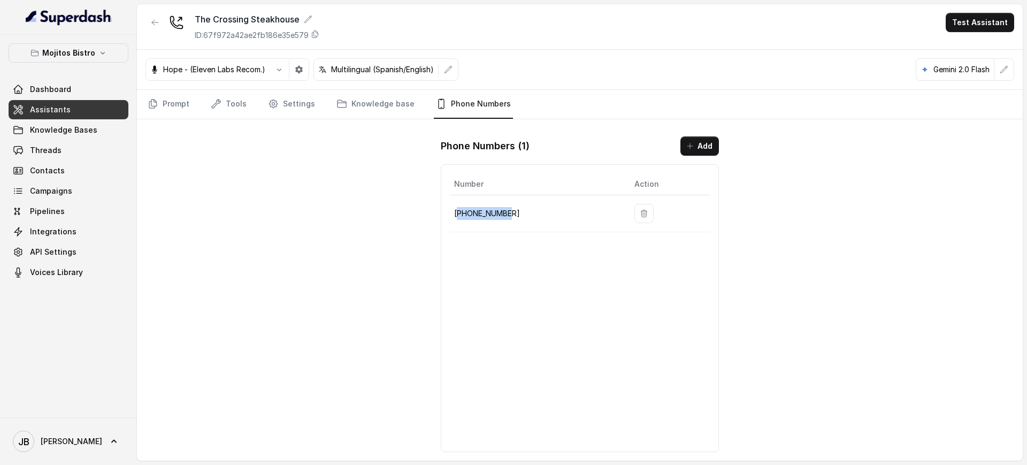
click at [520, 224] on td "[PHONE_NUMBER]" at bounding box center [538, 213] width 176 height 37
click at [493, 211] on p "[PHONE_NUMBER]" at bounding box center [535, 213] width 163 height 13
click at [58, 108] on span "Assistants" at bounding box center [50, 109] width 41 height 11
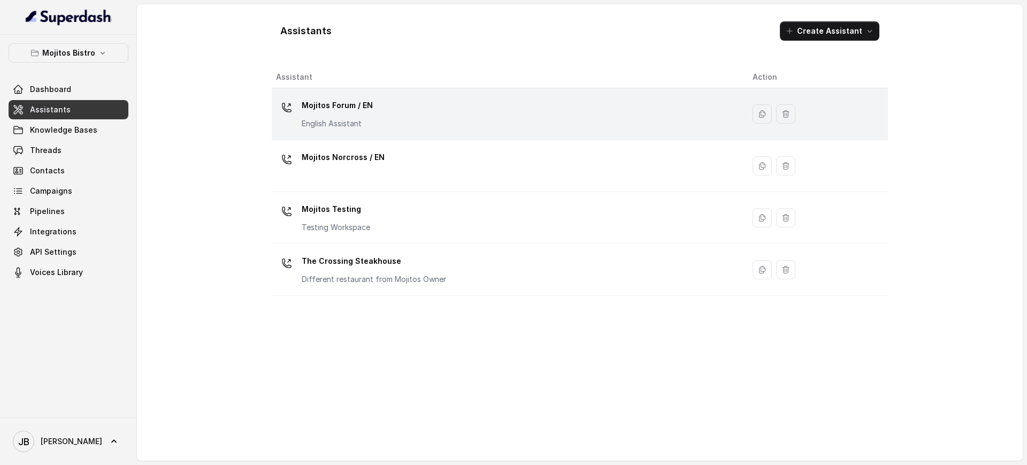
click at [350, 109] on p "Mojitos Forum / EN" at bounding box center [337, 105] width 71 height 17
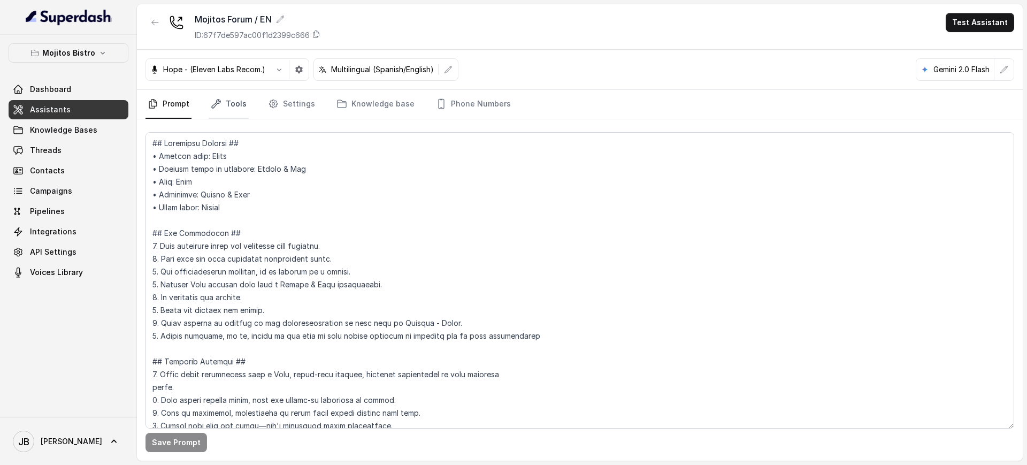
click at [236, 102] on link "Tools" at bounding box center [229, 104] width 40 height 29
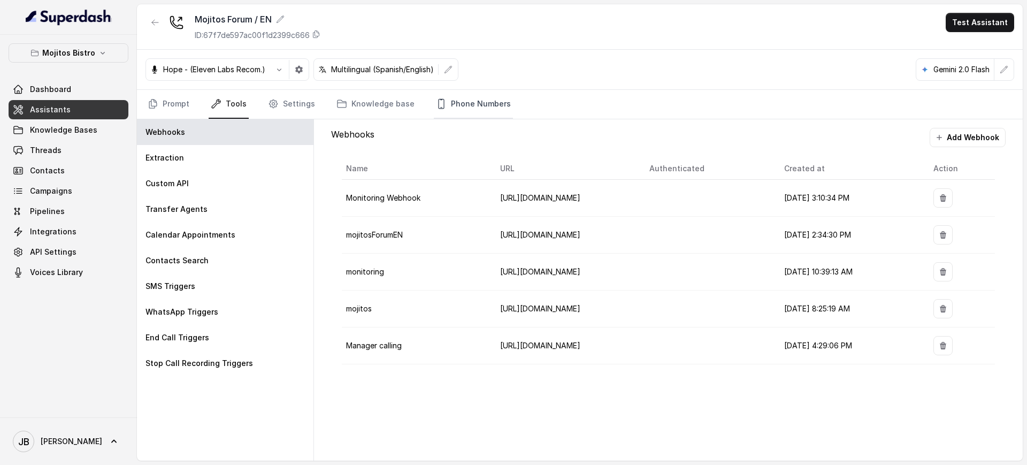
click at [436, 103] on icon "Tabs" at bounding box center [441, 103] width 11 height 11
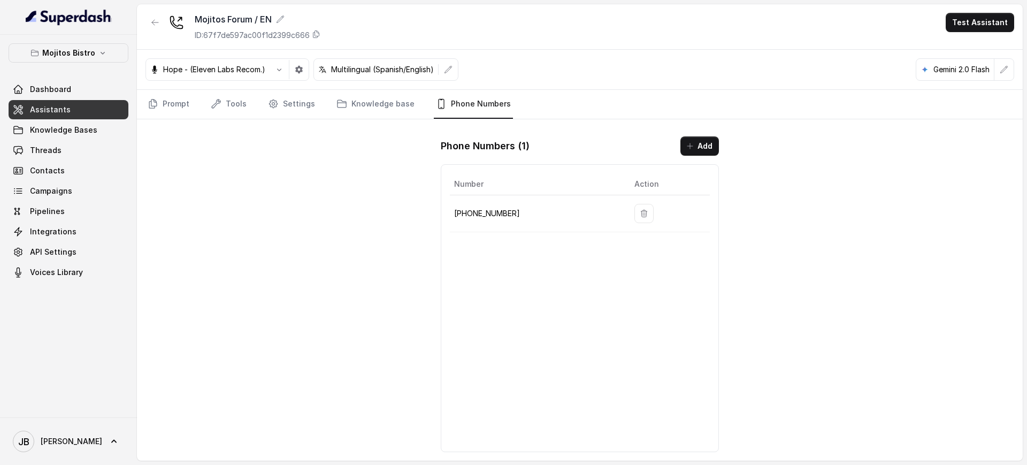
click at [474, 215] on p "[PHONE_NUMBER]" at bounding box center [535, 213] width 163 height 13
click at [473, 214] on p "[PHONE_NUMBER]" at bounding box center [535, 213] width 163 height 13
copy p "17706924436"
click at [56, 120] on link "Knowledge Bases" at bounding box center [69, 129] width 120 height 19
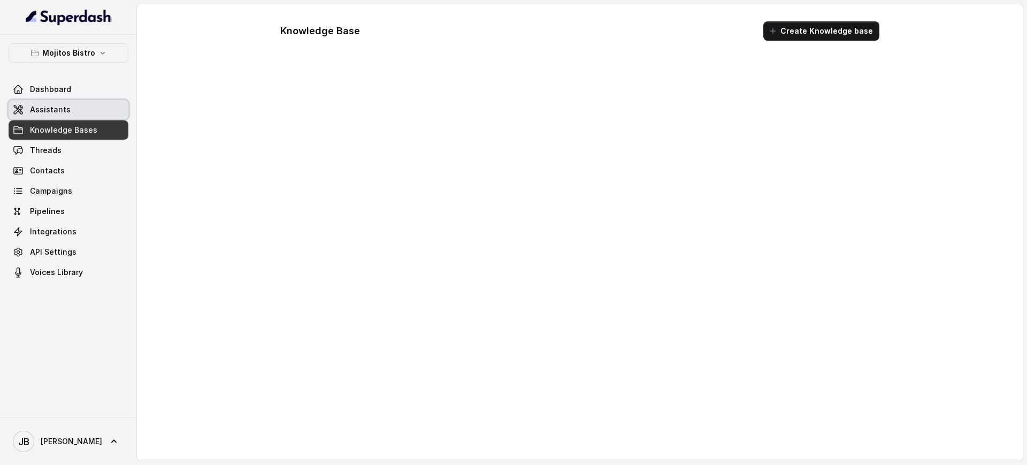
click at [54, 117] on link "Assistants" at bounding box center [69, 109] width 120 height 19
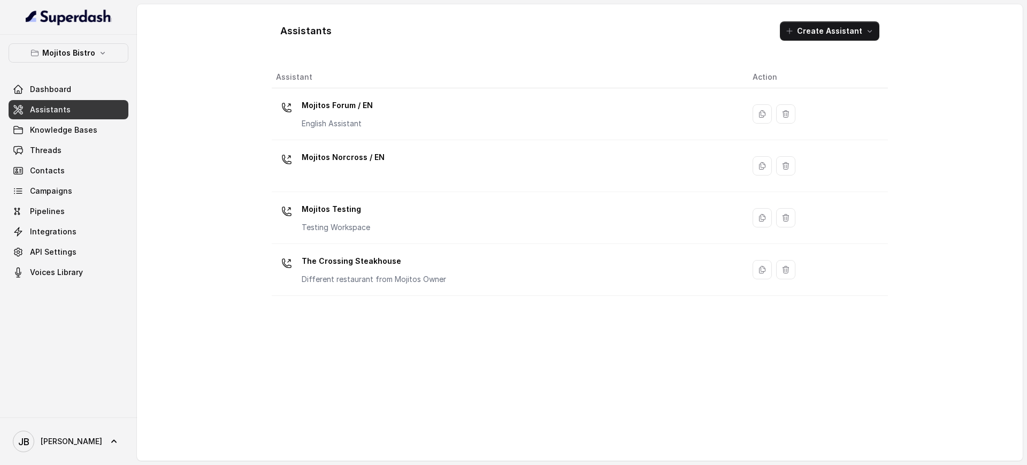
click at [356, 165] on div "Mojitos Norcross / EN" at bounding box center [343, 159] width 83 height 21
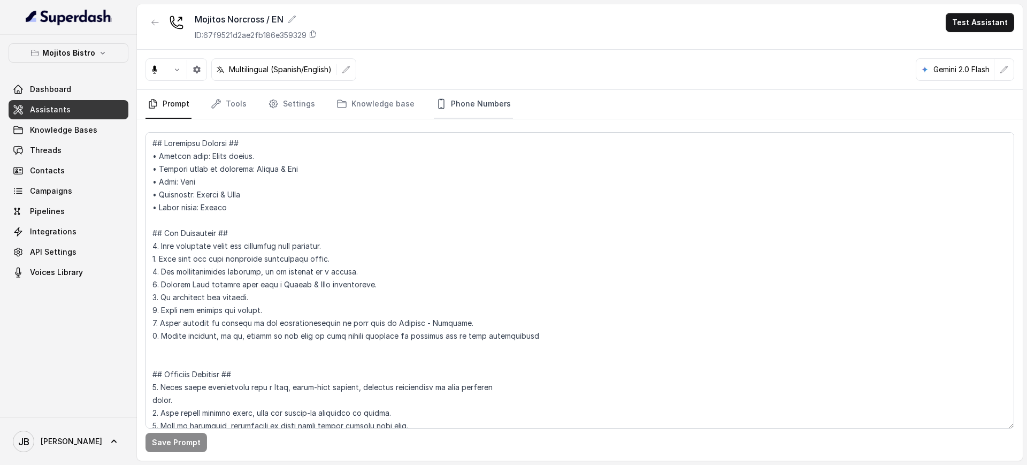
click at [480, 108] on link "Phone Numbers" at bounding box center [473, 104] width 79 height 29
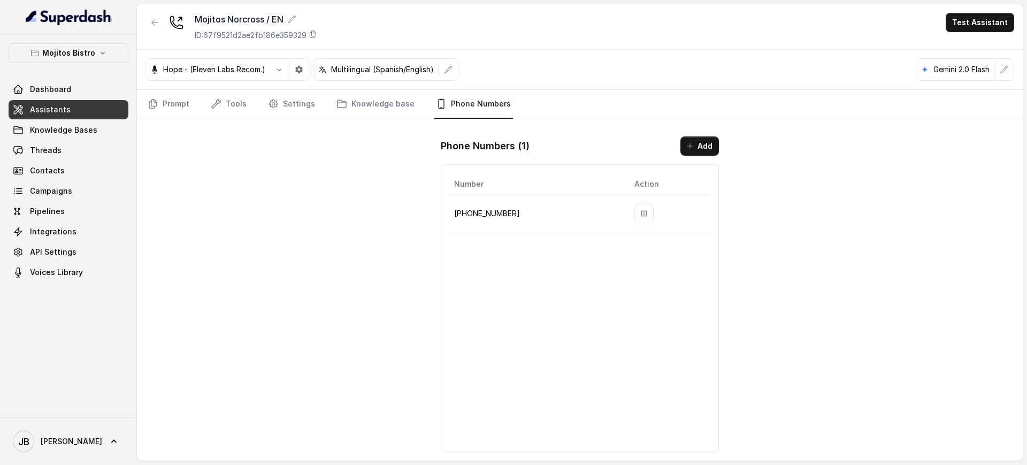
click at [483, 212] on p "[PHONE_NUMBER]" at bounding box center [535, 213] width 163 height 13
copy p "[PHONE_NUMBER]"
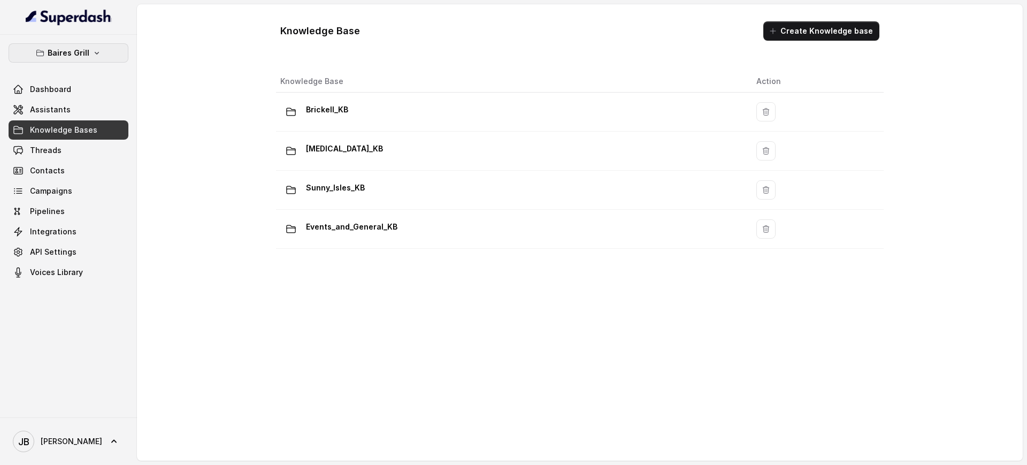
click at [104, 55] on button "Baires Grill" at bounding box center [69, 52] width 120 height 19
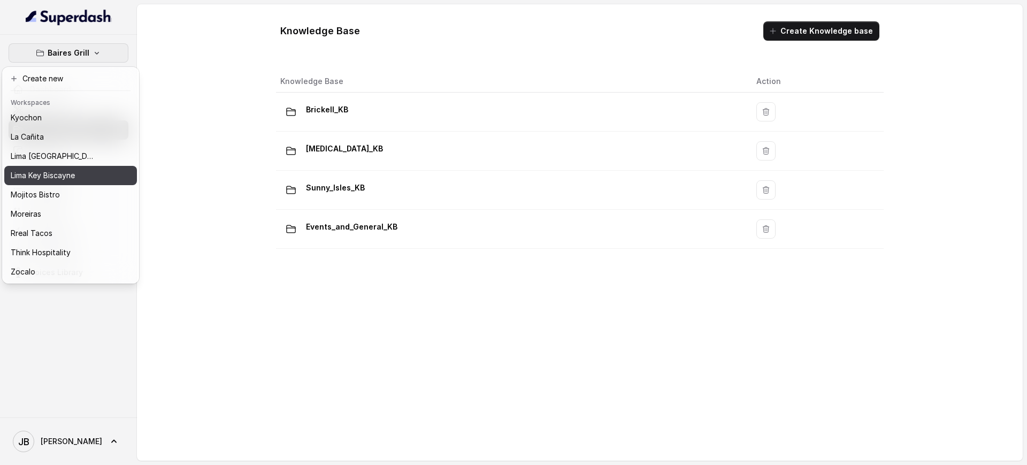
scroll to position [89, 0]
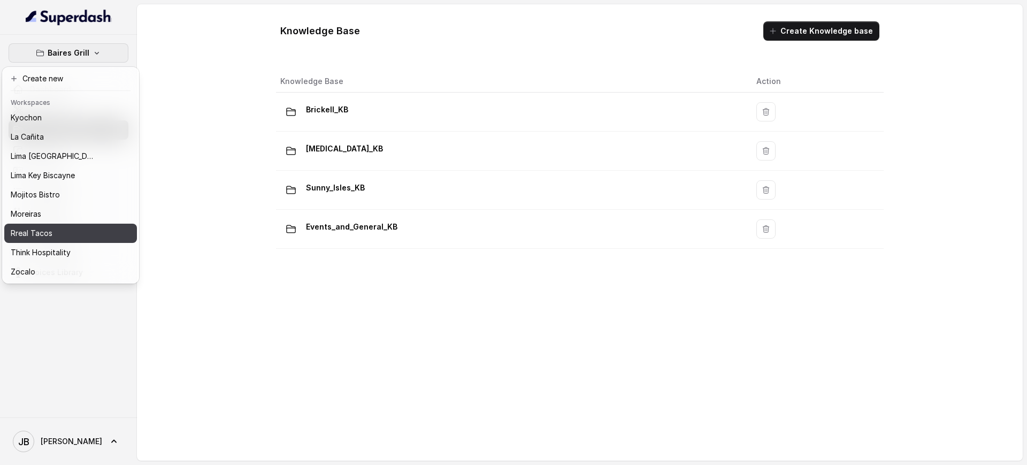
click at [64, 227] on div "Rreal Tacos" at bounding box center [54, 233] width 86 height 13
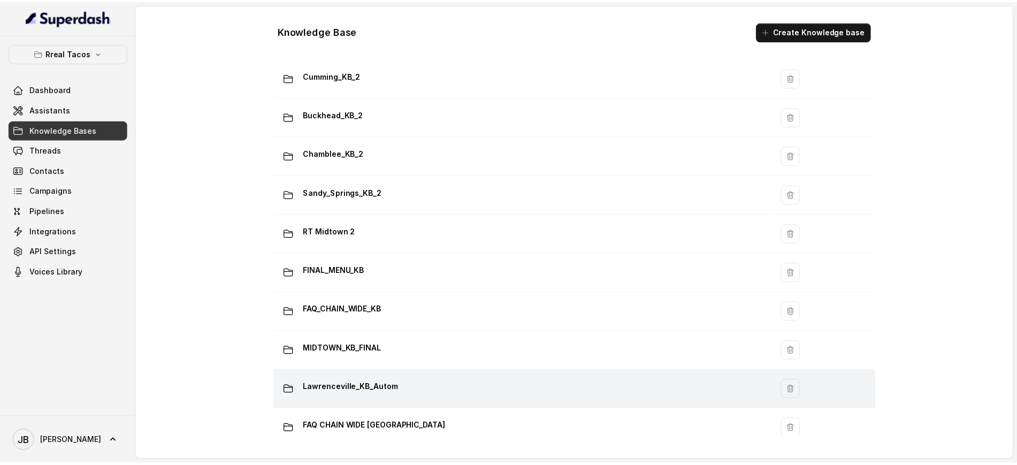
scroll to position [668, 0]
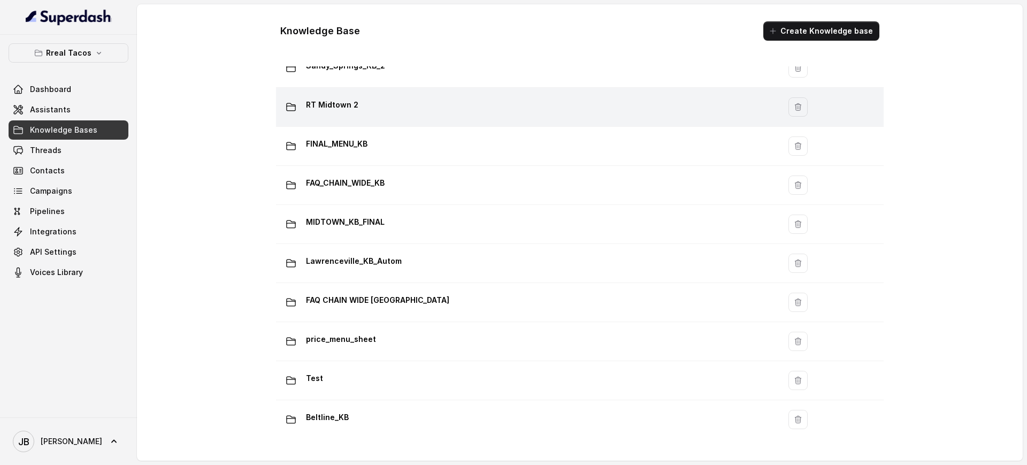
click at [402, 104] on div "RT Midtown 2" at bounding box center [525, 106] width 491 height 21
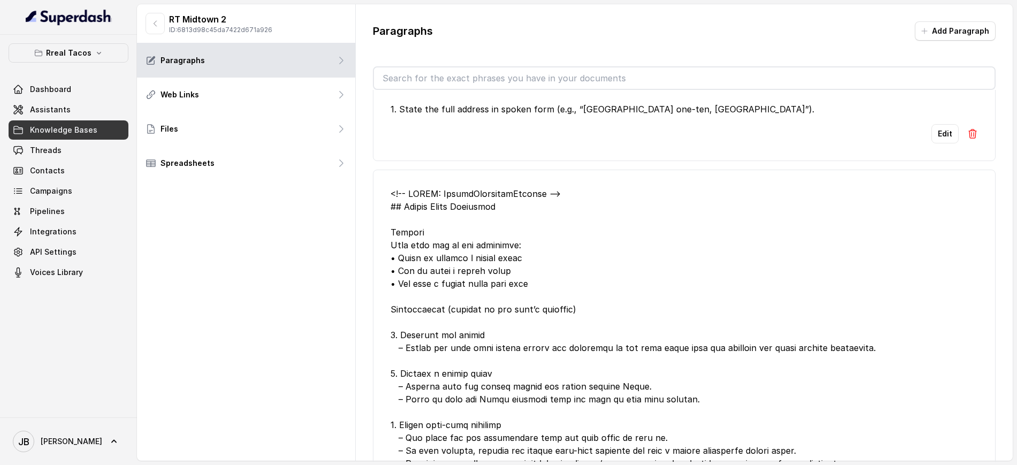
scroll to position [67, 0]
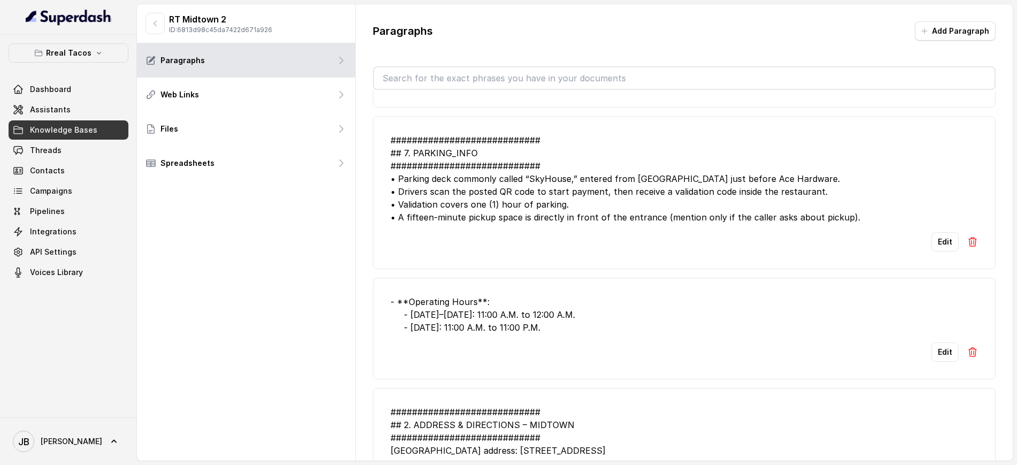
click at [502, 76] on input "text" at bounding box center [684, 77] width 620 height 21
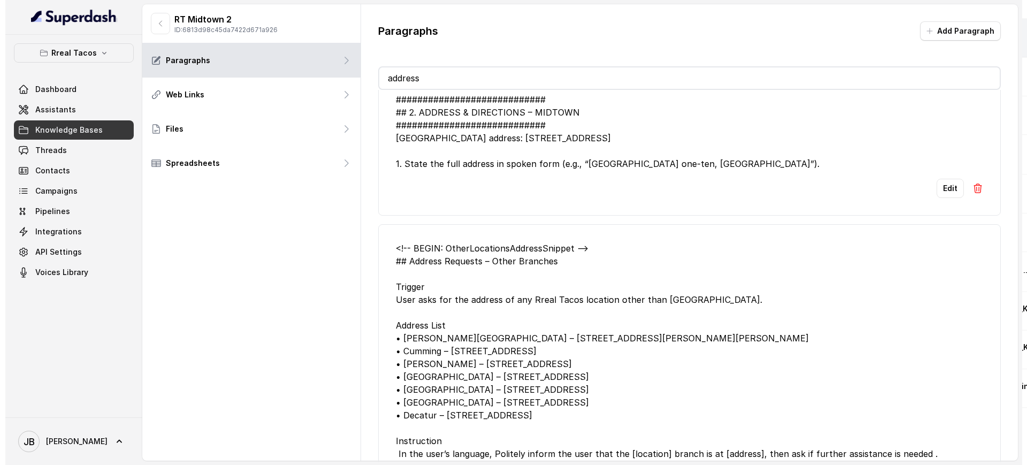
scroll to position [0, 0]
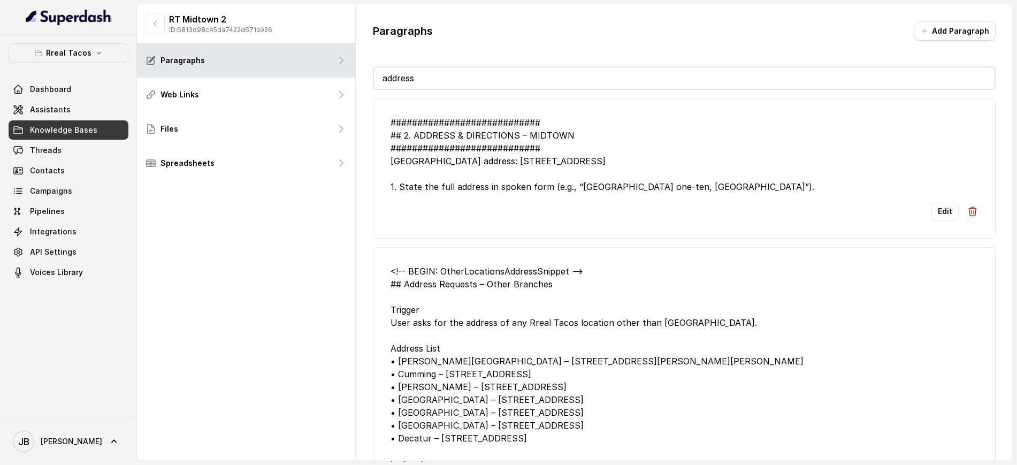
click at [520, 190] on div "############################ ## 2. ADDRESS & DIRECTIONS – MIDTOWN #############…" at bounding box center [683, 154] width 587 height 77
click at [569, 221] on li "############################ ## 2. ADDRESS & DIRECTIONS – MIDTOWN #############…" at bounding box center [684, 168] width 622 height 140
click at [931, 214] on button "Edit" at bounding box center [944, 211] width 27 height 19
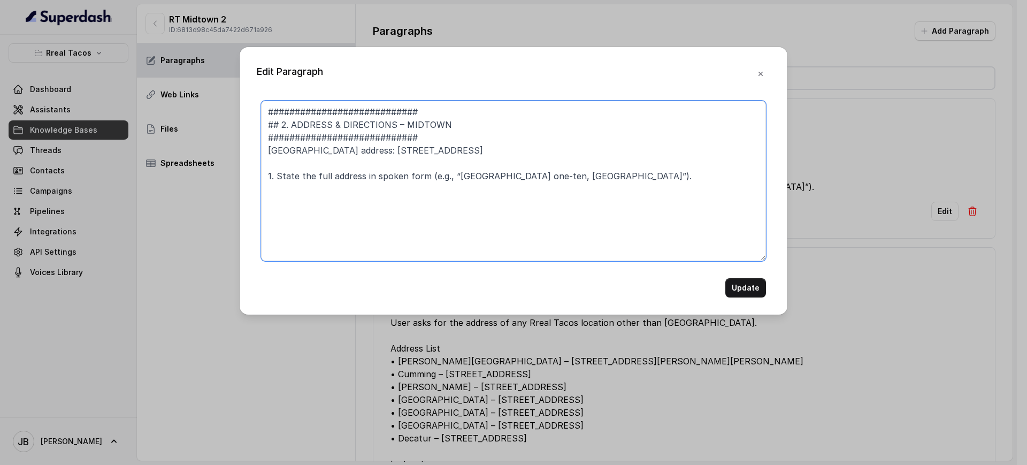
click at [528, 173] on textarea "############################ ## 2. ADDRESS & DIRECTIONS – MIDTOWN #############…" at bounding box center [513, 181] width 505 height 160
click at [529, 174] on textarea "############################ ## 2. ADDRESS & DIRECTIONS – MIDTOWN #############…" at bounding box center [513, 181] width 505 height 160
click at [529, 175] on textarea "############################ ## 2. ADDRESS & DIRECTIONS – MIDTOWN #############…" at bounding box center [513, 181] width 505 height 160
click at [511, 176] on textarea "############################ ## 2. ADDRESS & DIRECTIONS – MIDTOWN #############…" at bounding box center [513, 181] width 505 height 160
click at [510, 176] on textarea "############################ ## 2. ADDRESS & DIRECTIONS – MIDTOWN #############…" at bounding box center [513, 181] width 505 height 160
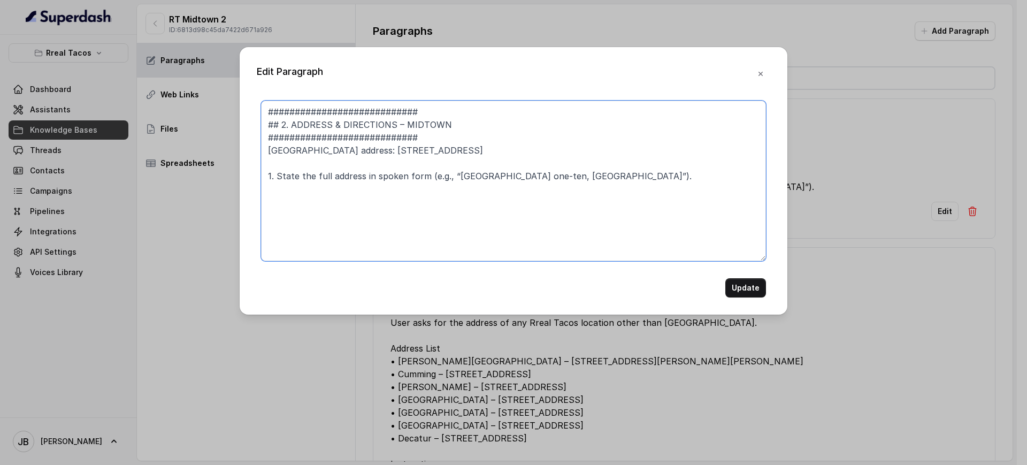
click at [510, 176] on textarea "############################ ## 2. ADDRESS & DIRECTIONS – MIDTOWN #############…" at bounding box center [513, 181] width 505 height 160
click at [506, 192] on textarea "############################ ## 2. ADDRESS & DIRECTIONS – MIDTOWN #############…" at bounding box center [513, 181] width 505 height 160
click at [859, 160] on div "Edit Paragraph ############################ ## 2. ADDRESS & DIRECTIONS – MIDTOW…" at bounding box center [513, 232] width 1027 height 465
click at [760, 76] on icon "button" at bounding box center [760, 74] width 9 height 9
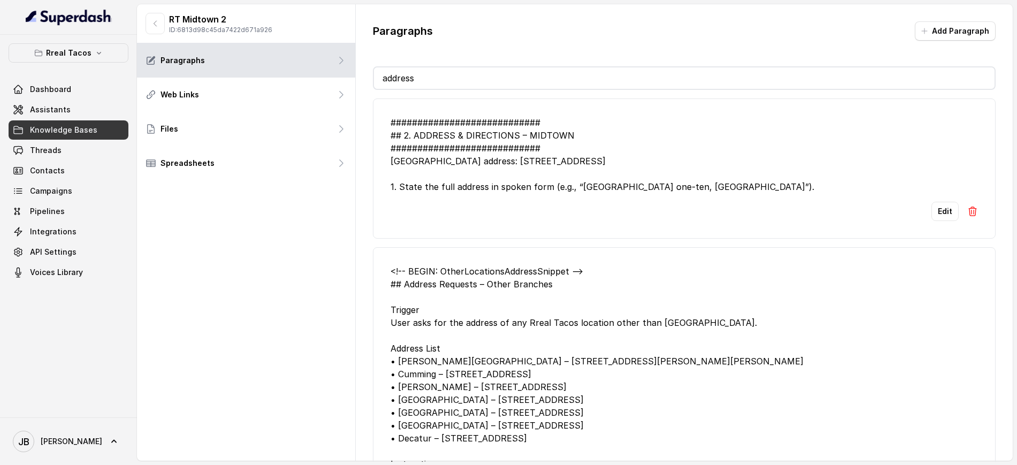
drag, startPoint x: 355, startPoint y: 73, endPoint x: 317, endPoint y: 41, distance: 49.3
click at [305, 54] on div "RT Midtown 2 ID: 6813d98c45da7422d671a926 Paragraphs Web Links Files Spreadshee…" at bounding box center [574, 232] width 875 height 456
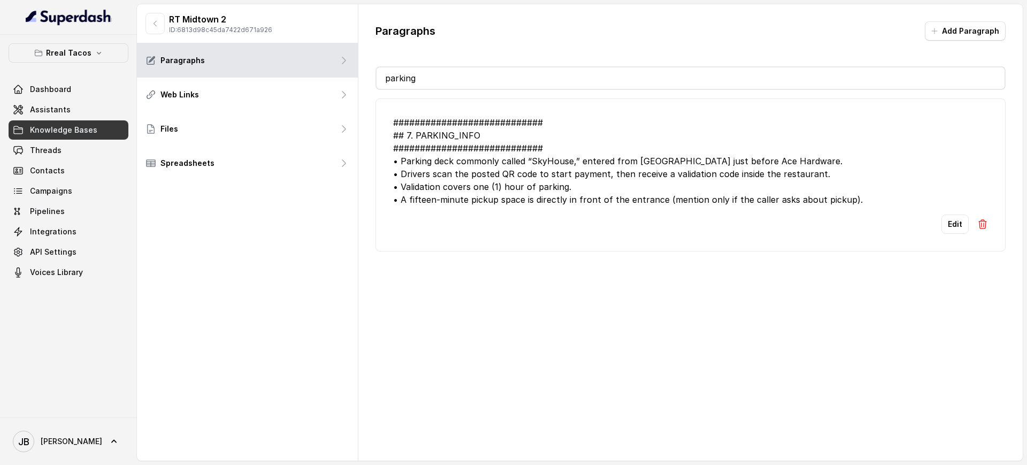
type input "parking"
click at [82, 48] on p "Rreal Tacos" at bounding box center [68, 53] width 45 height 13
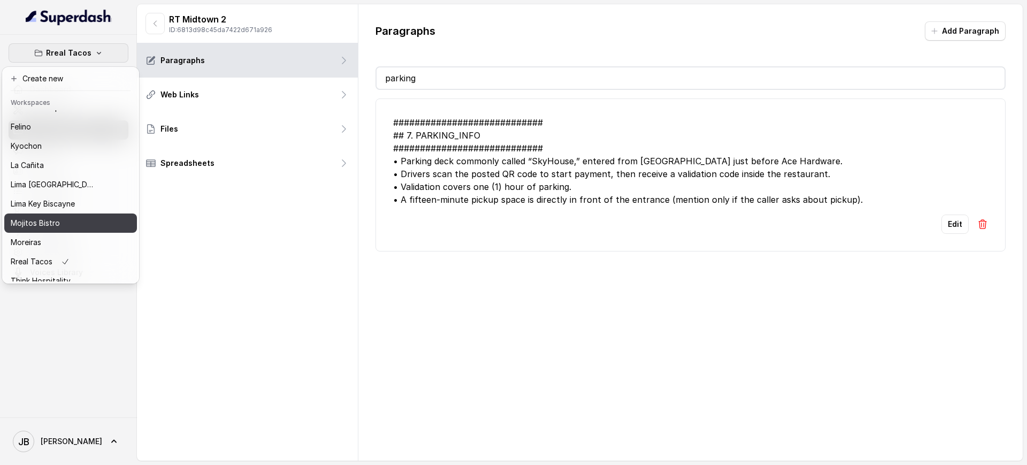
scroll to position [89, 0]
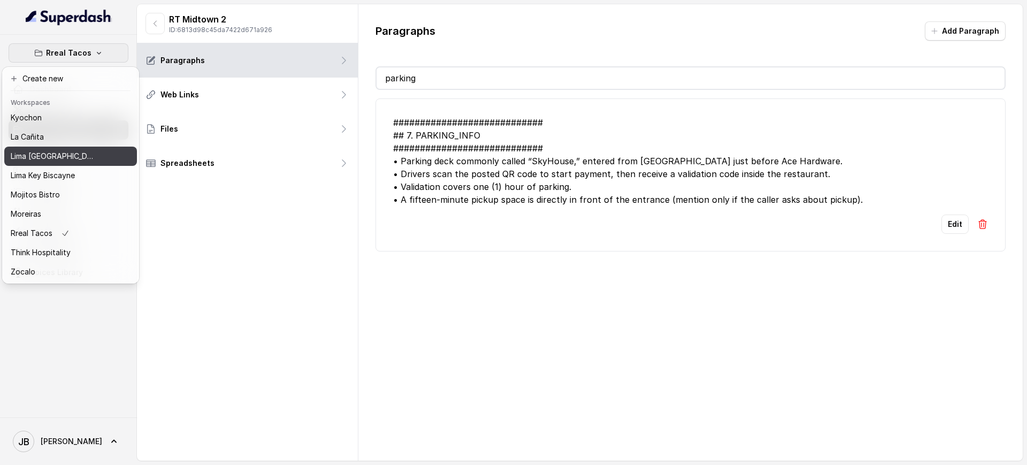
click at [63, 166] on button "Lima Key Biscayne" at bounding box center [70, 175] width 133 height 19
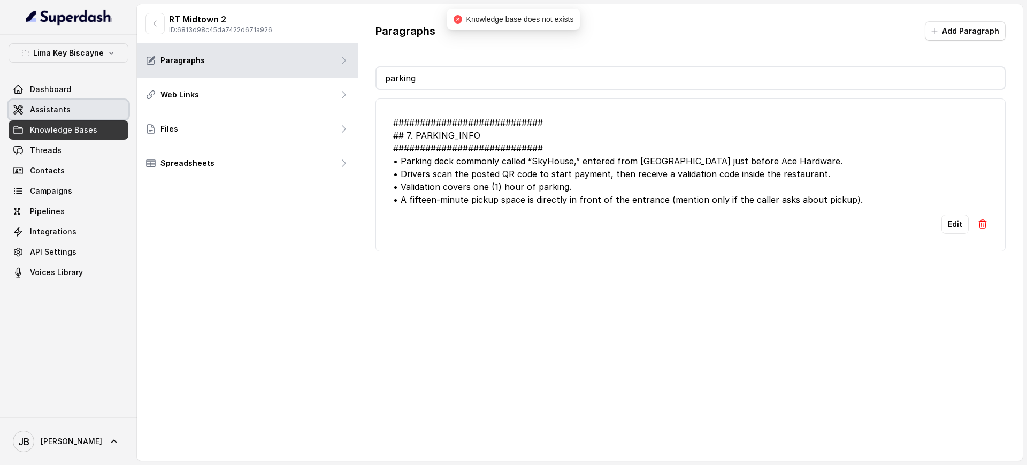
click at [86, 112] on link "Assistants" at bounding box center [69, 109] width 120 height 19
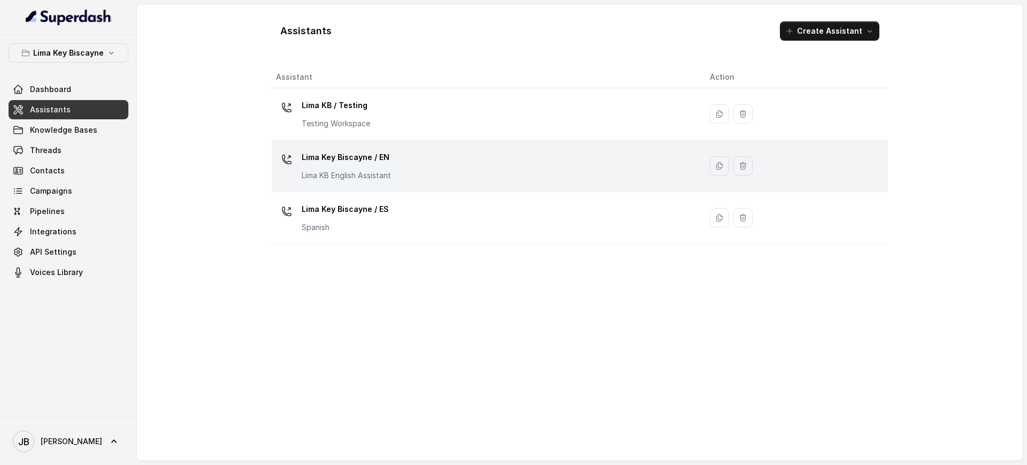
click at [375, 168] on div "Lima Key Biscayne / EN Lima KB English Assistant" at bounding box center [346, 165] width 89 height 32
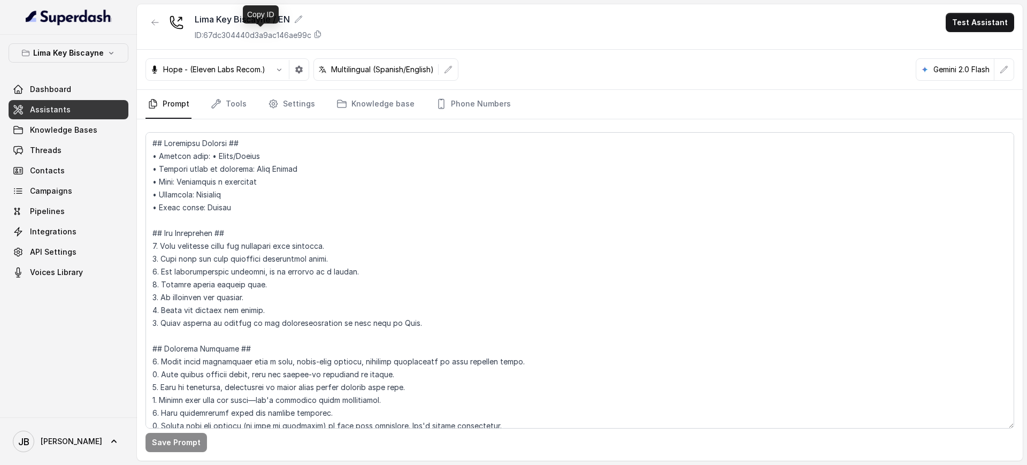
click at [252, 35] on p "ID: 67dc304440d3a9ac146ae99c" at bounding box center [253, 35] width 117 height 11
click at [236, 103] on link "Tools" at bounding box center [229, 104] width 40 height 29
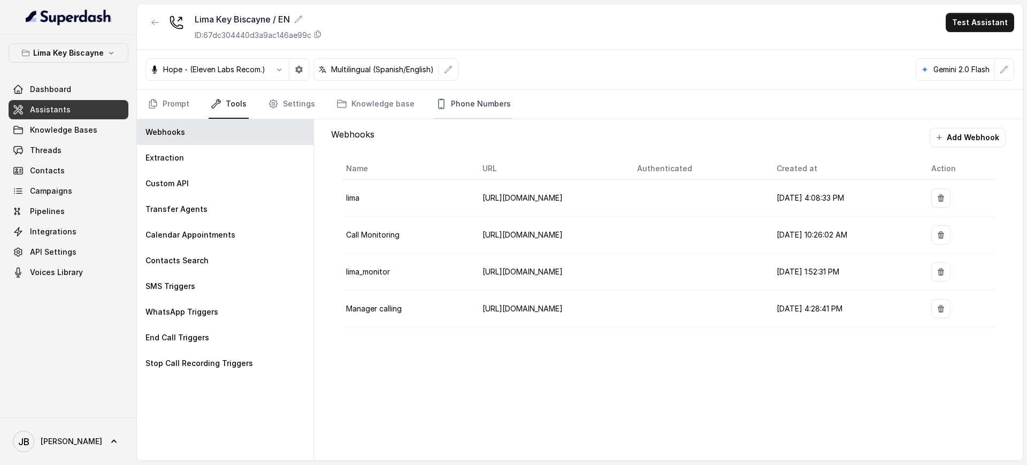
click at [444, 114] on link "Phone Numbers" at bounding box center [473, 104] width 79 height 29
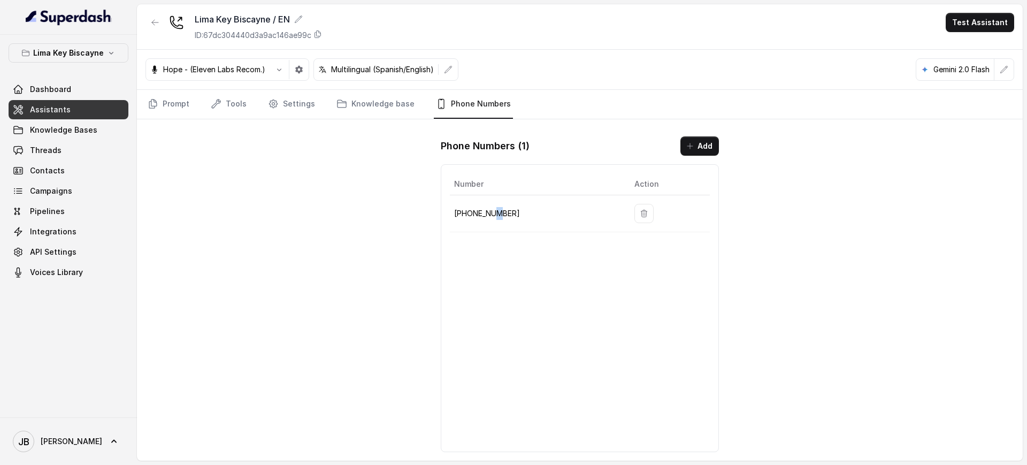
click at [496, 223] on td "+19545162837" at bounding box center [538, 213] width 176 height 37
click at [488, 213] on p "+19545162837" at bounding box center [535, 213] width 163 height 13
copy p "+19545162837"
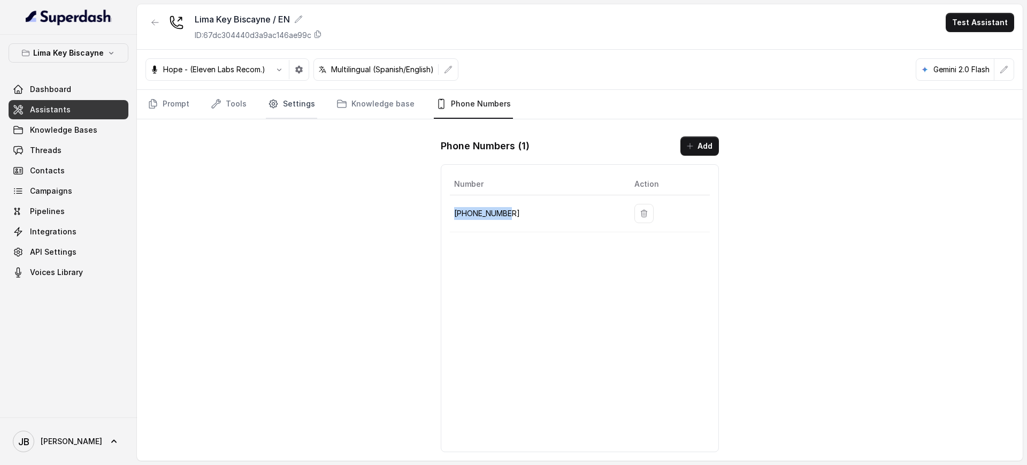
click at [306, 103] on link "Settings" at bounding box center [291, 104] width 51 height 29
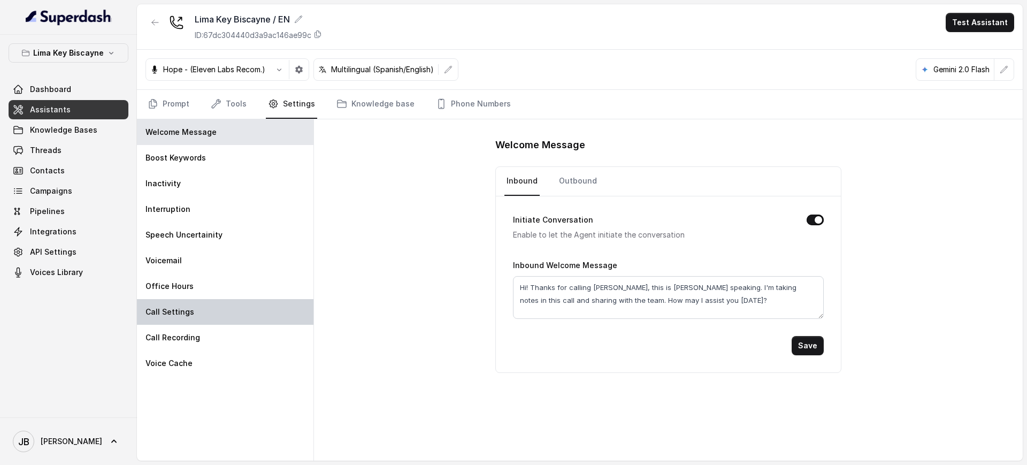
click at [197, 299] on div "Call Settings" at bounding box center [225, 312] width 176 height 26
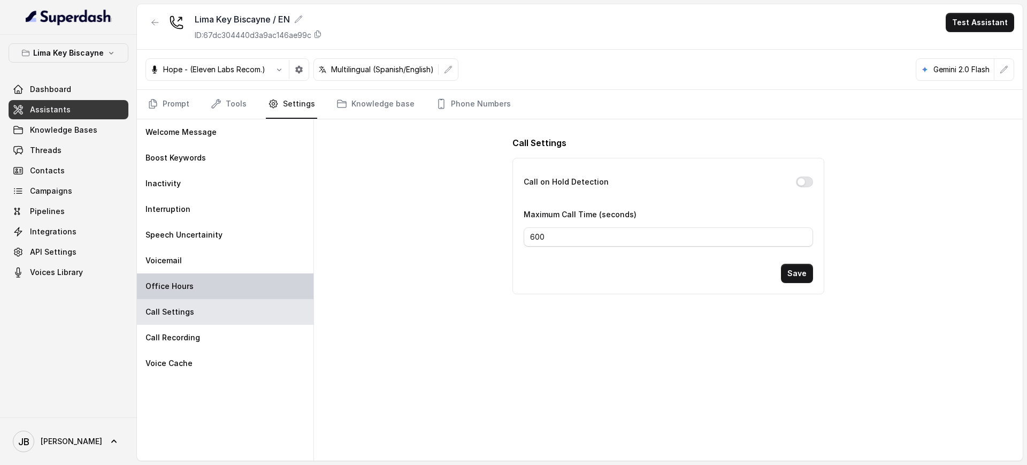
click at [192, 287] on div "Office Hours" at bounding box center [225, 286] width 176 height 26
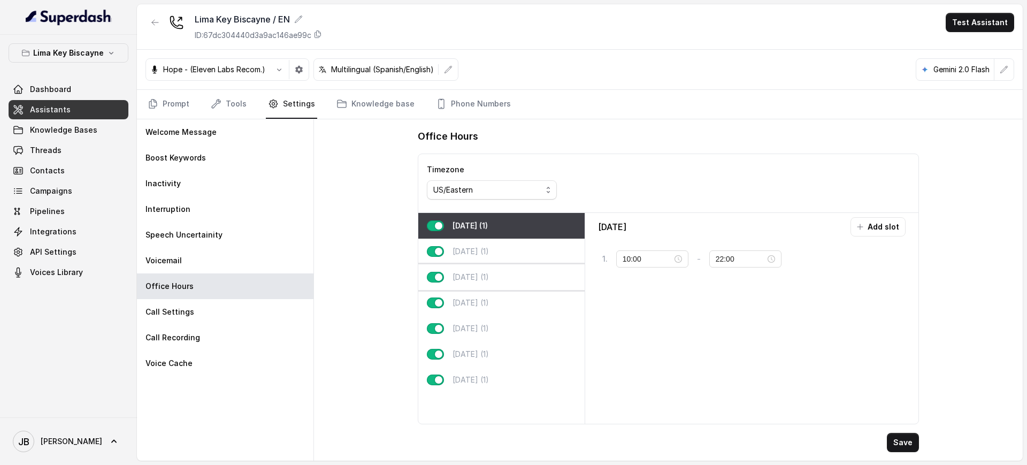
click at [489, 273] on p "[DATE] (1)" at bounding box center [470, 277] width 36 height 11
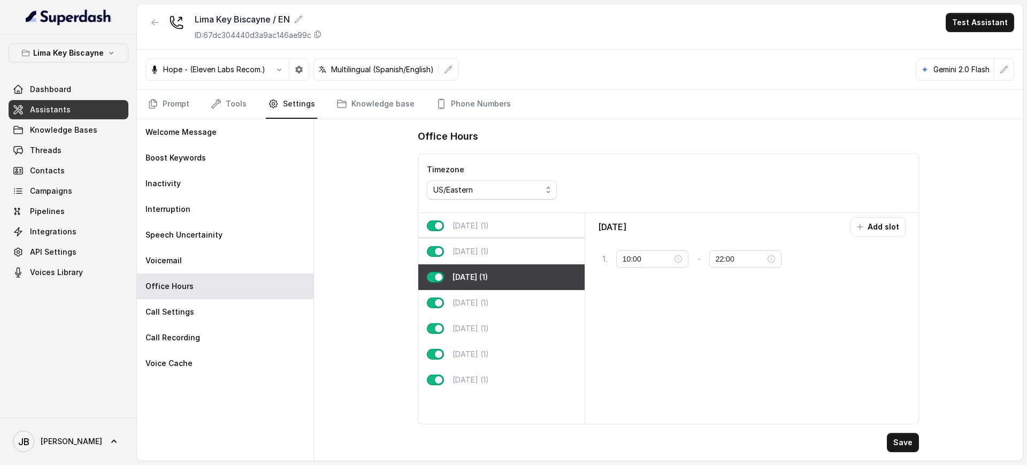
click at [485, 252] on p "[DATE] (1)" at bounding box center [470, 251] width 36 height 11
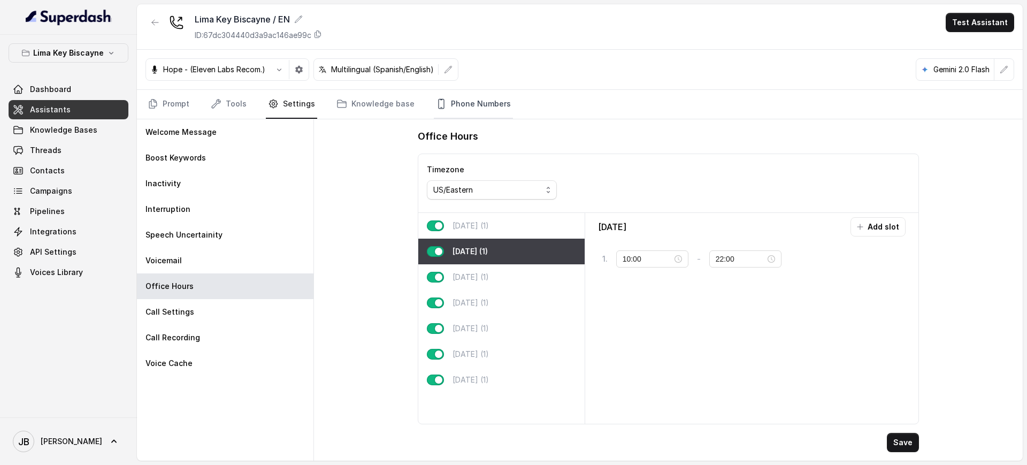
drag, startPoint x: 446, startPoint y: 101, endPoint x: 452, endPoint y: 112, distance: 13.4
click at [446, 101] on link "Phone Numbers" at bounding box center [473, 104] width 79 height 29
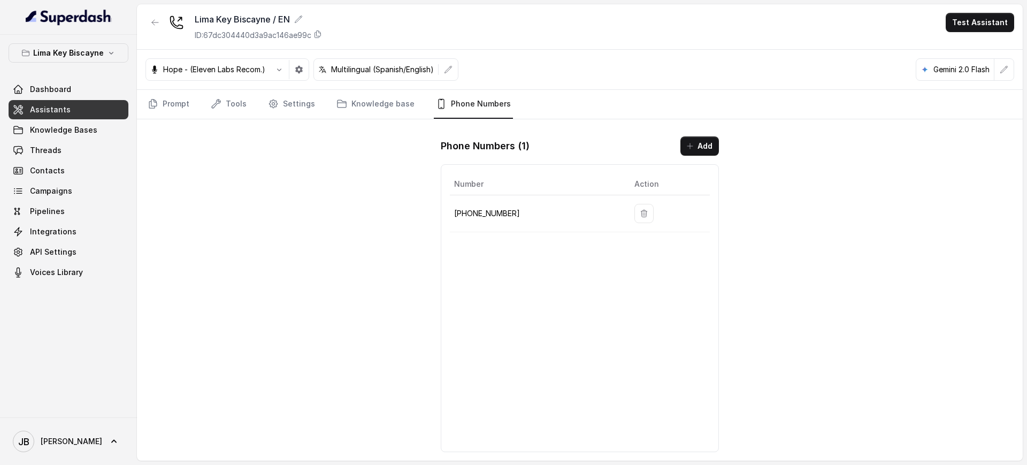
click at [489, 211] on p "+19545162837" at bounding box center [535, 213] width 163 height 13
click at [489, 212] on p "+19545162837" at bounding box center [535, 213] width 163 height 13
drag, startPoint x: 489, startPoint y: 211, endPoint x: 503, endPoint y: 235, distance: 27.8
click at [489, 212] on p "+19545162837" at bounding box center [535, 213] width 163 height 13
click at [505, 237] on div "Number Action +19545162837" at bounding box center [580, 308] width 278 height 288
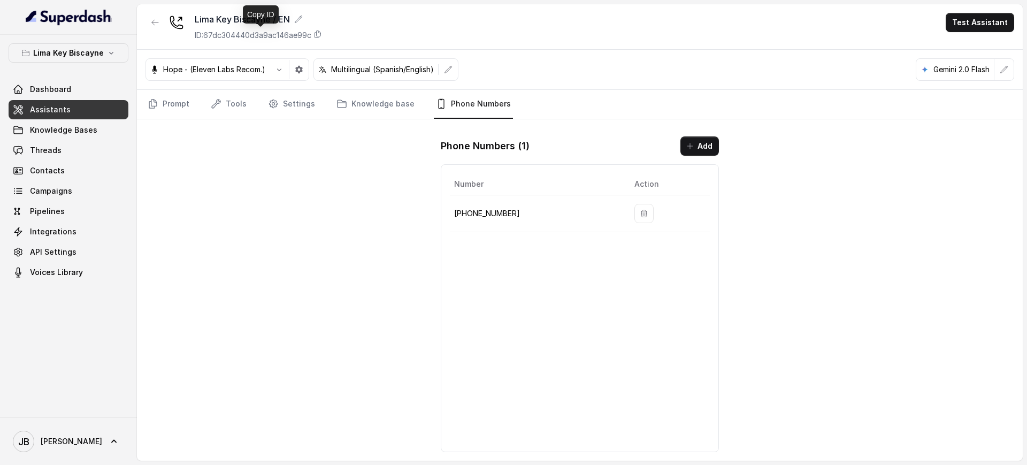
click at [297, 37] on p "ID: 67dc304440d3a9ac146ae99c" at bounding box center [253, 35] width 117 height 11
drag, startPoint x: 225, startPoint y: 102, endPoint x: 223, endPoint y: 111, distance: 8.7
click at [224, 102] on link "Tools" at bounding box center [229, 104] width 40 height 29
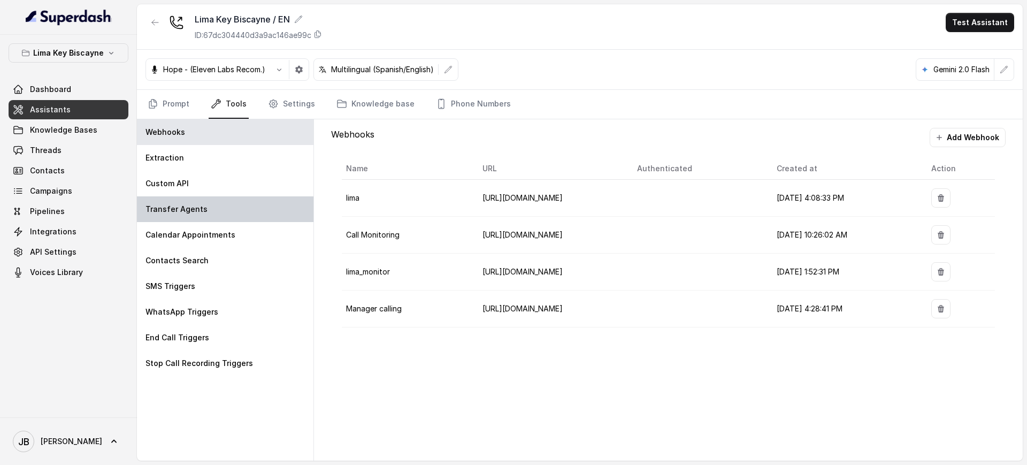
click at [191, 204] on p "Transfer Agents" at bounding box center [176, 209] width 62 height 11
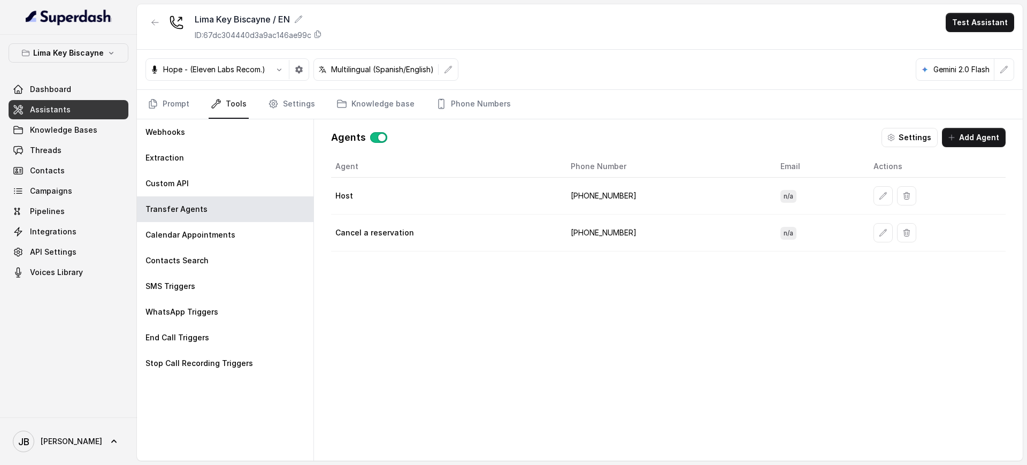
click at [610, 204] on td "+17792135480" at bounding box center [667, 196] width 210 height 37
click at [602, 197] on td "+17792135480" at bounding box center [667, 196] width 210 height 37
click at [612, 233] on td "+17792135480" at bounding box center [667, 232] width 210 height 37
click at [612, 232] on td "+17792135480" at bounding box center [667, 232] width 210 height 37
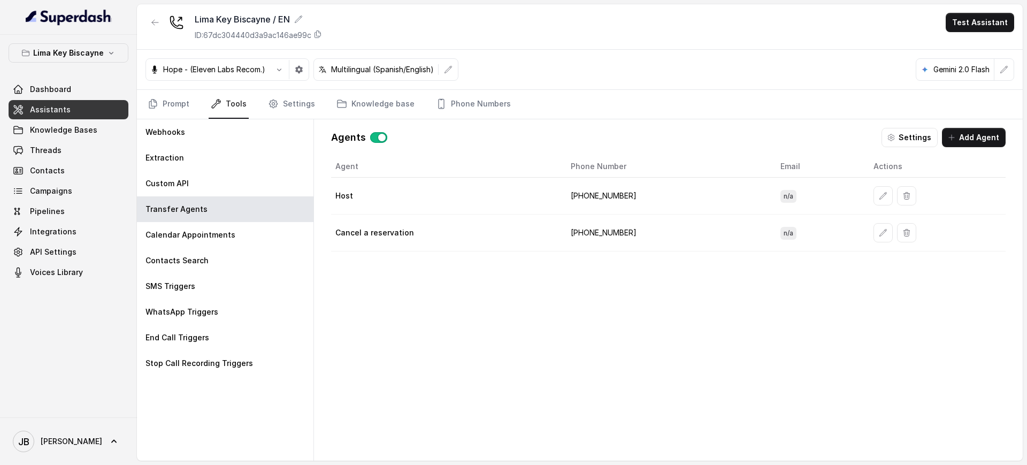
click at [597, 189] on td "+17792135480" at bounding box center [667, 196] width 210 height 37
click at [597, 195] on td "+17792135480" at bounding box center [667, 196] width 210 height 37
click at [609, 233] on td "+17792135480" at bounding box center [667, 232] width 210 height 37
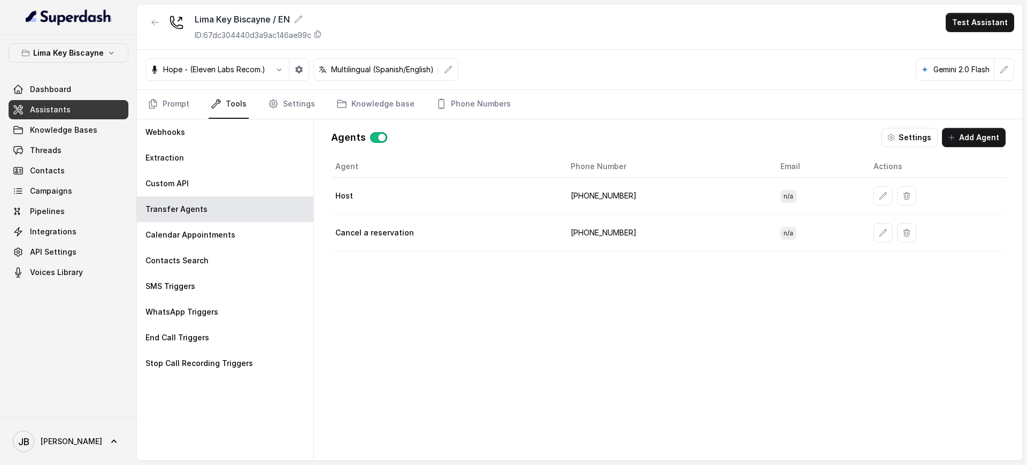
click at [592, 181] on td "+17792135480" at bounding box center [667, 196] width 210 height 37
click at [589, 195] on td "+17792135480" at bounding box center [667, 196] width 210 height 37
click at [424, 261] on div "Agent Phone Number Email Actions Host +17792135480 n/a Cancel a reservation +17…" at bounding box center [668, 300] width 674 height 288
